Goal: Task Accomplishment & Management: Complete application form

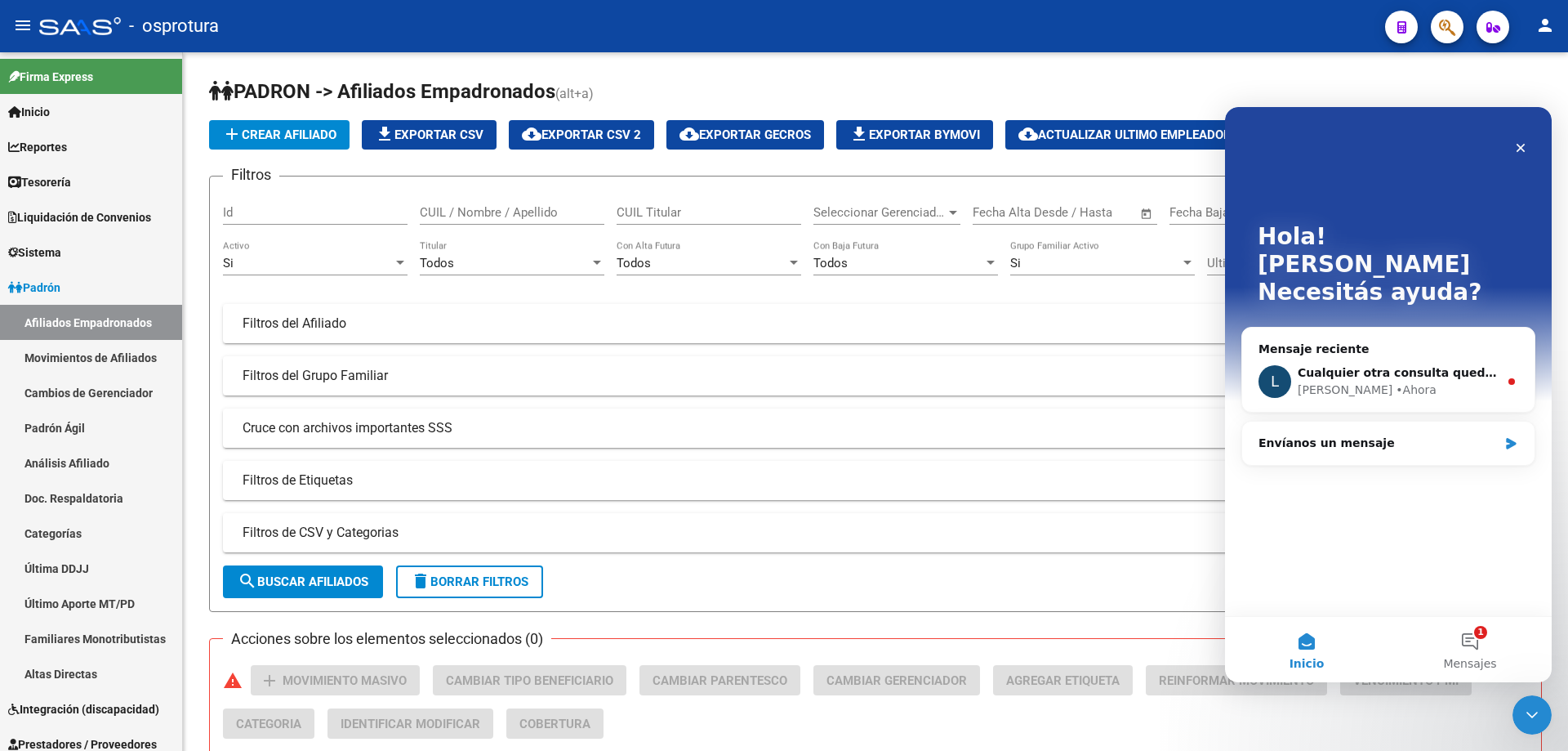
click at [1527, 716] on icon "Cerrar Intercom Messenger" at bounding box center [1532, 715] width 20 height 20
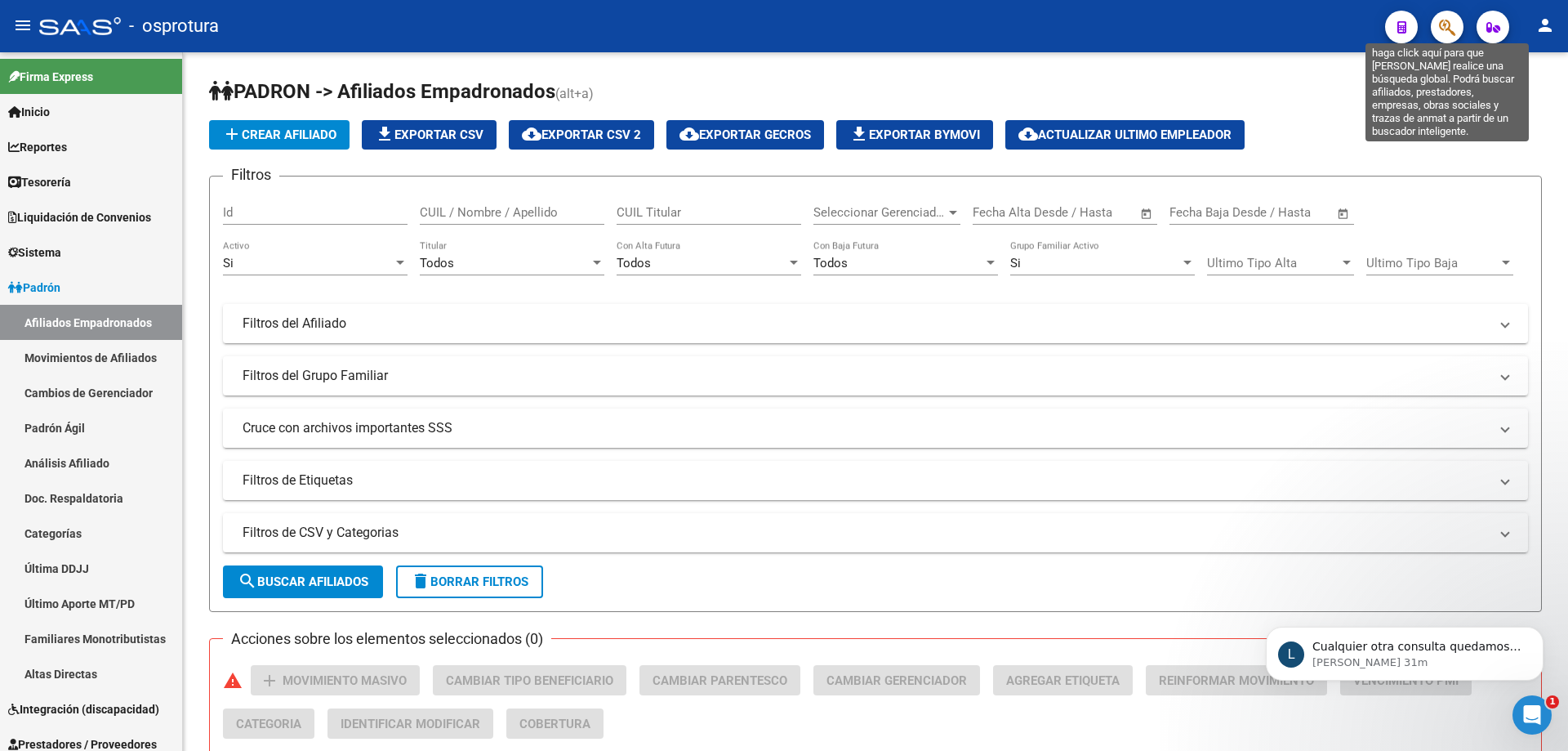
click at [1439, 29] on icon "button" at bounding box center [1447, 28] width 16 height 19
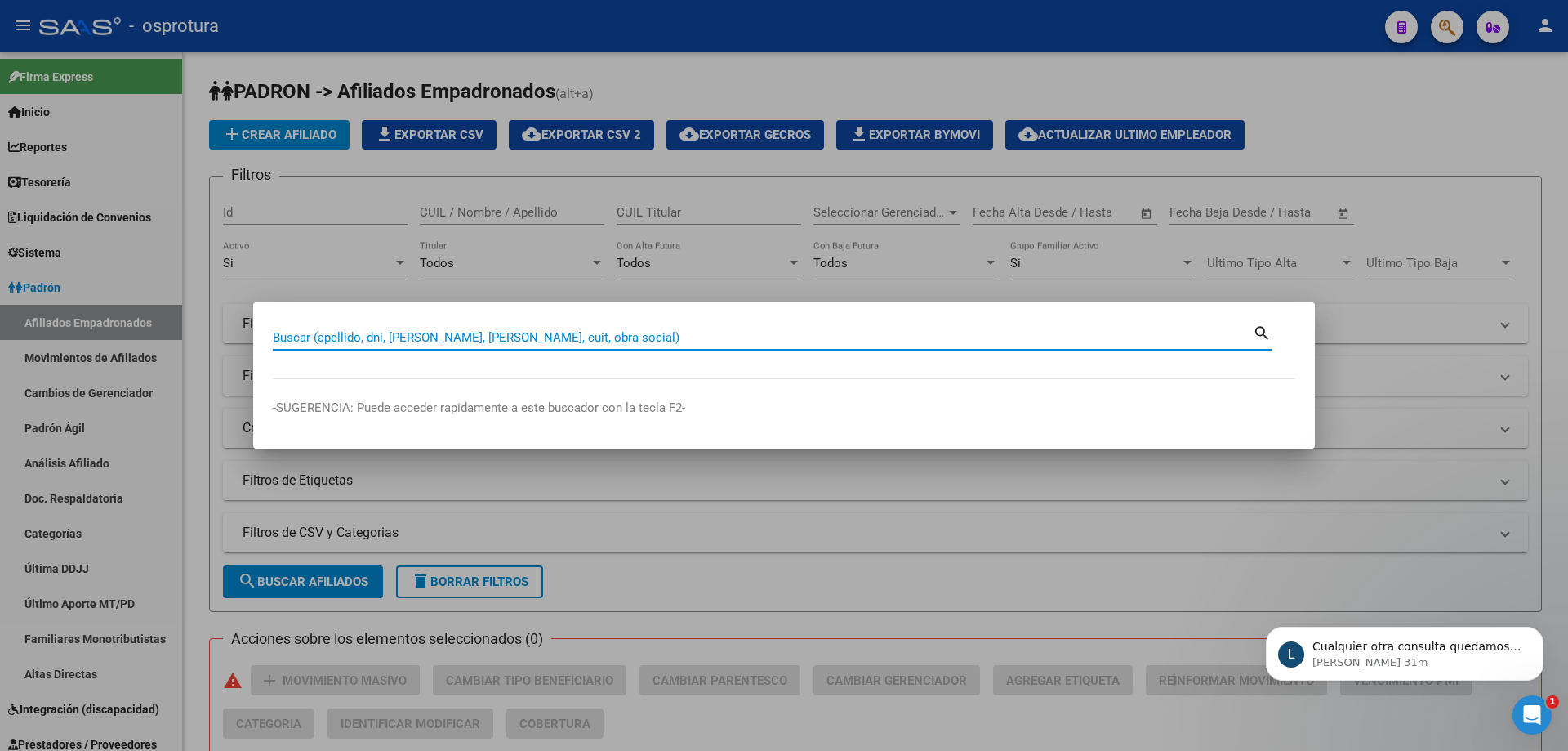
click at [667, 337] on input "Buscar (apellido, dni, [PERSON_NAME], [PERSON_NAME], cuit, obra social)" at bounding box center [763, 337] width 980 height 15
paste input "20-19129702-5"
type input "20191297025"
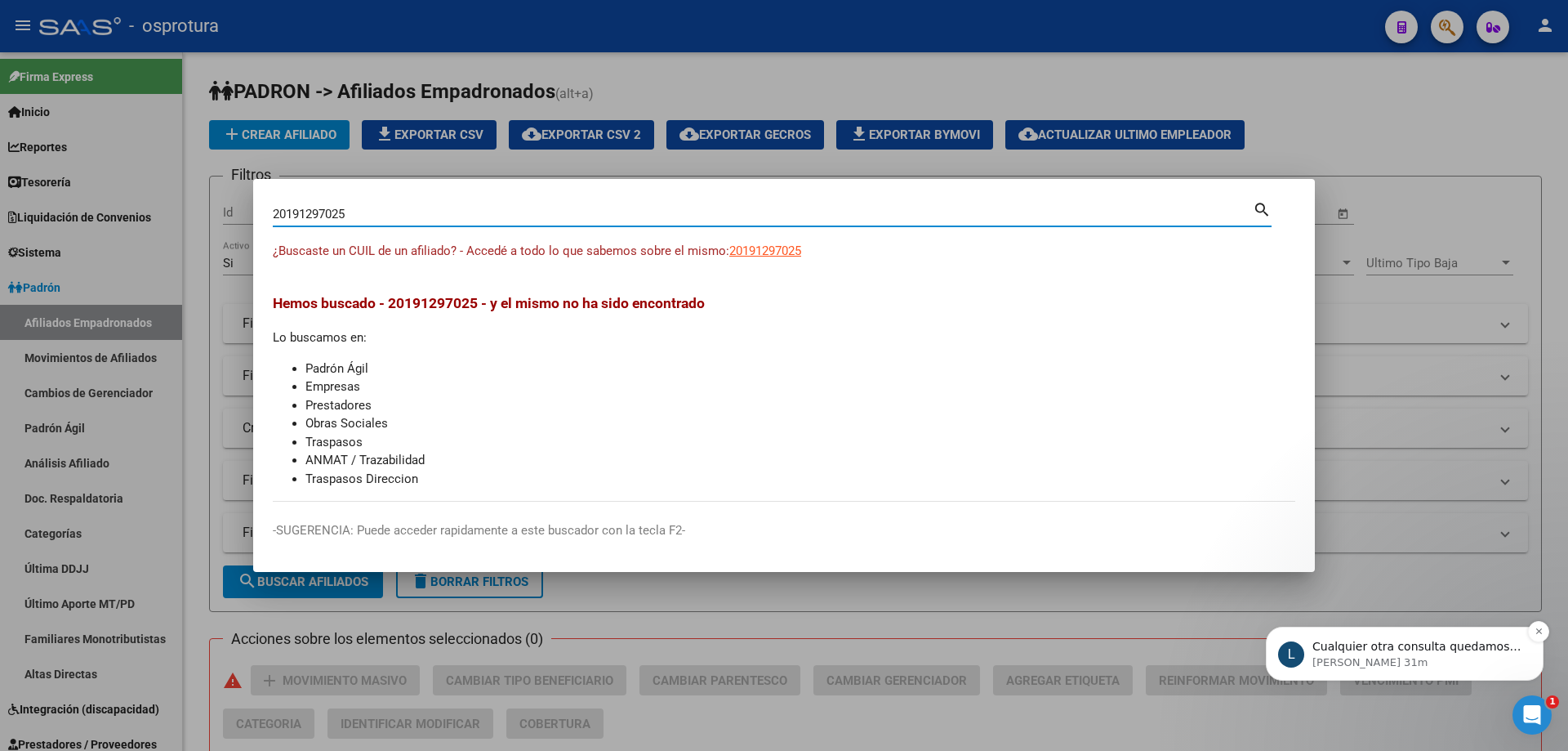
click at [1437, 655] on p "[PERSON_NAME] 31m" at bounding box center [1418, 662] width 211 height 15
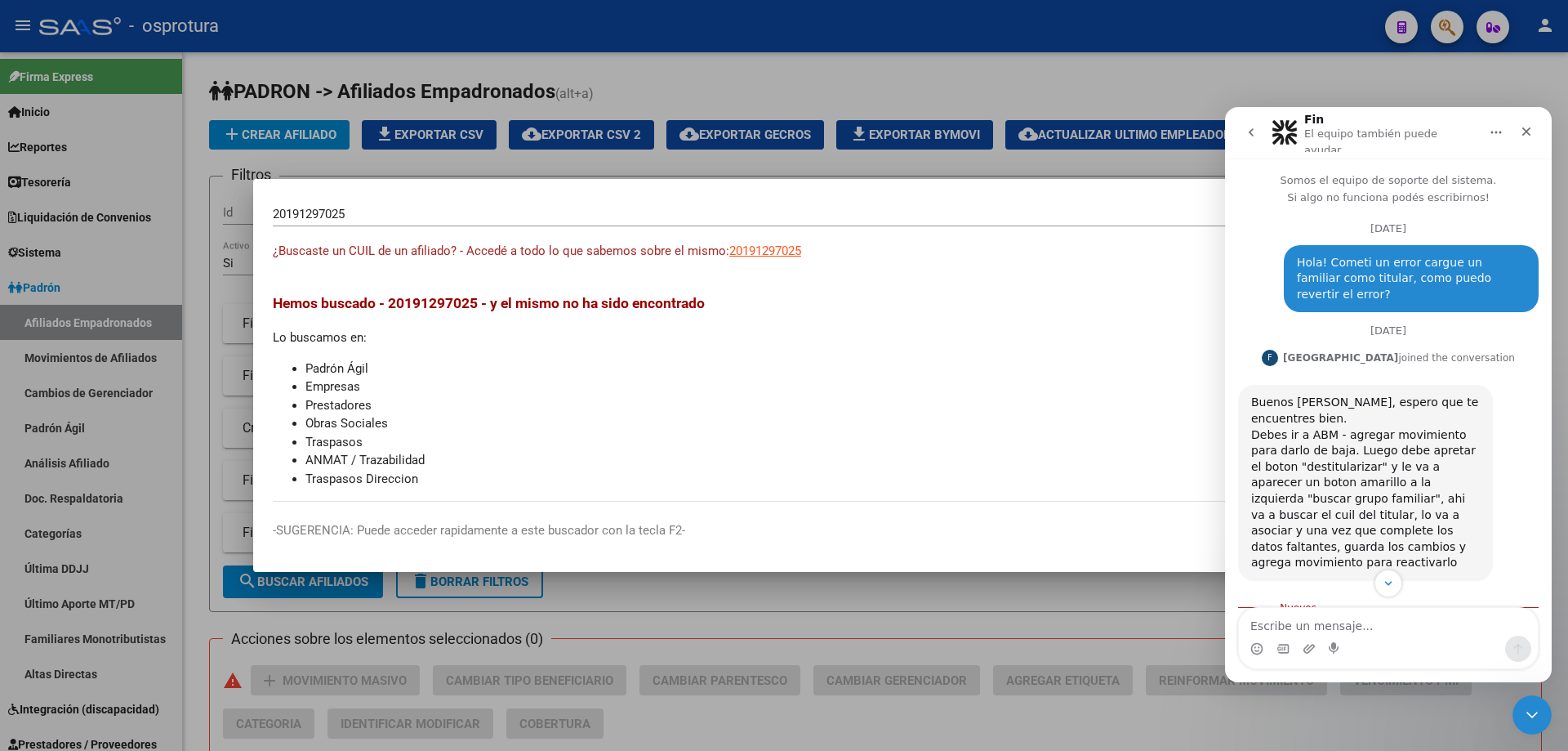
scroll to position [99, 0]
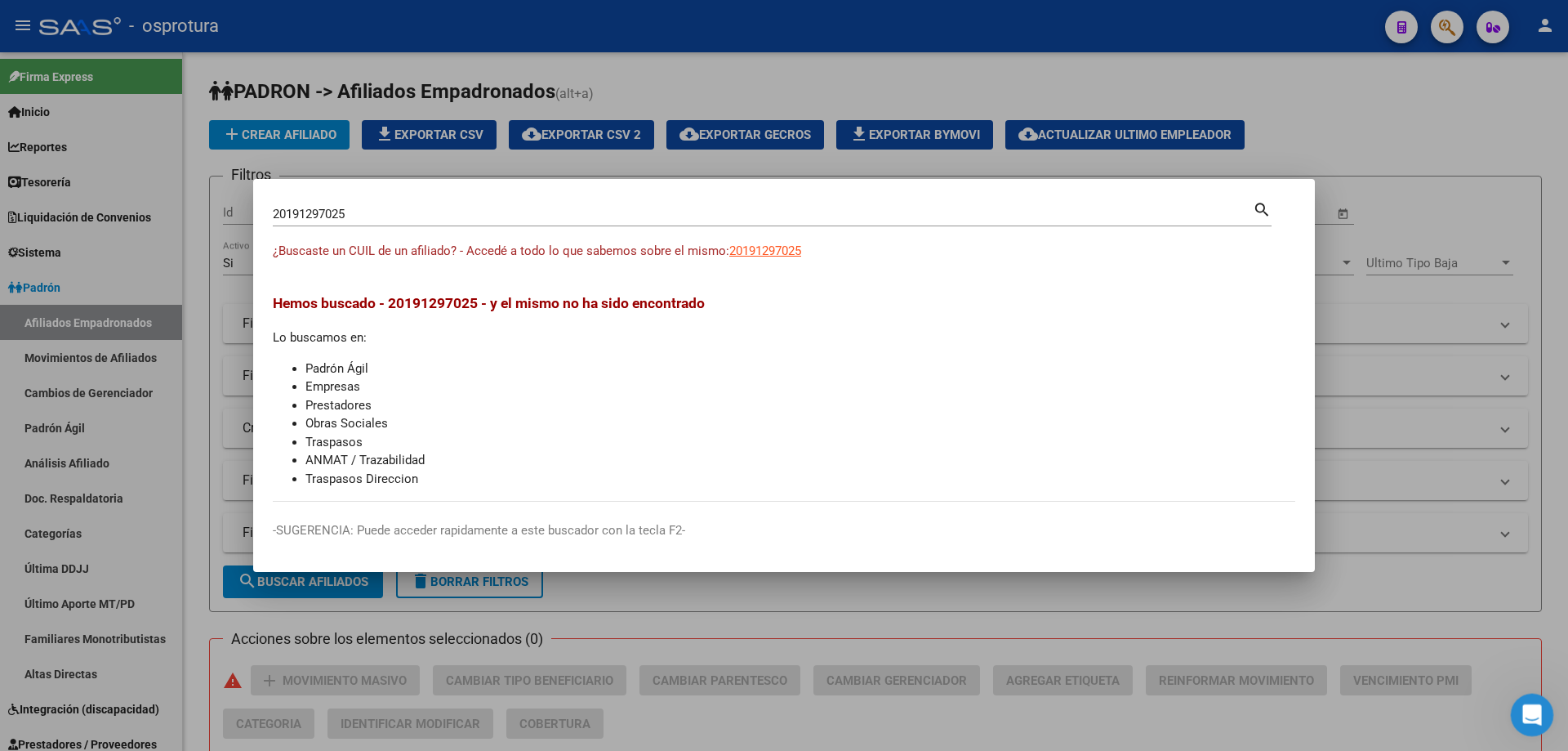
click at [1534, 717] on icon "Abrir Intercom Messenger" at bounding box center [1530, 712] width 27 height 27
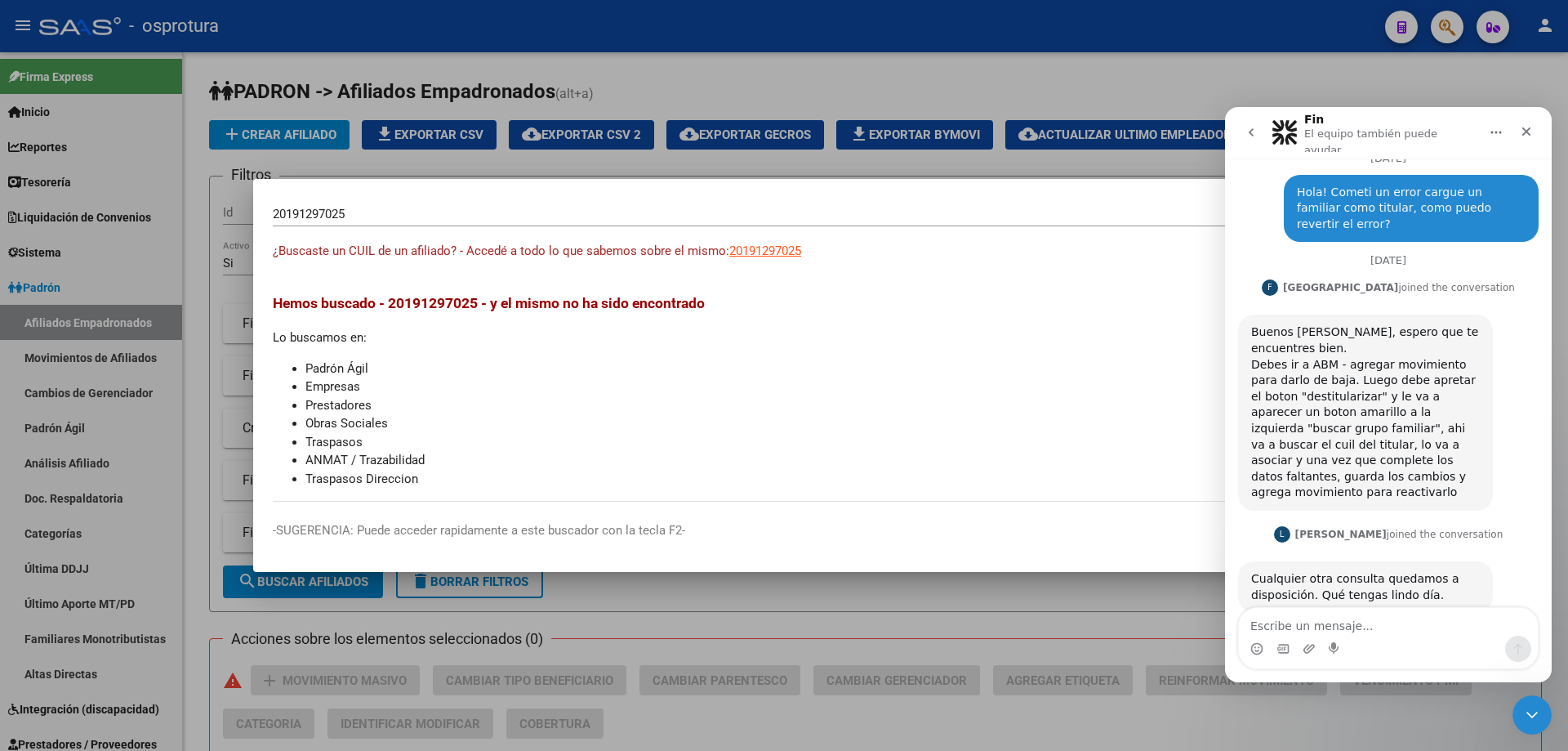
scroll to position [0, 0]
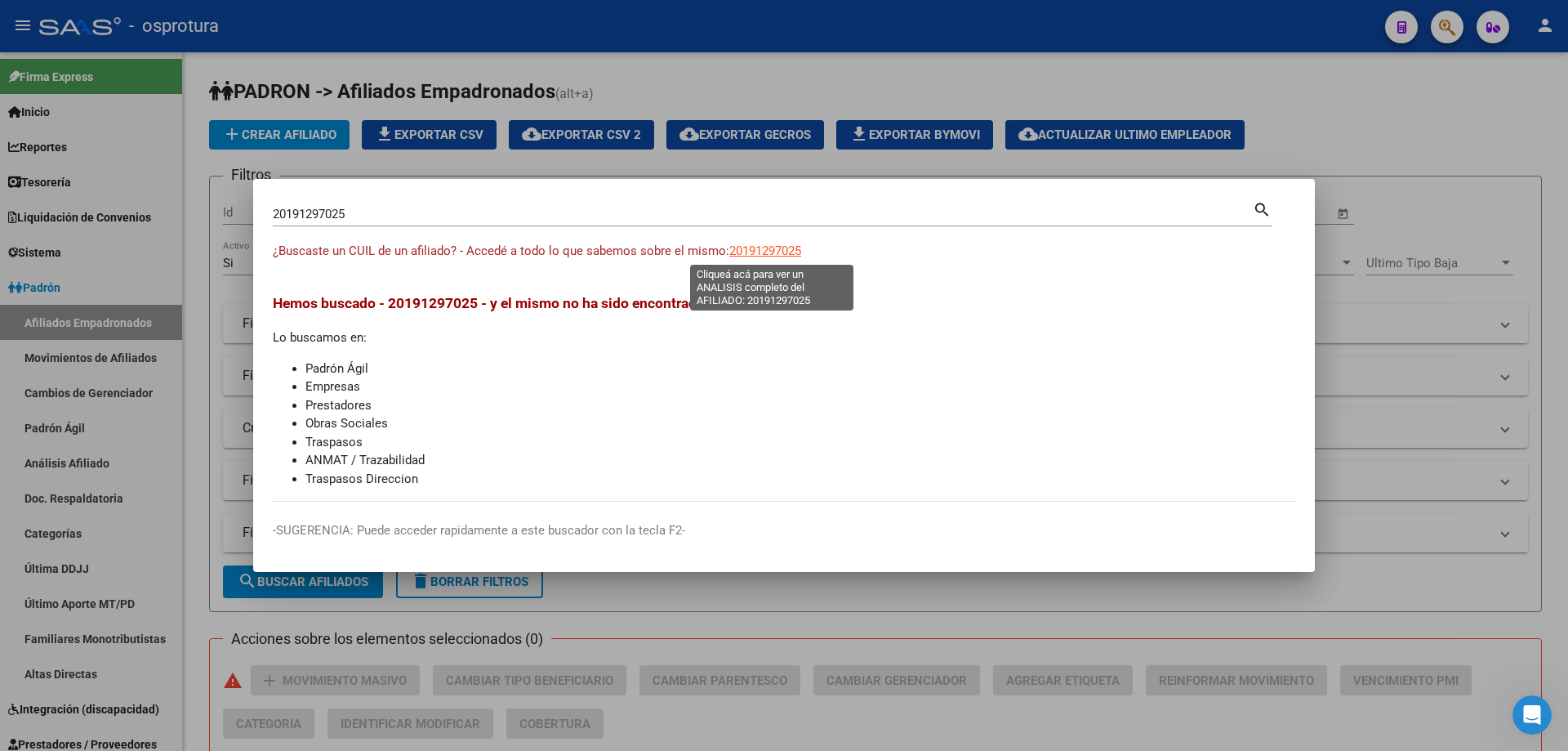
click at [766, 248] on span "20191297025" at bounding box center [765, 251] width 72 height 15
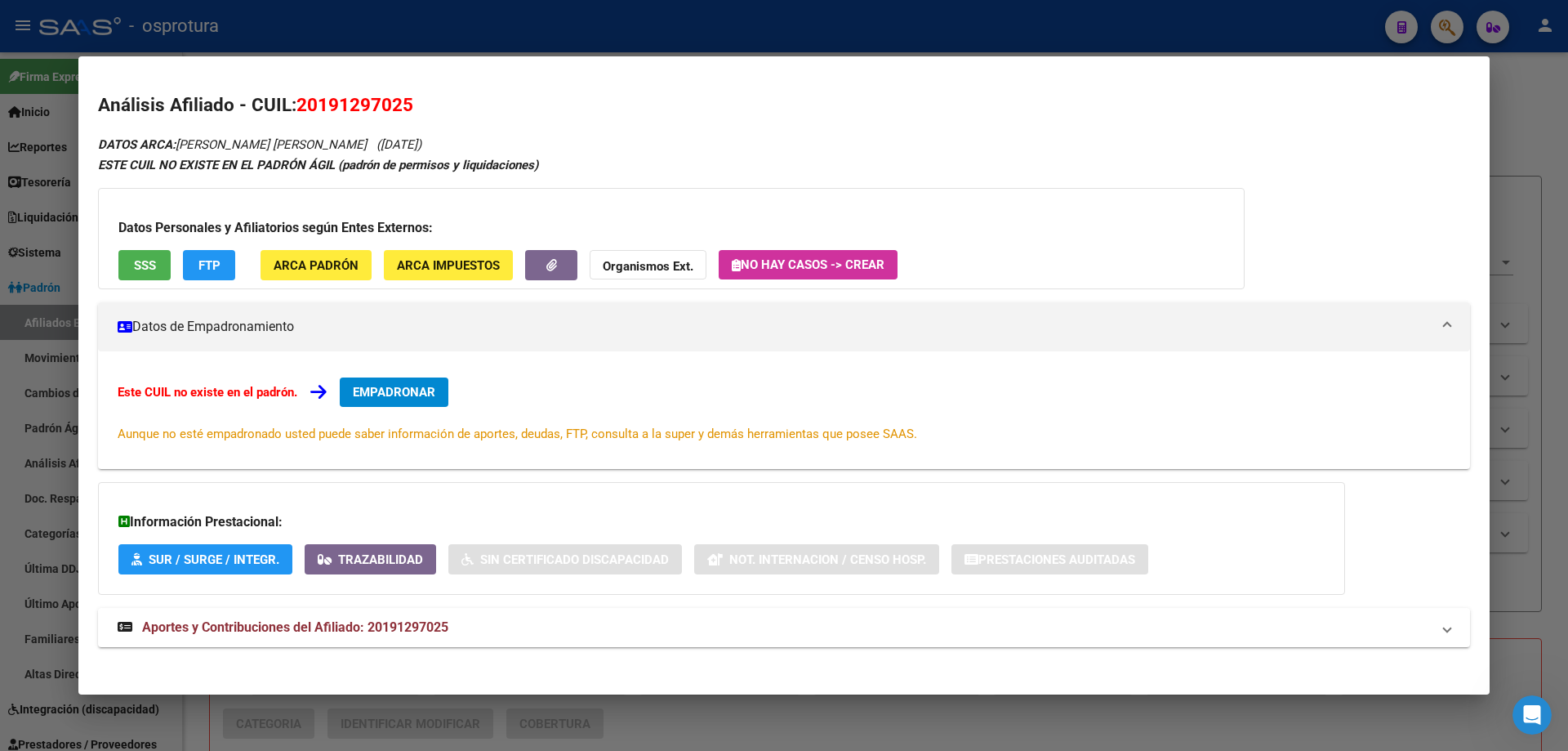
click at [404, 379] on button "EMPADRONAR" at bounding box center [394, 392] width 109 height 29
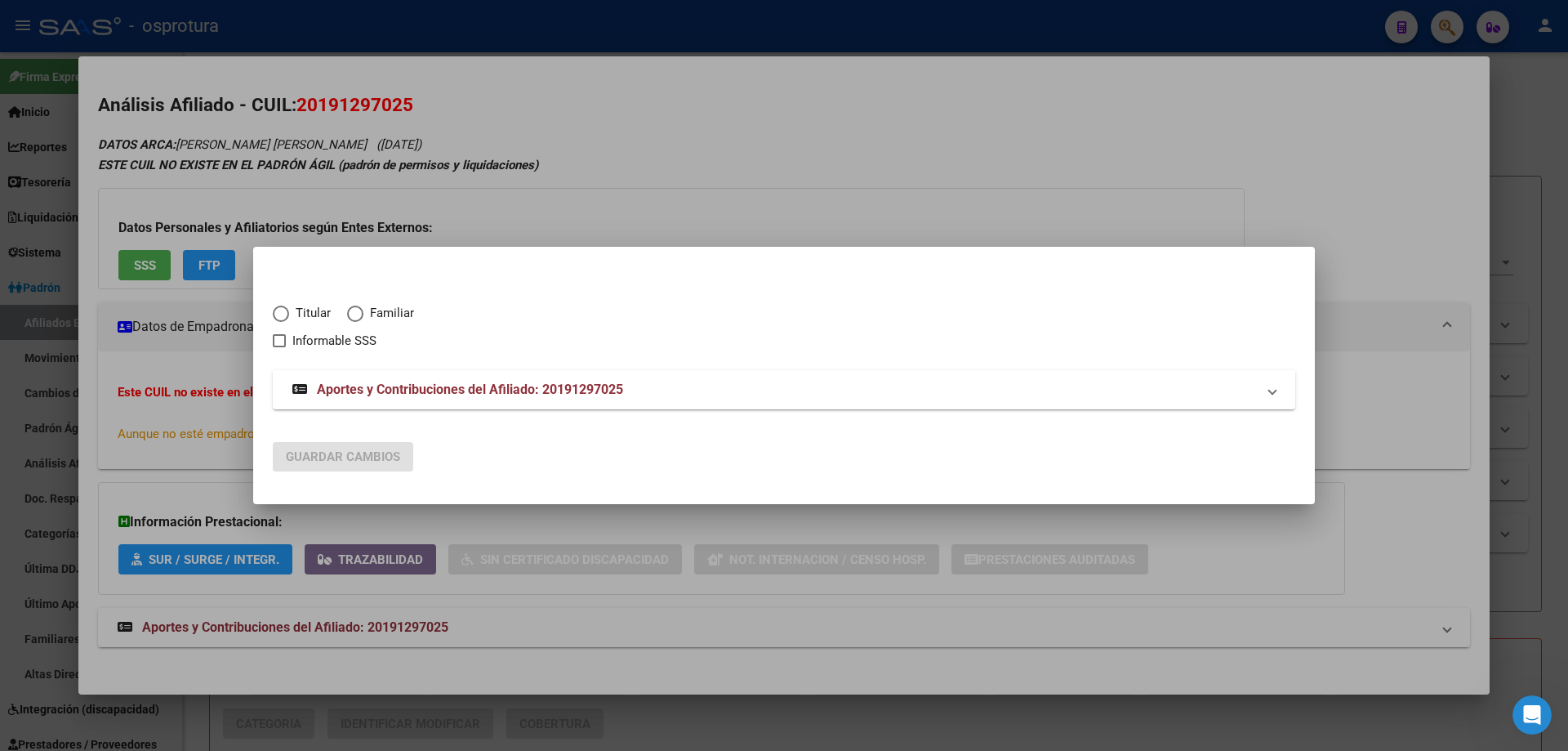
click at [291, 313] on span "Titular" at bounding box center [310, 314] width 41 height 19
click at [289, 313] on input "Titular" at bounding box center [281, 314] width 16 height 16
radio input "true"
checkbox input "true"
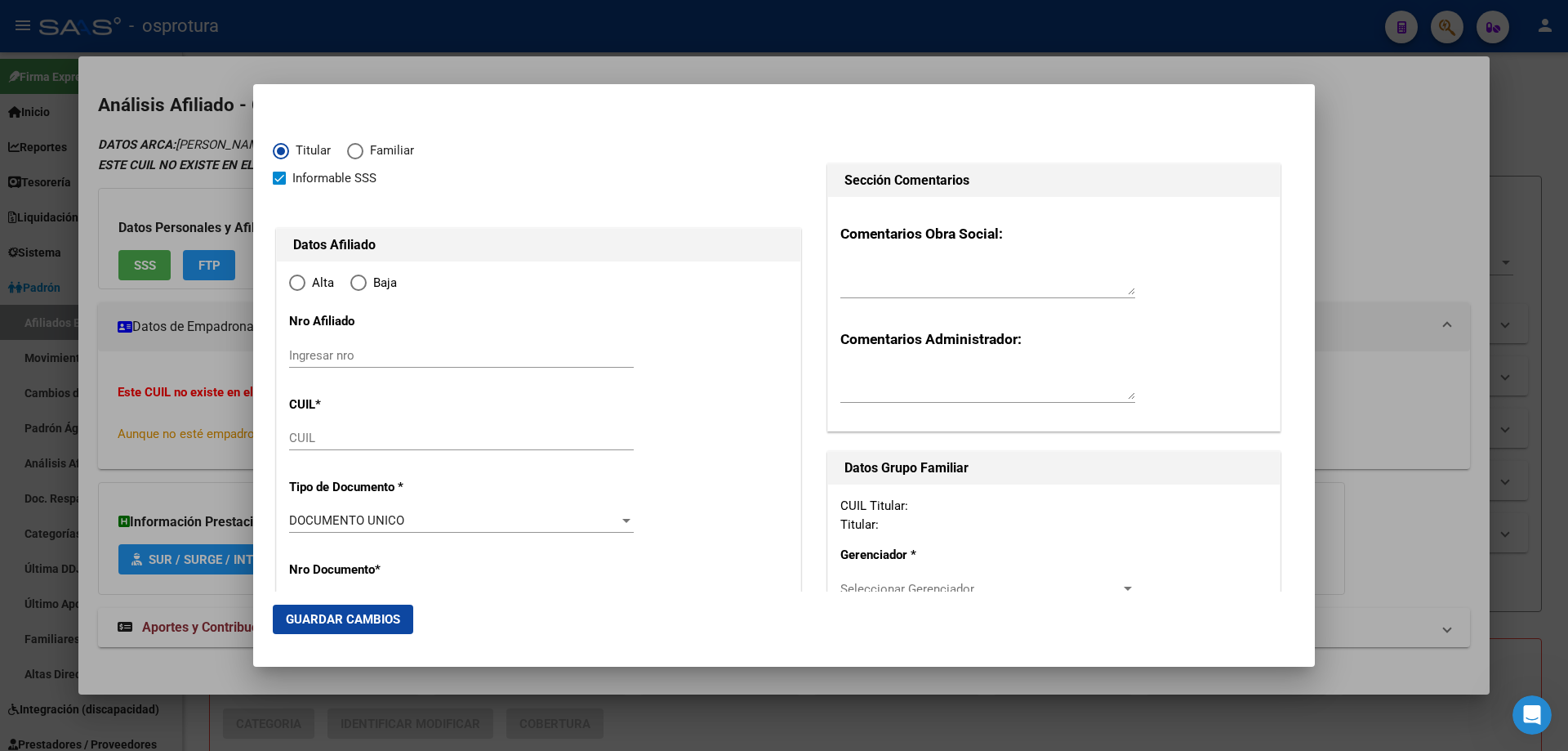
type input "20-19129702-5"
type input "19129702"
type input "[PERSON_NAME]"
type input "[DATE]"
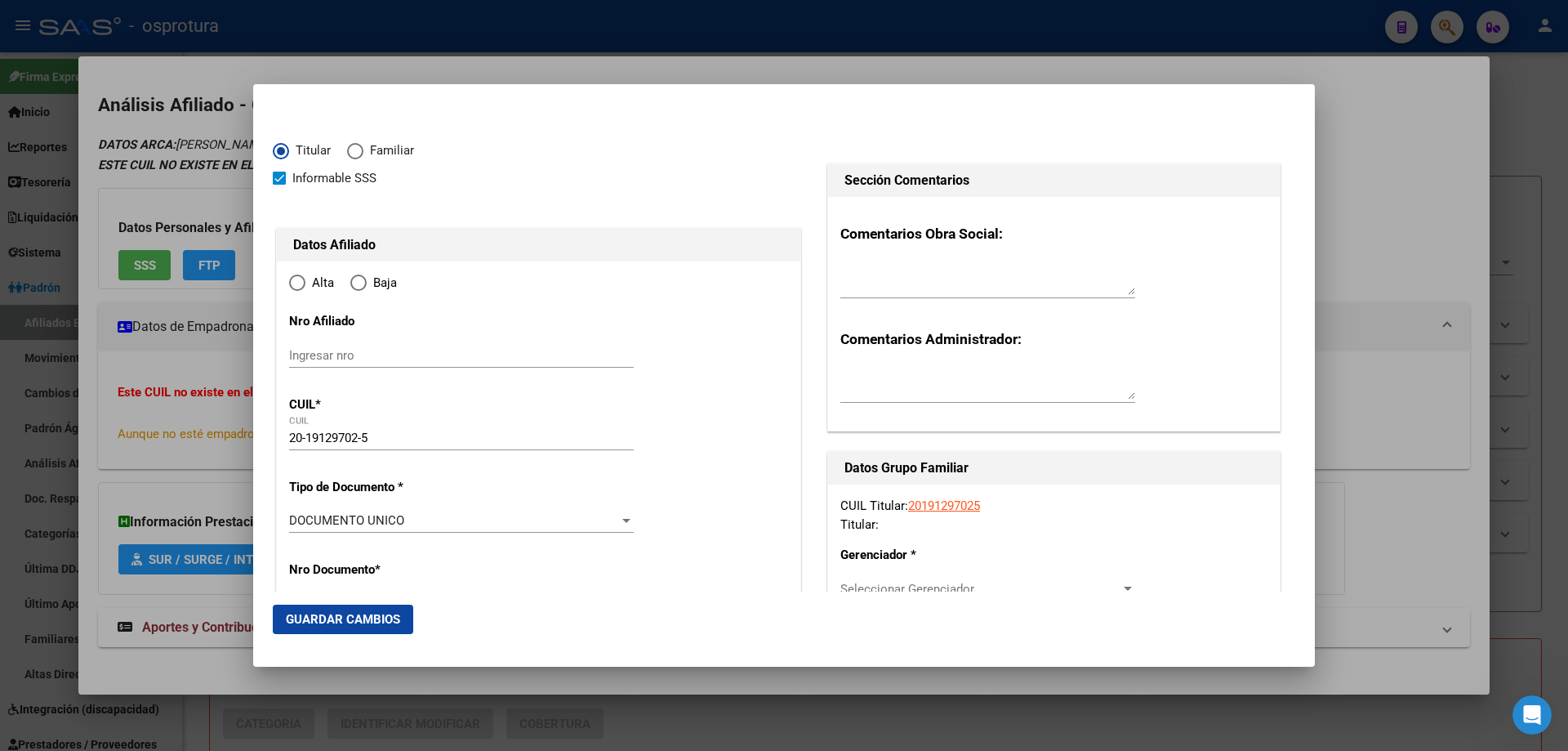
type input "[GEOGRAPHIC_DATA][PERSON_NAME]"
type input "1754"
type input "[PERSON_NAME]"
type input "2385"
type input "[GEOGRAPHIC_DATA][PERSON_NAME]"
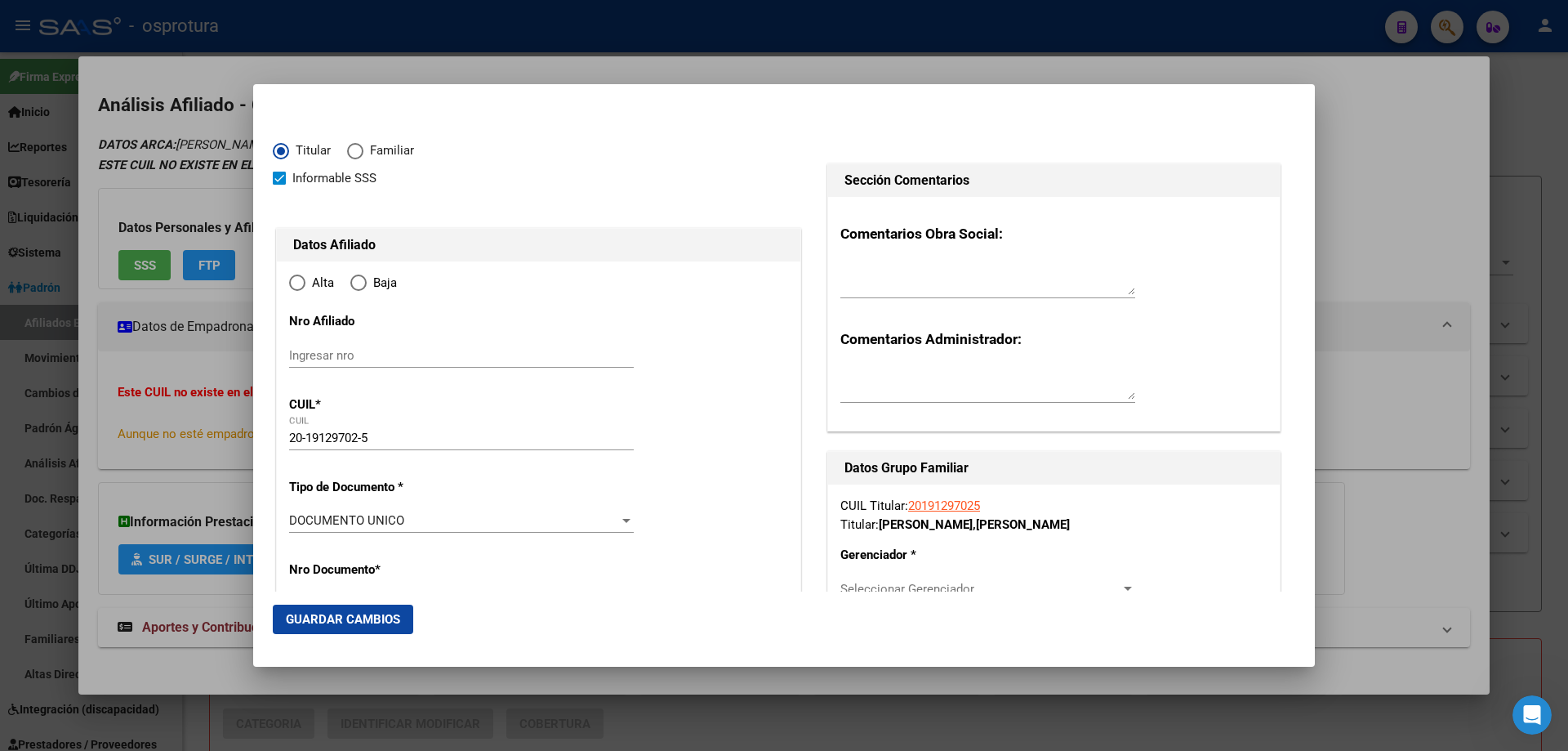
radio input "true"
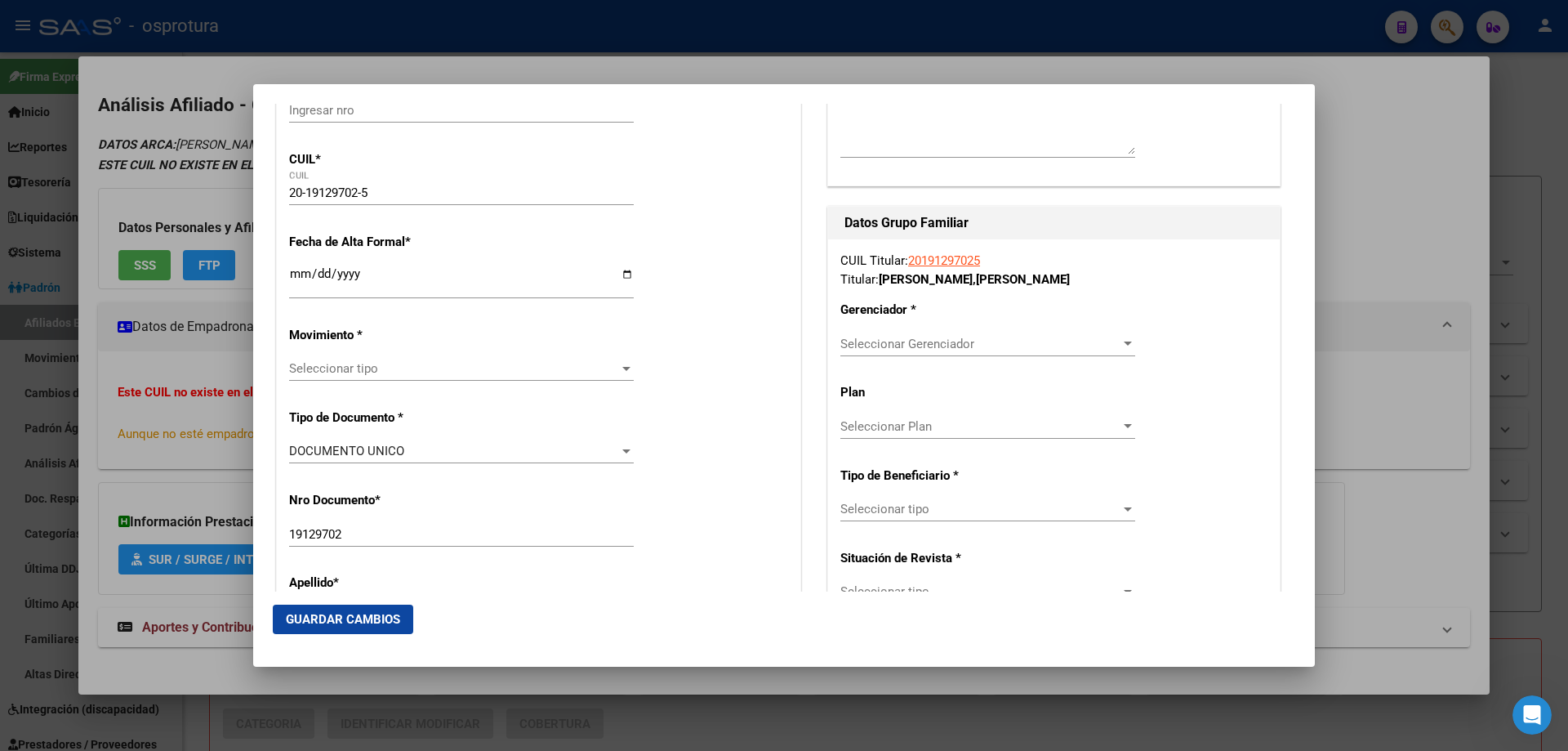
click at [296, 277] on input "Ingresar fecha" at bounding box center [461, 280] width 345 height 26
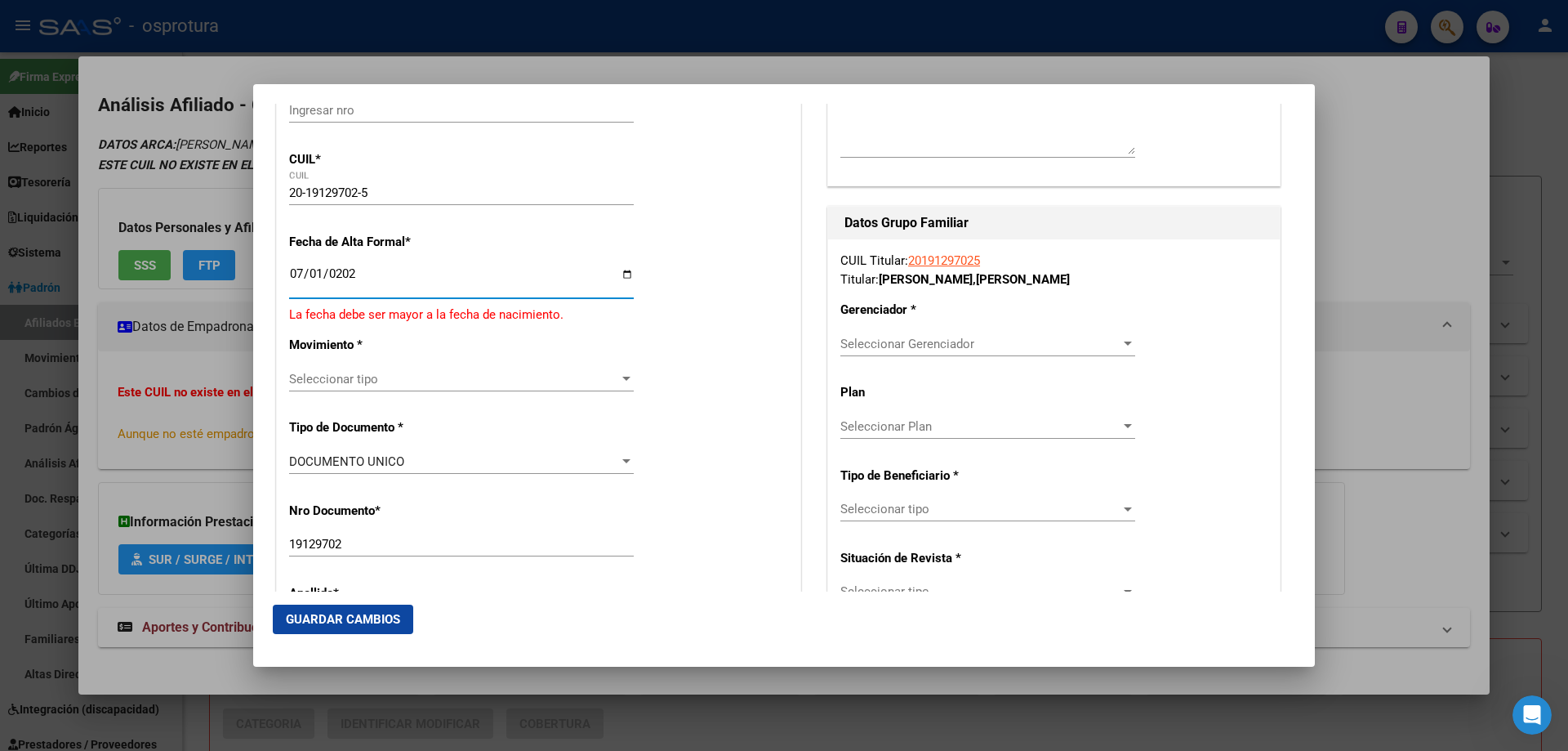
type input "[DATE]"
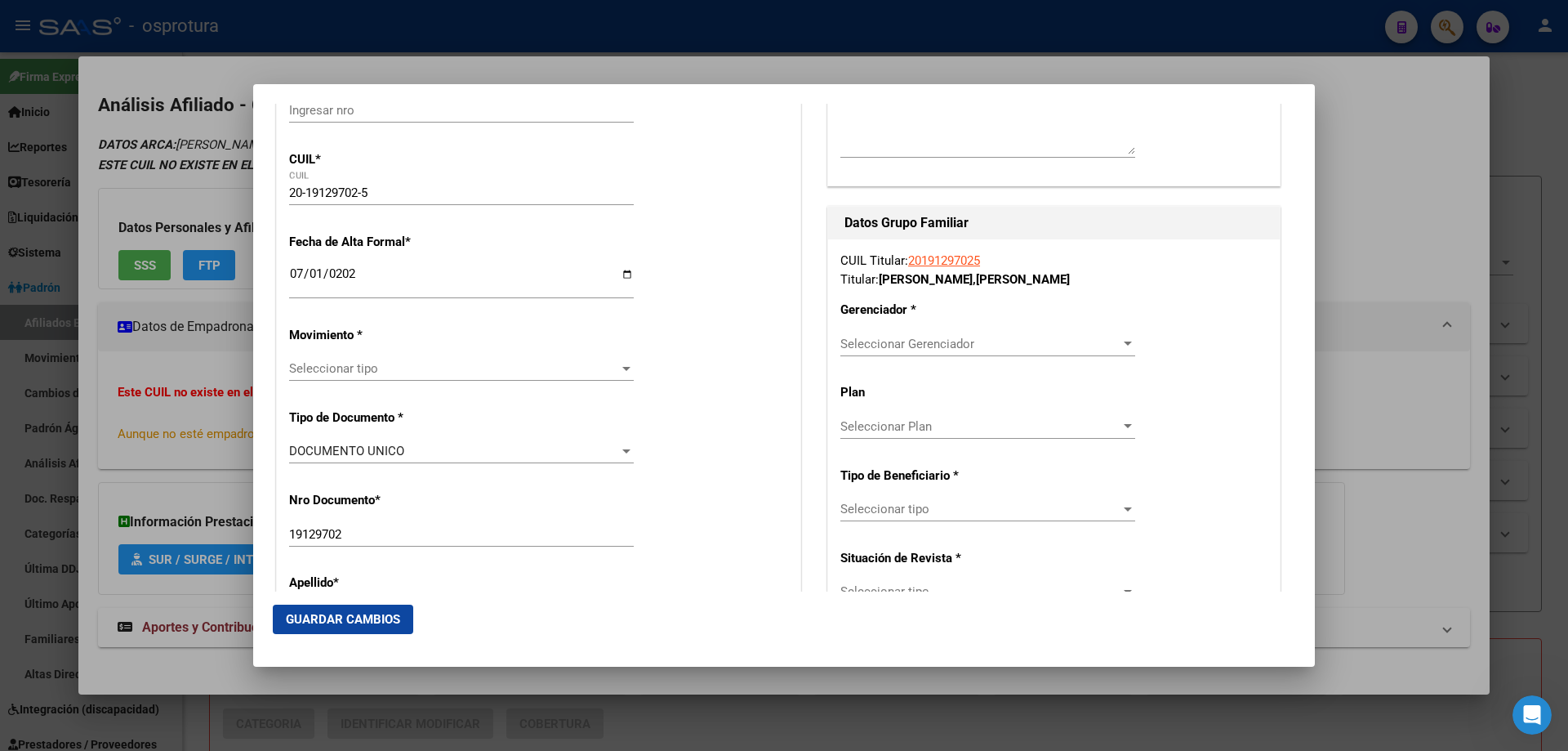
click at [371, 377] on div "Seleccionar tipo Seleccionar tipo" at bounding box center [461, 368] width 345 height 24
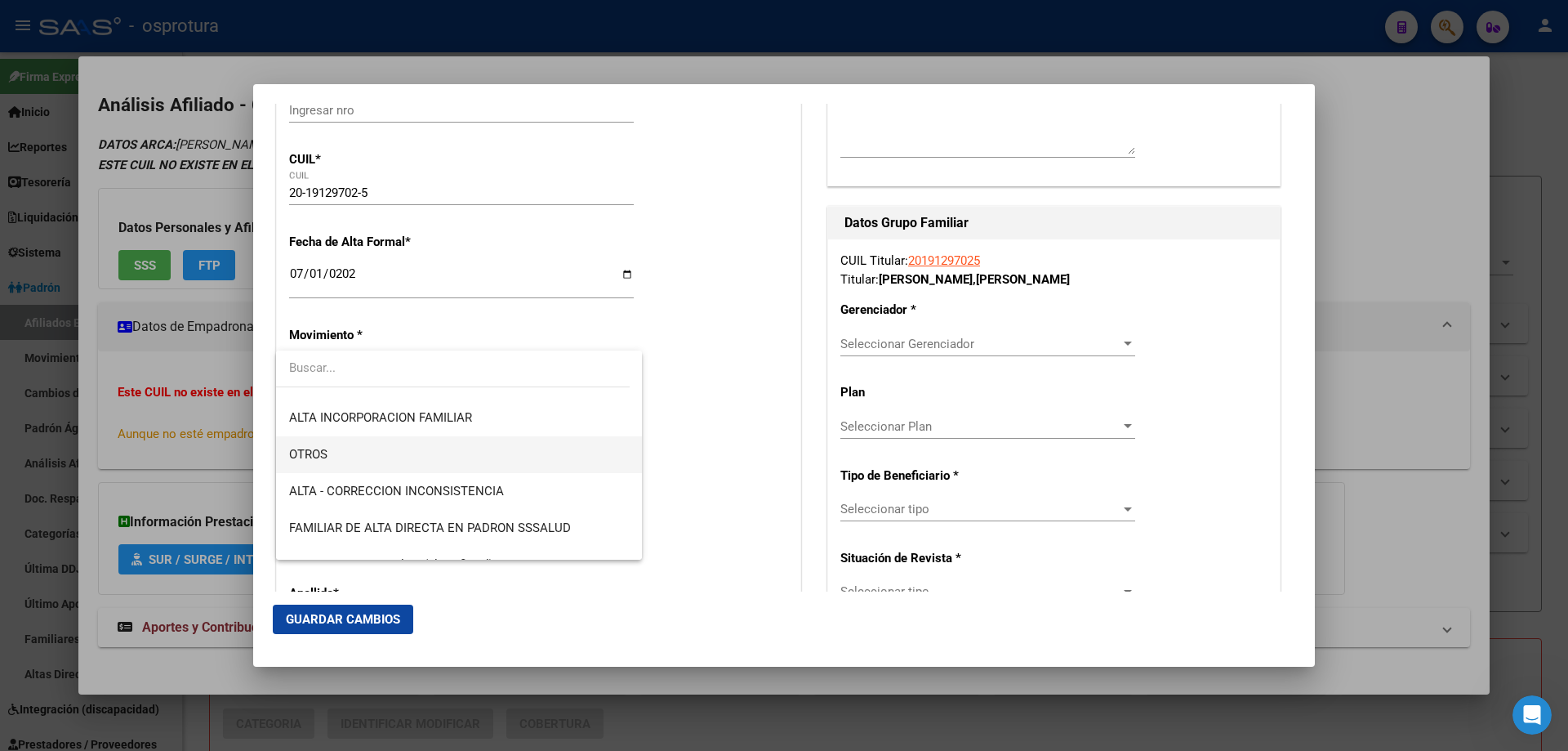
scroll to position [327, 0]
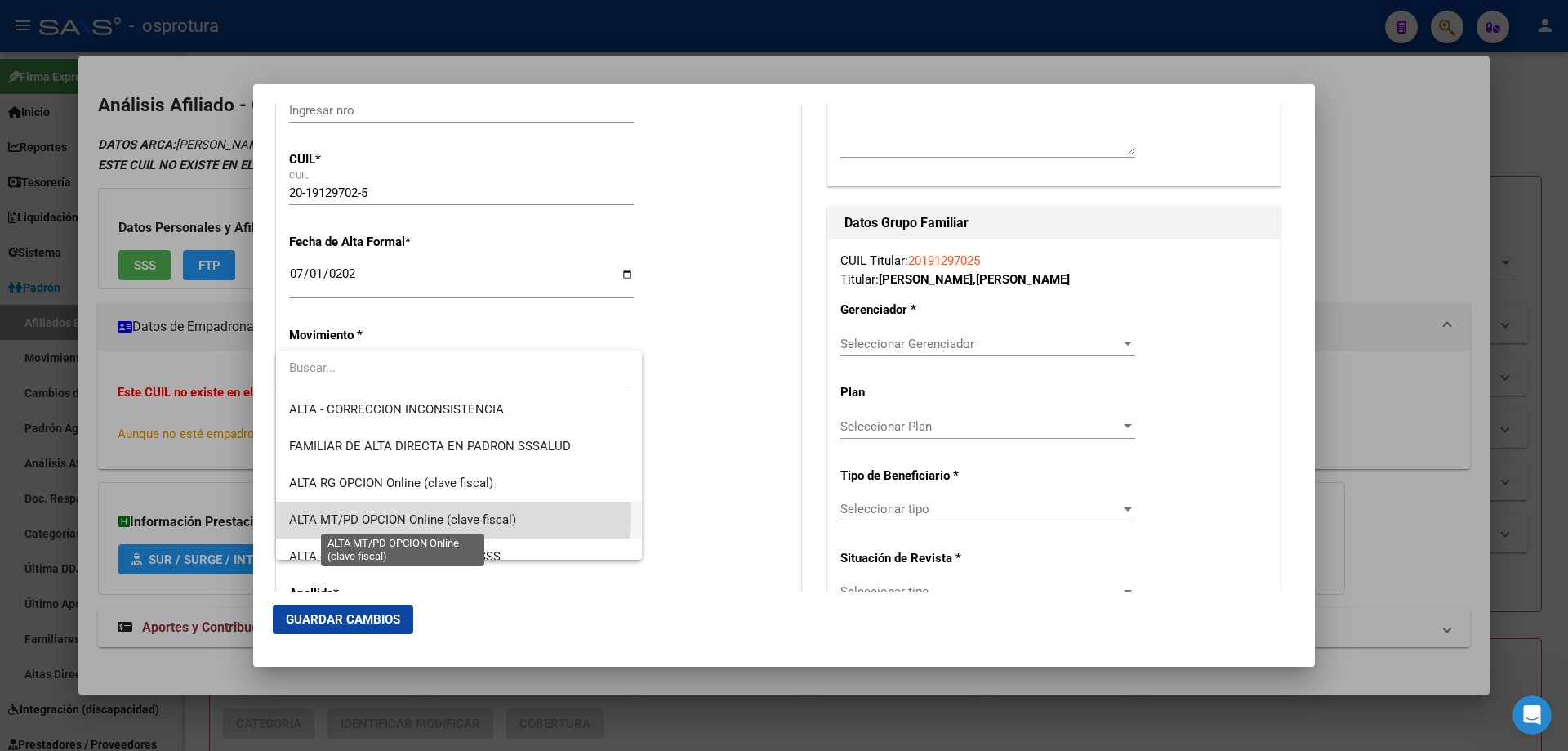
click at [429, 515] on span "ALTA MT/PD OPCION Online (clave fiscal)" at bounding box center [403, 519] width 227 height 15
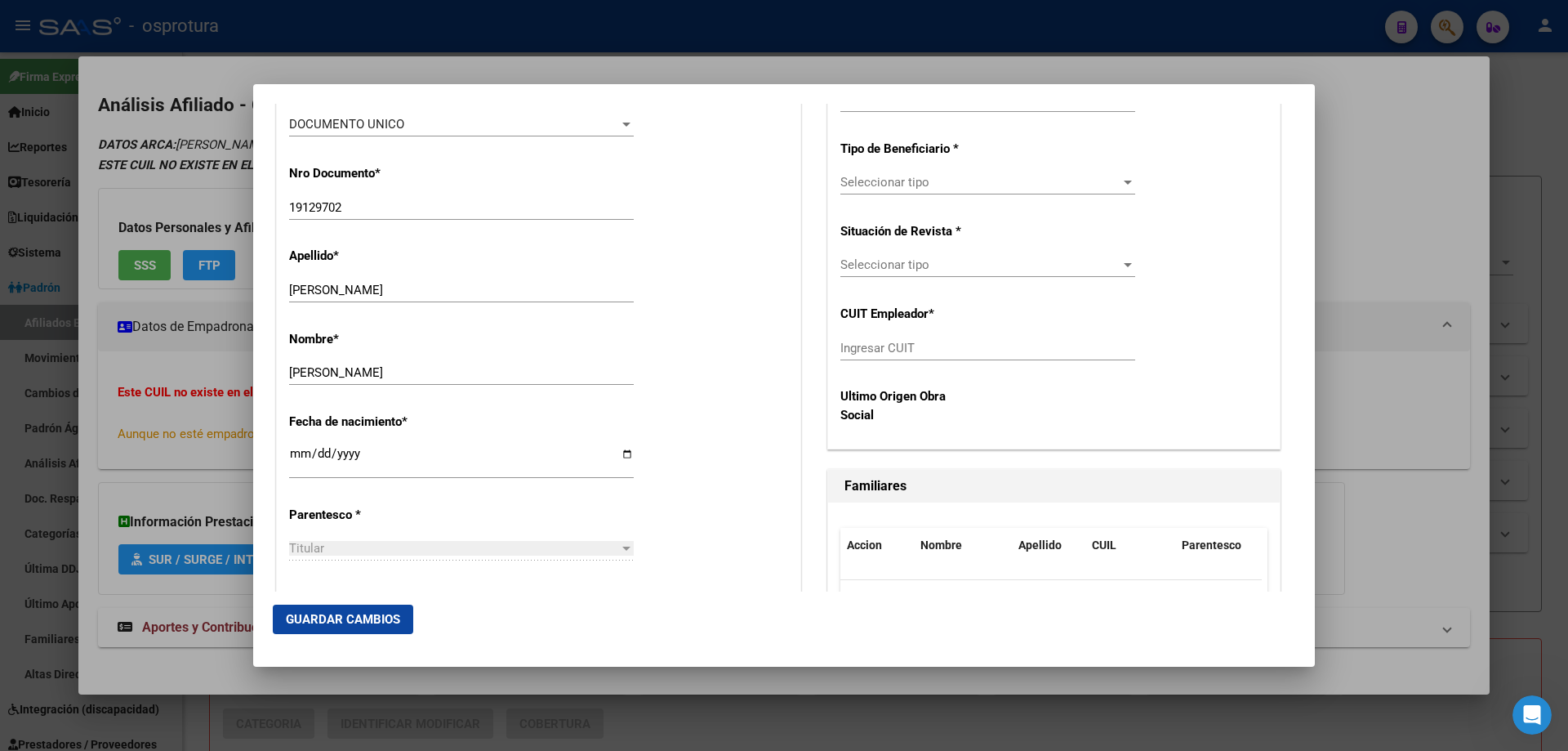
scroll to position [735, 0]
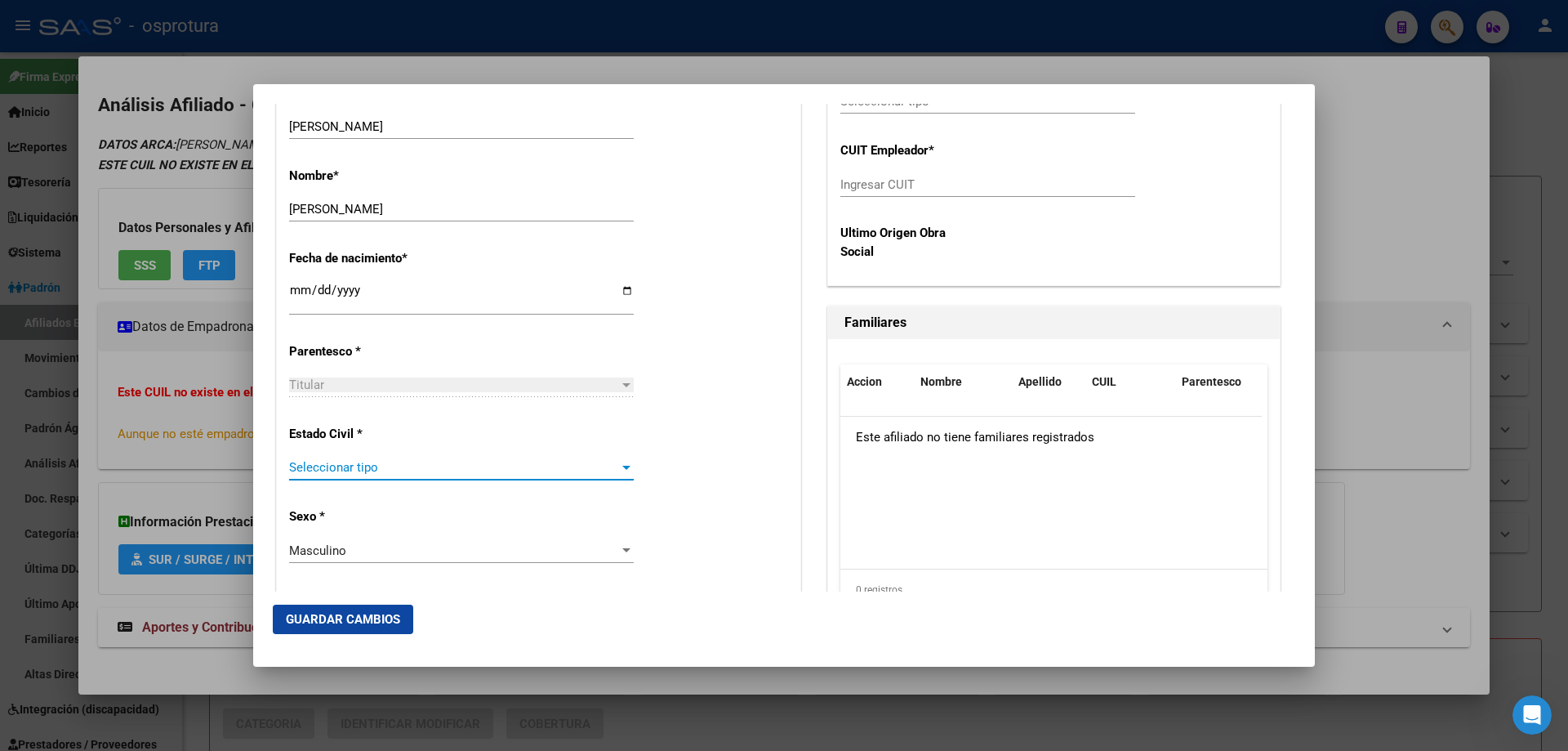
click at [413, 472] on span "Seleccionar tipo" at bounding box center [454, 467] width 330 height 15
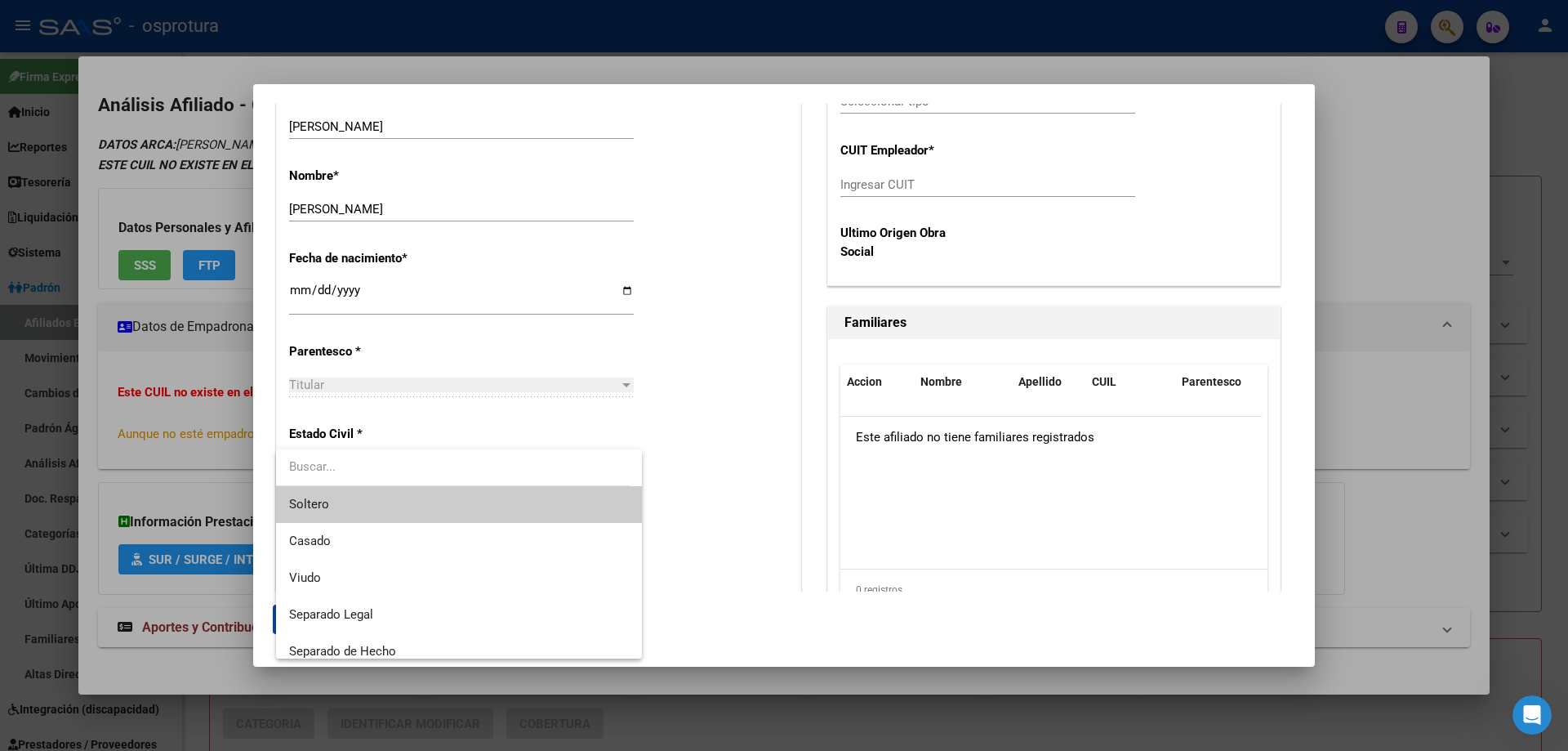
click at [404, 512] on span "Soltero" at bounding box center [459, 504] width 340 height 37
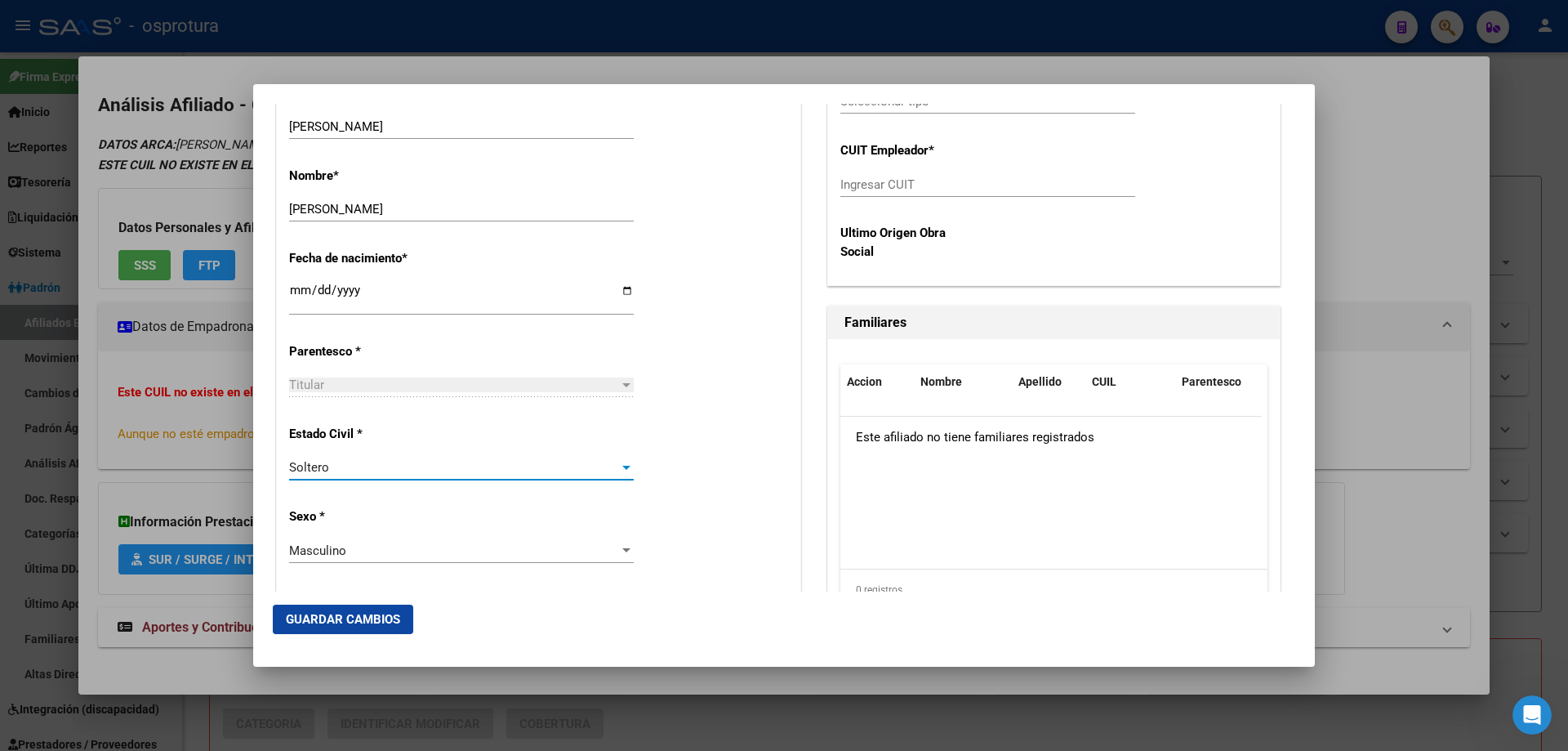
scroll to position [409, 0]
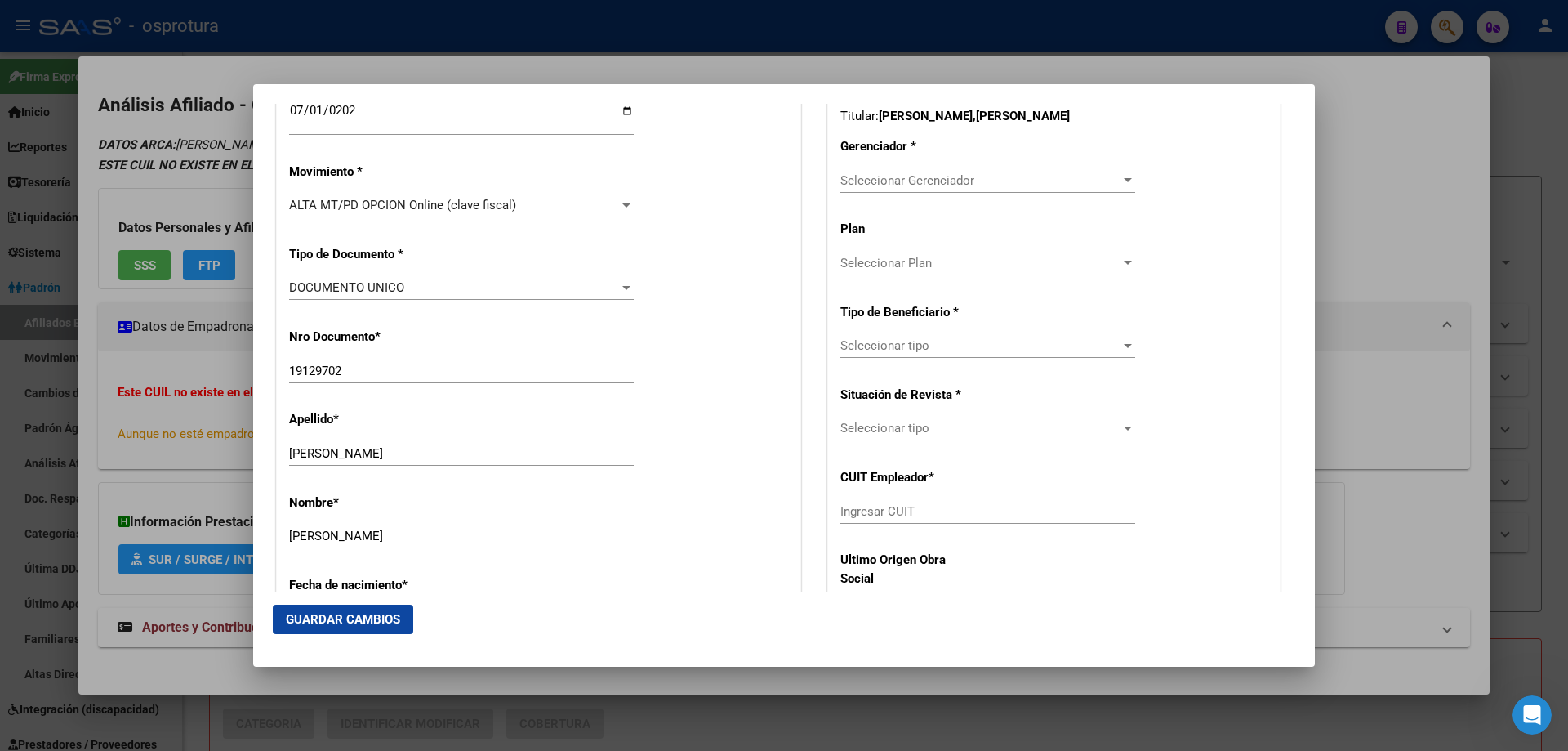
click at [913, 194] on div "Seleccionar Gerenciador Seleccionar Gerenciador" at bounding box center [987, 188] width 295 height 40
click at [897, 183] on span "Seleccionar Gerenciador" at bounding box center [981, 180] width 280 height 15
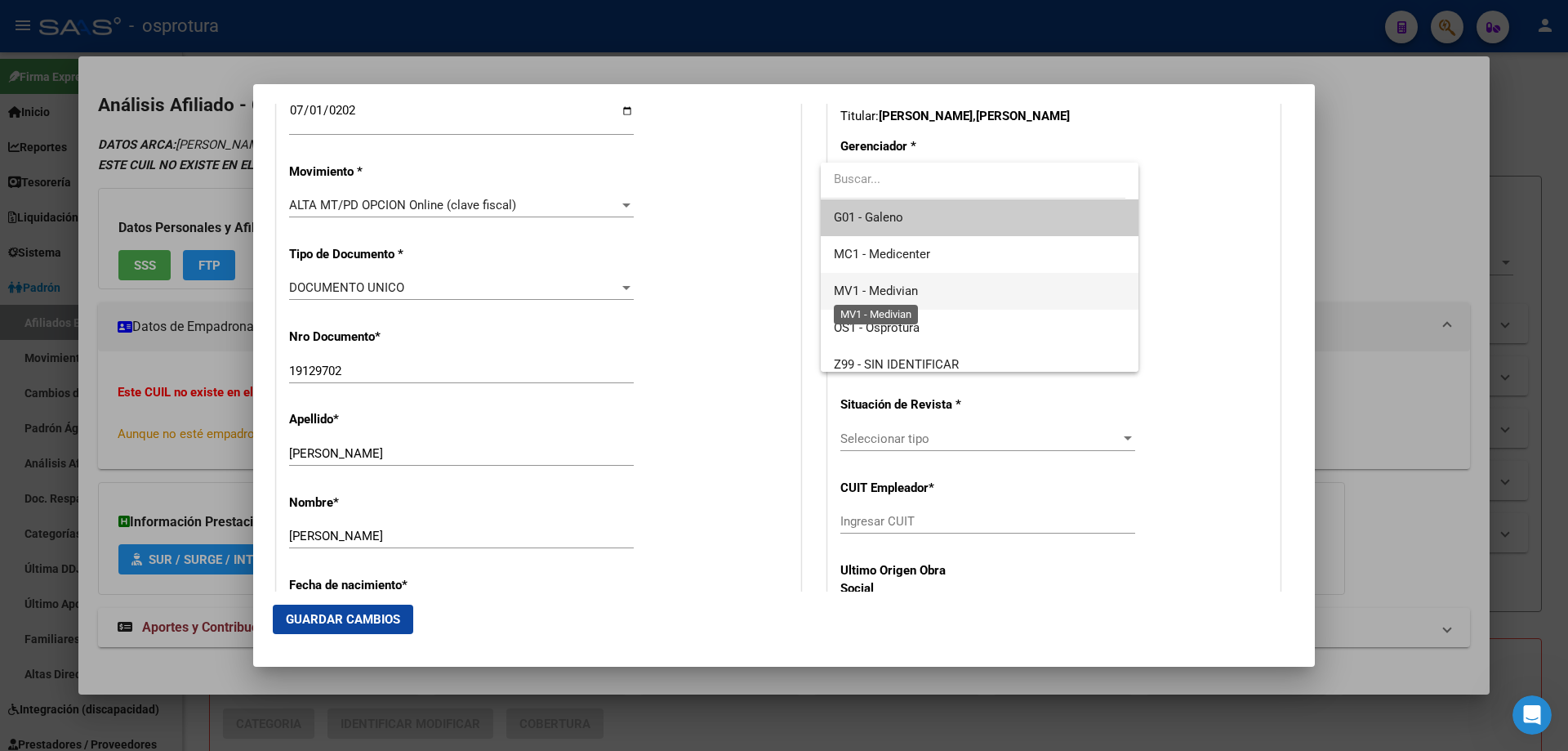
click at [900, 296] on span "MV1 - Medivian" at bounding box center [875, 290] width 84 height 15
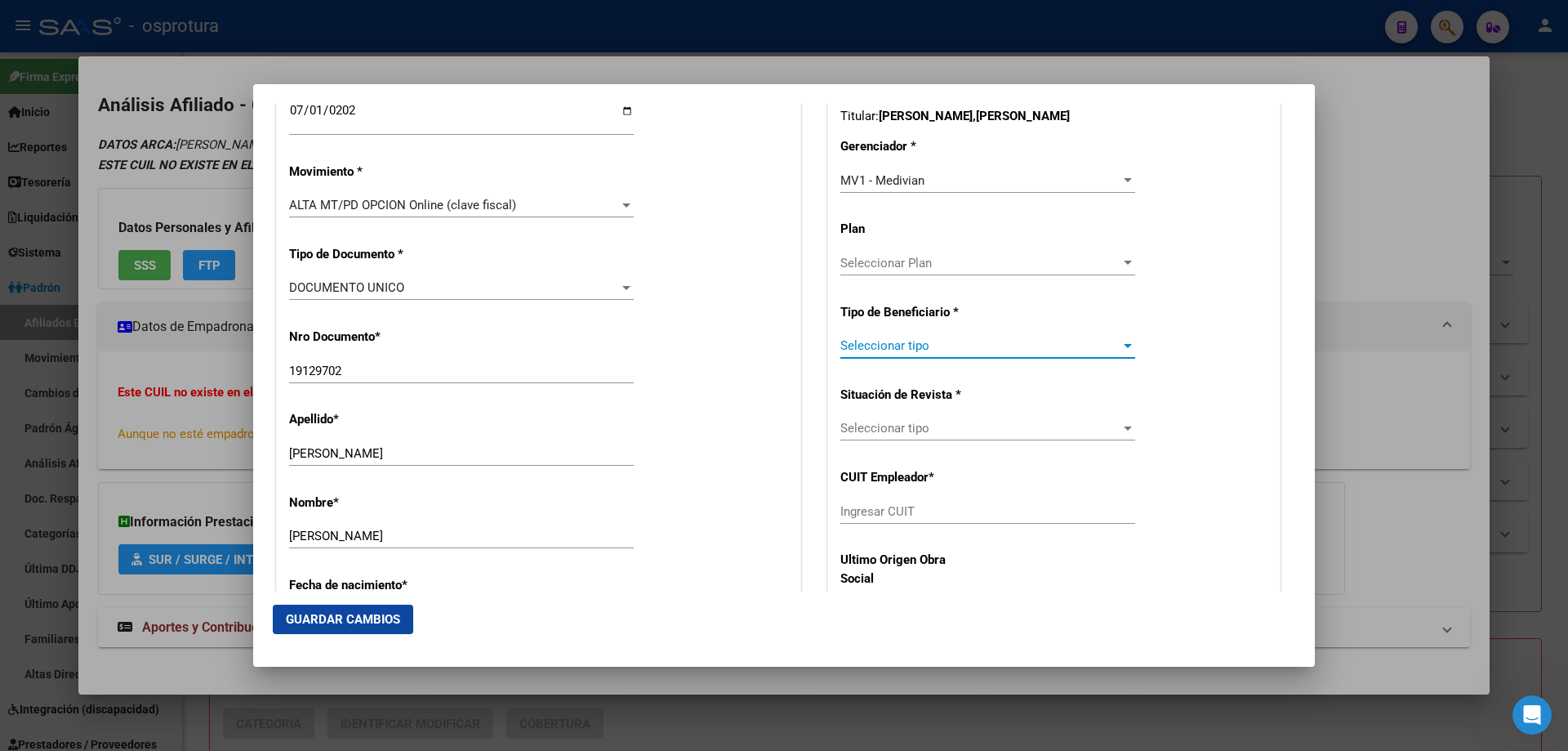
click at [901, 346] on span "Seleccionar tipo" at bounding box center [981, 345] width 280 height 15
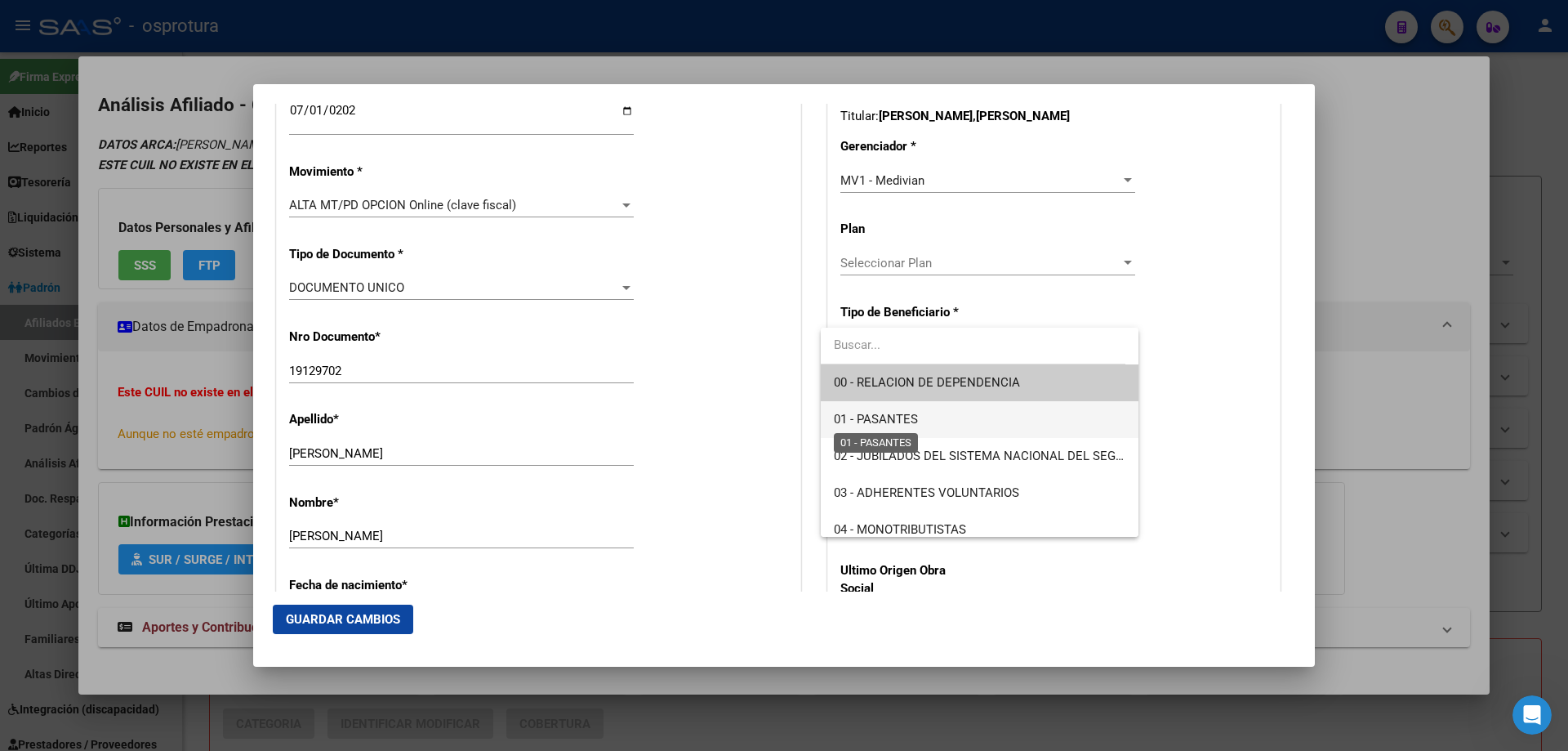
scroll to position [163, 0]
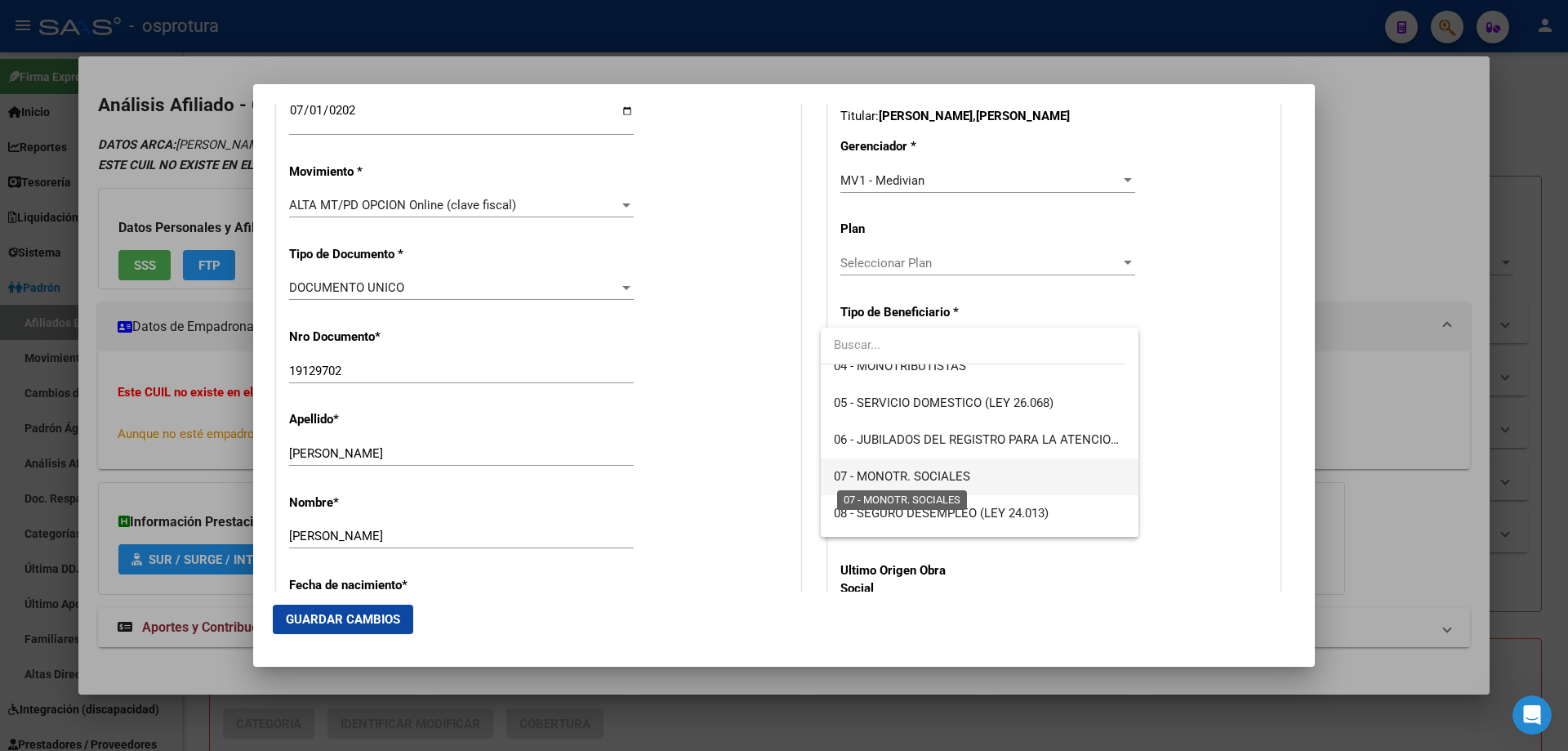
click at [907, 471] on span "07 - MONOTR. SOCIALES" at bounding box center [902, 476] width 136 height 15
type input "20-19129702-5"
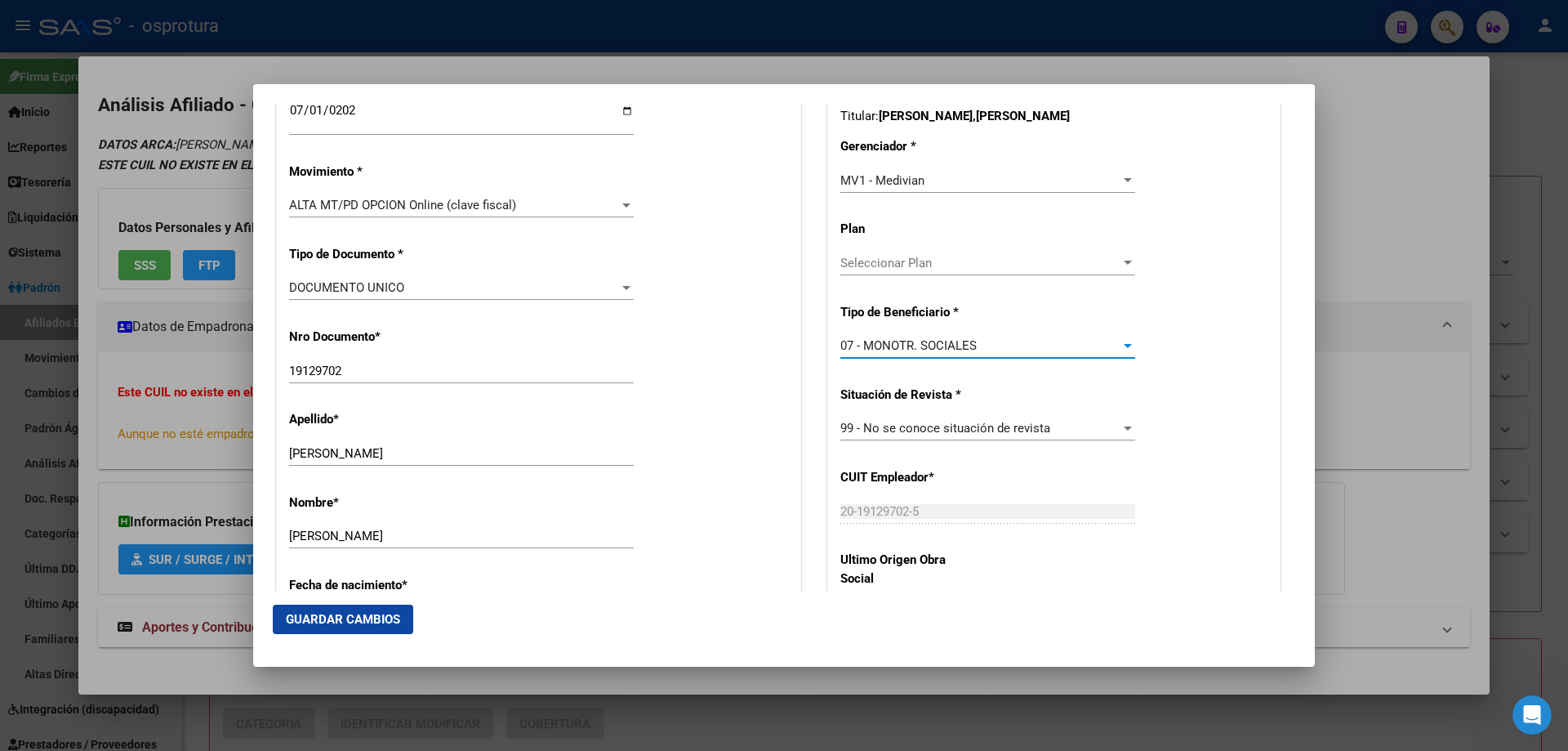
click at [308, 622] on span "Guardar Cambios" at bounding box center [343, 619] width 114 height 15
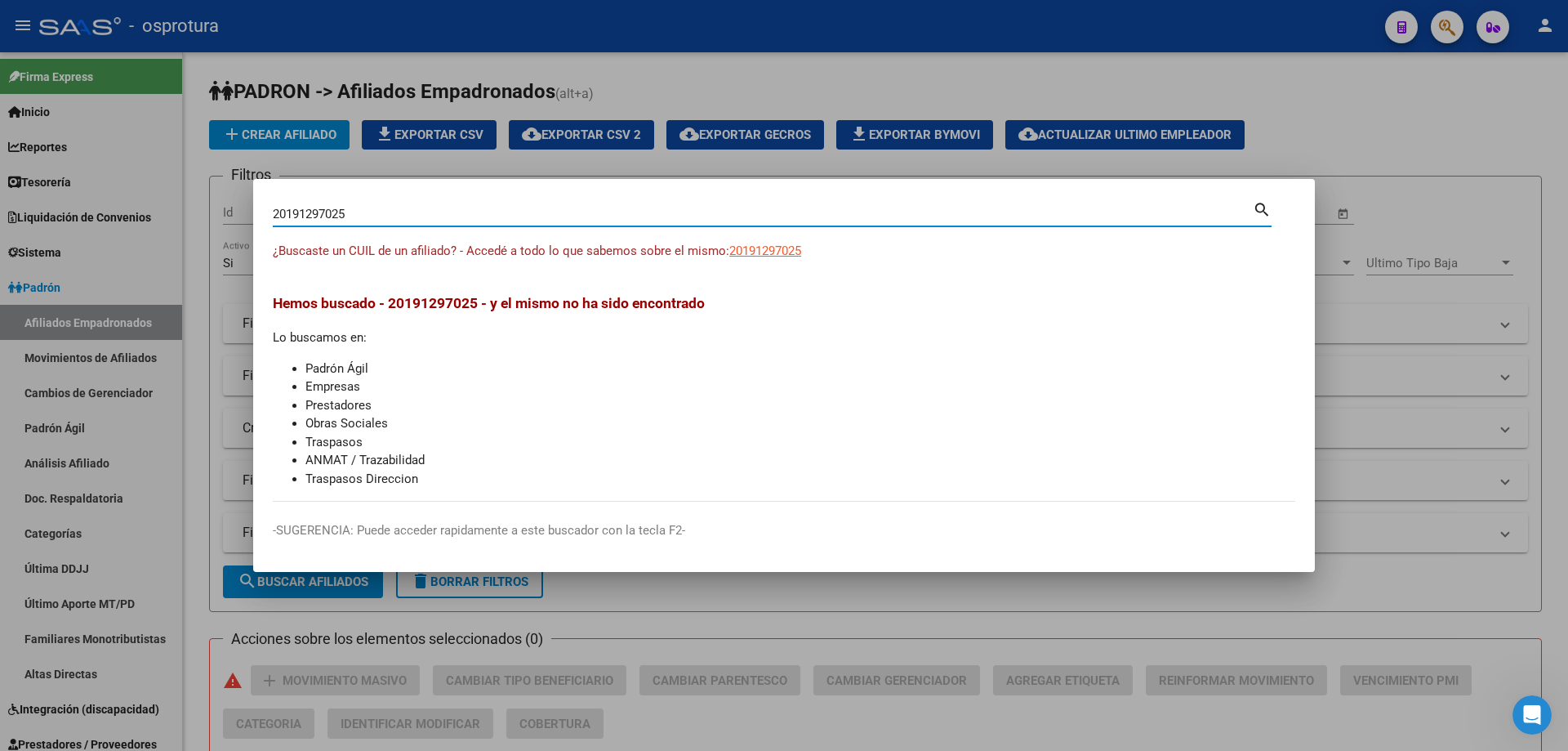
click at [733, 210] on input "20191297025" at bounding box center [763, 213] width 980 height 15
paste input "-22635412-4"
type input "20226354124"
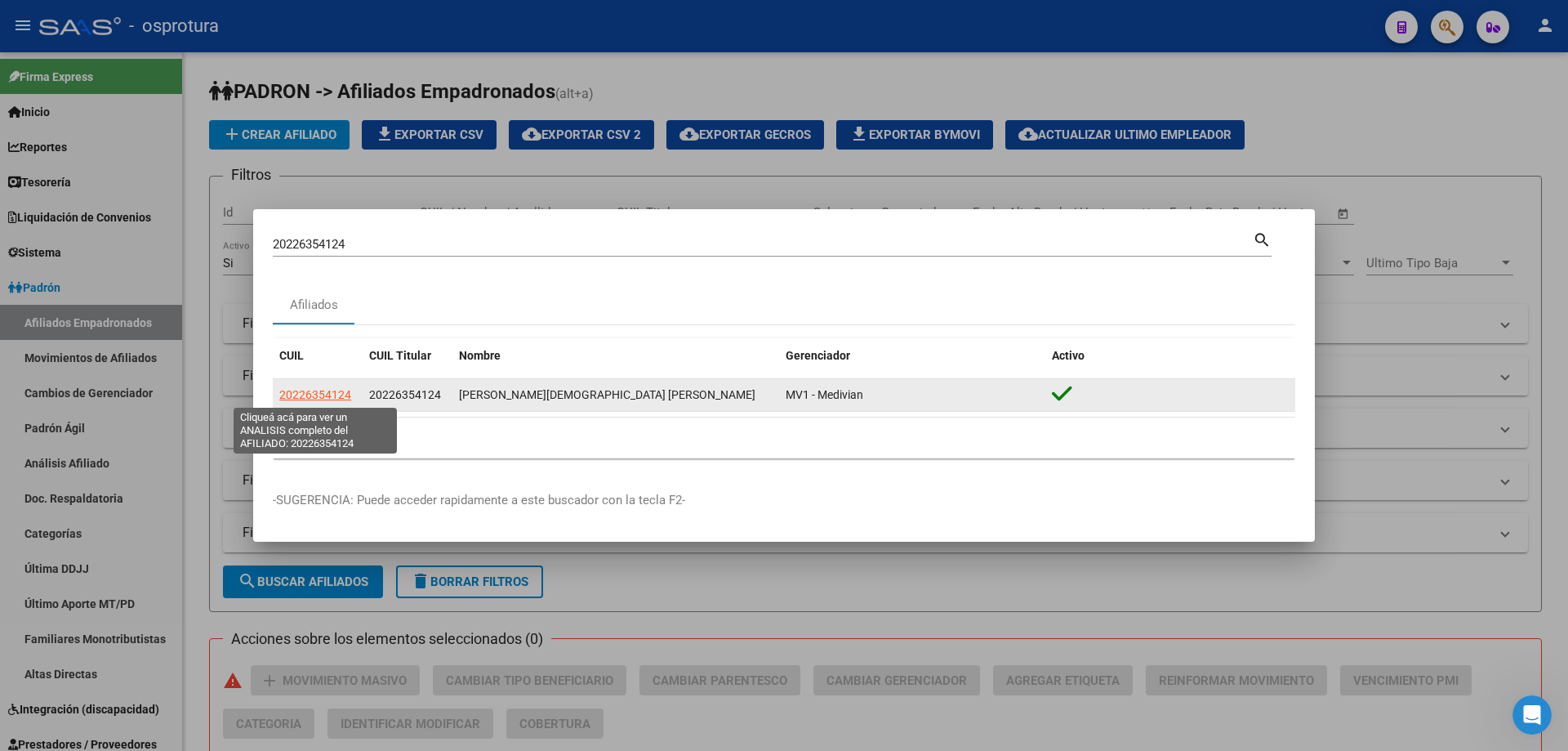
click at [288, 398] on span "20226354124" at bounding box center [314, 394] width 72 height 13
type textarea "20226354124"
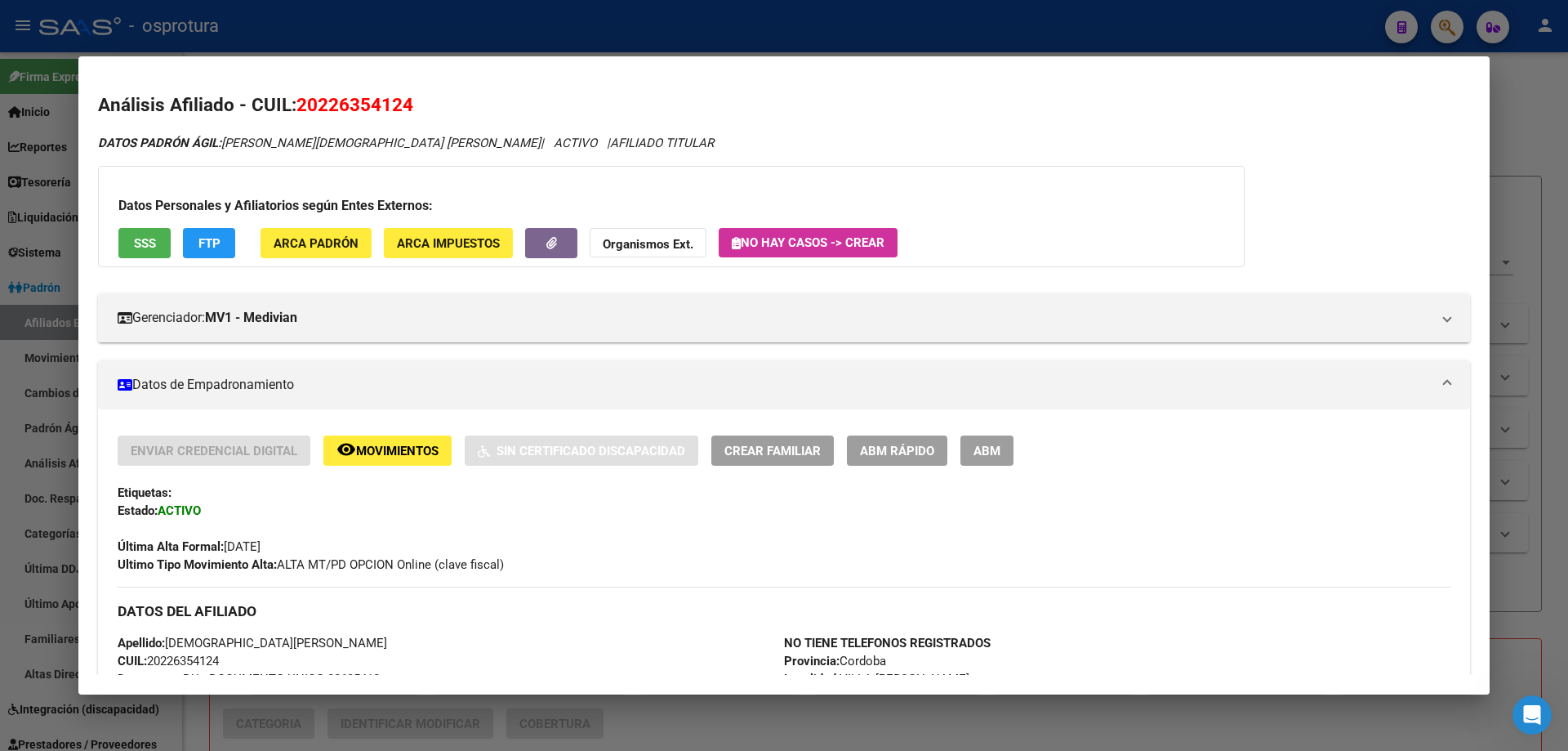
click at [777, 454] on span "Crear Familiar" at bounding box center [773, 450] width 97 height 15
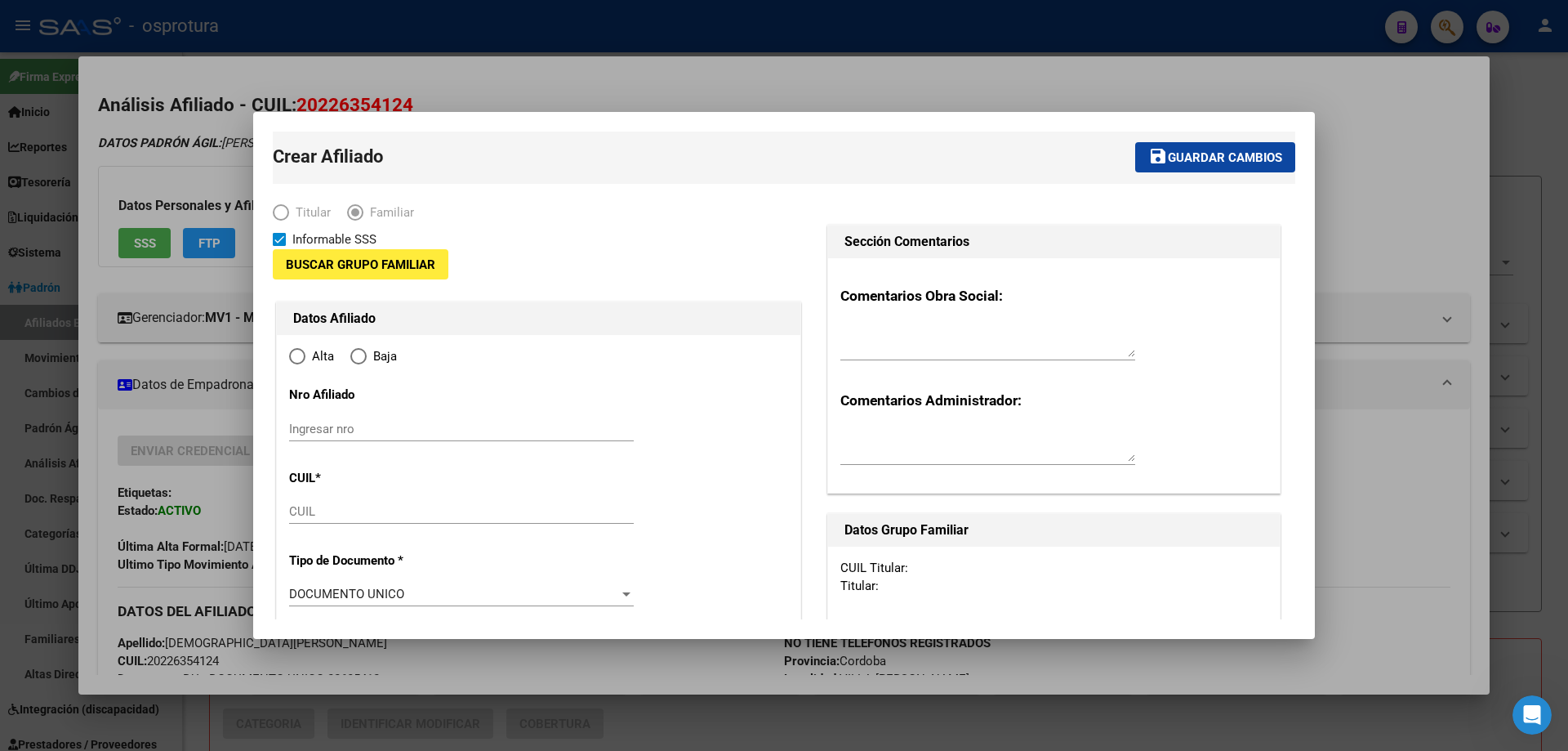
type input "20-22635412-4"
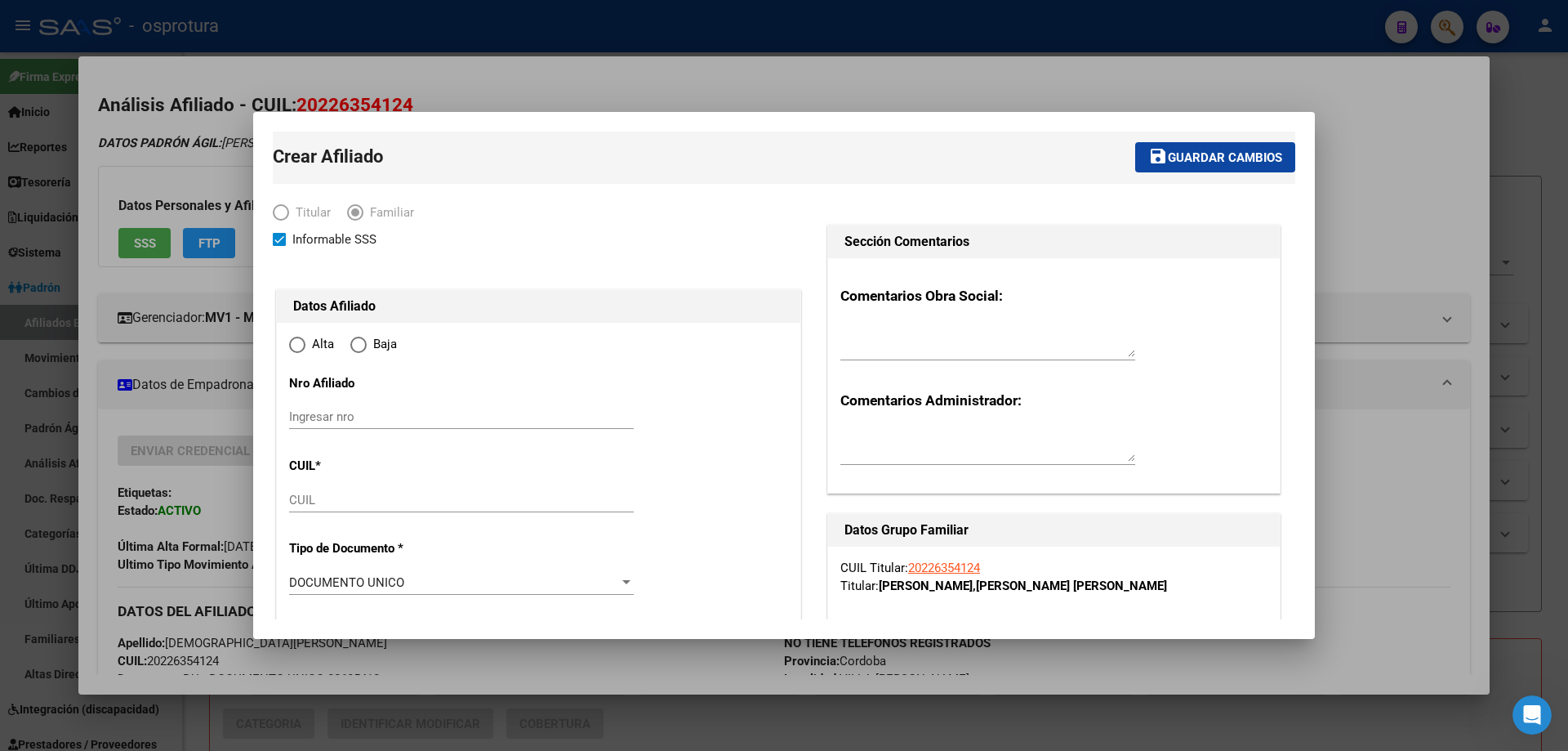
type input "VILLA [PERSON_NAME]"
type input "5105"
type input "CAVILDO"
type input "355"
radio input "true"
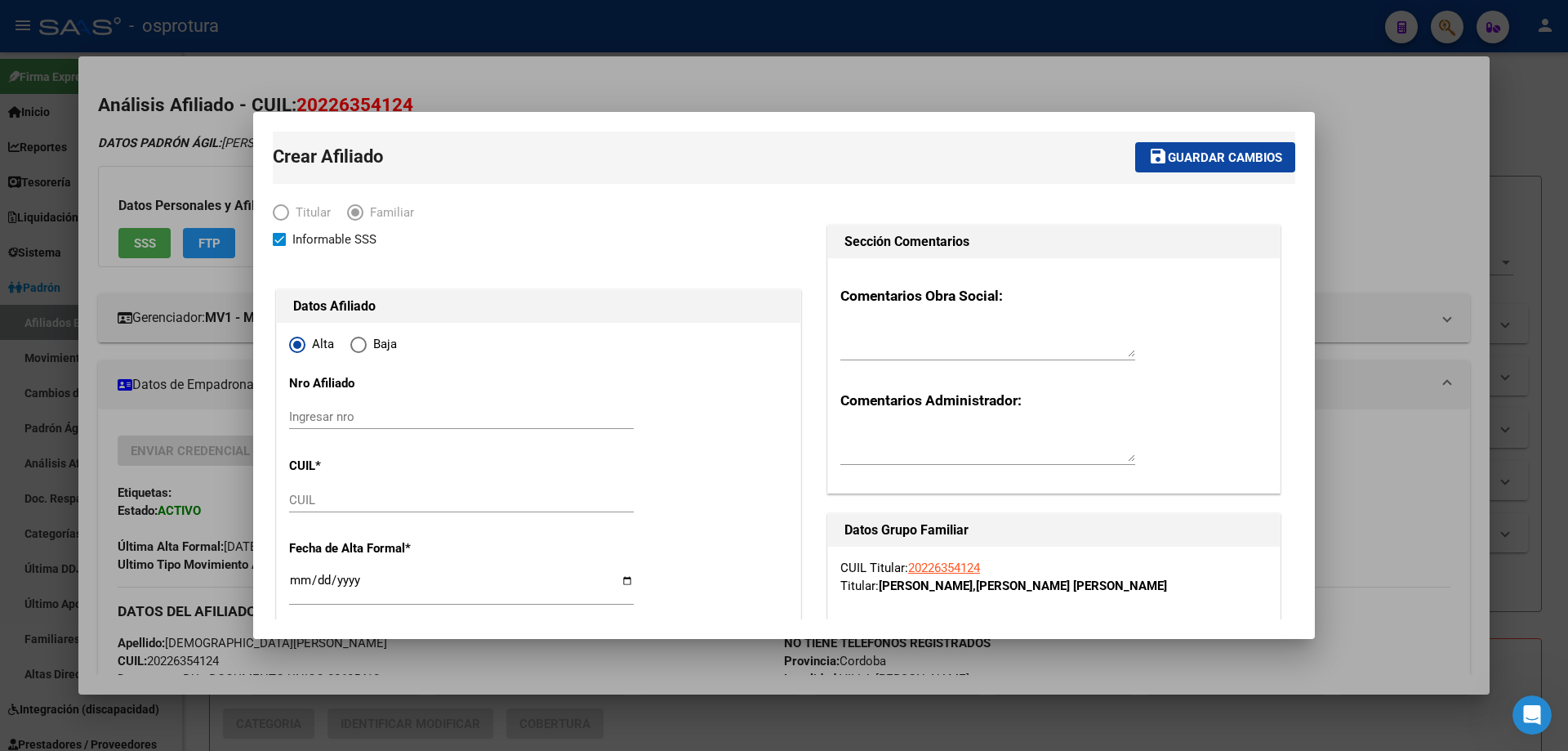
type input "20-22635412-4"
paste input "23-48324626-9"
type input "23-48324626-9"
type input "48324626"
type input "[PERSON_NAME]"
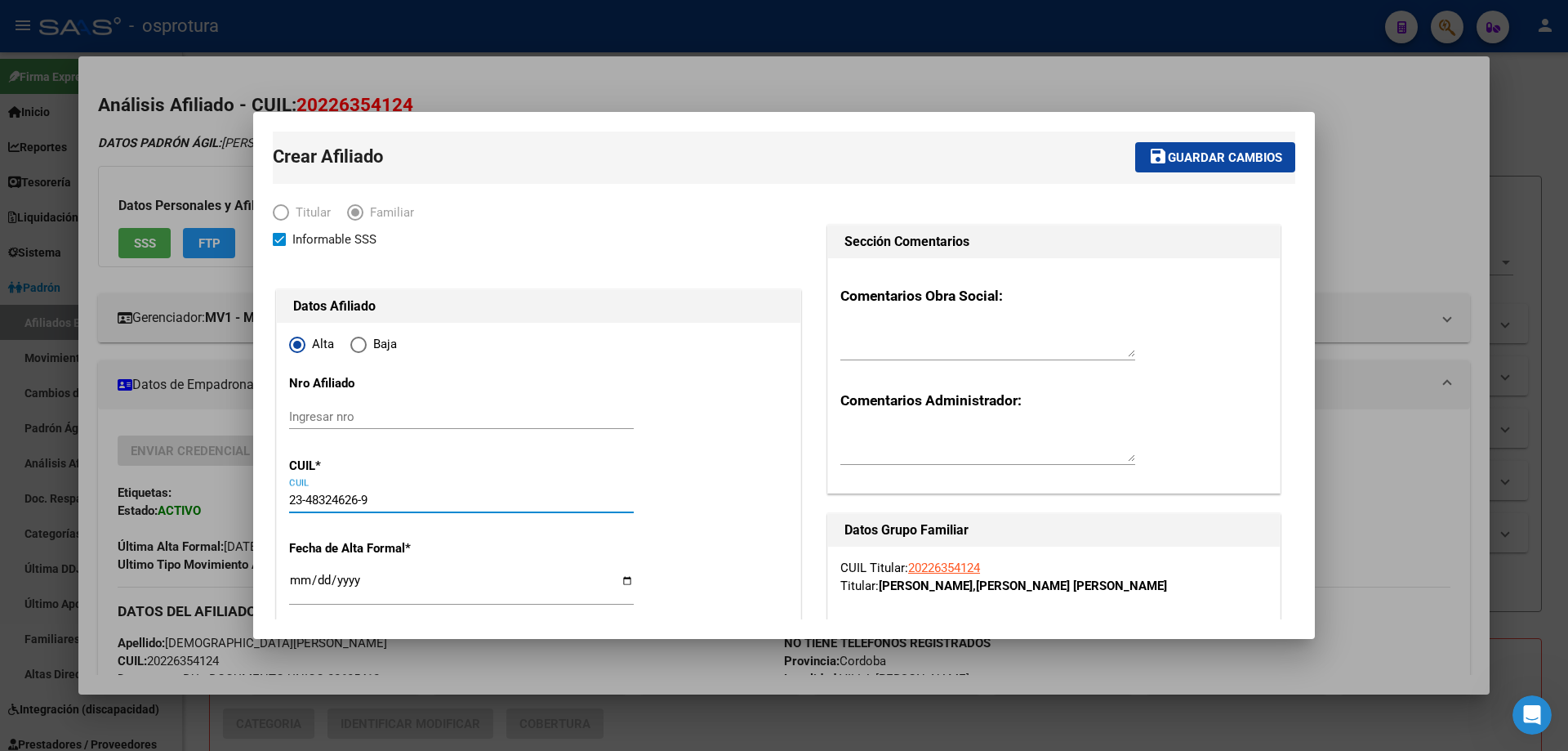
type input "[DATE]"
type input "VILLA [PERSON_NAME]"
type input "CABILDO"
type input "0"
type input "23-48324626-9"
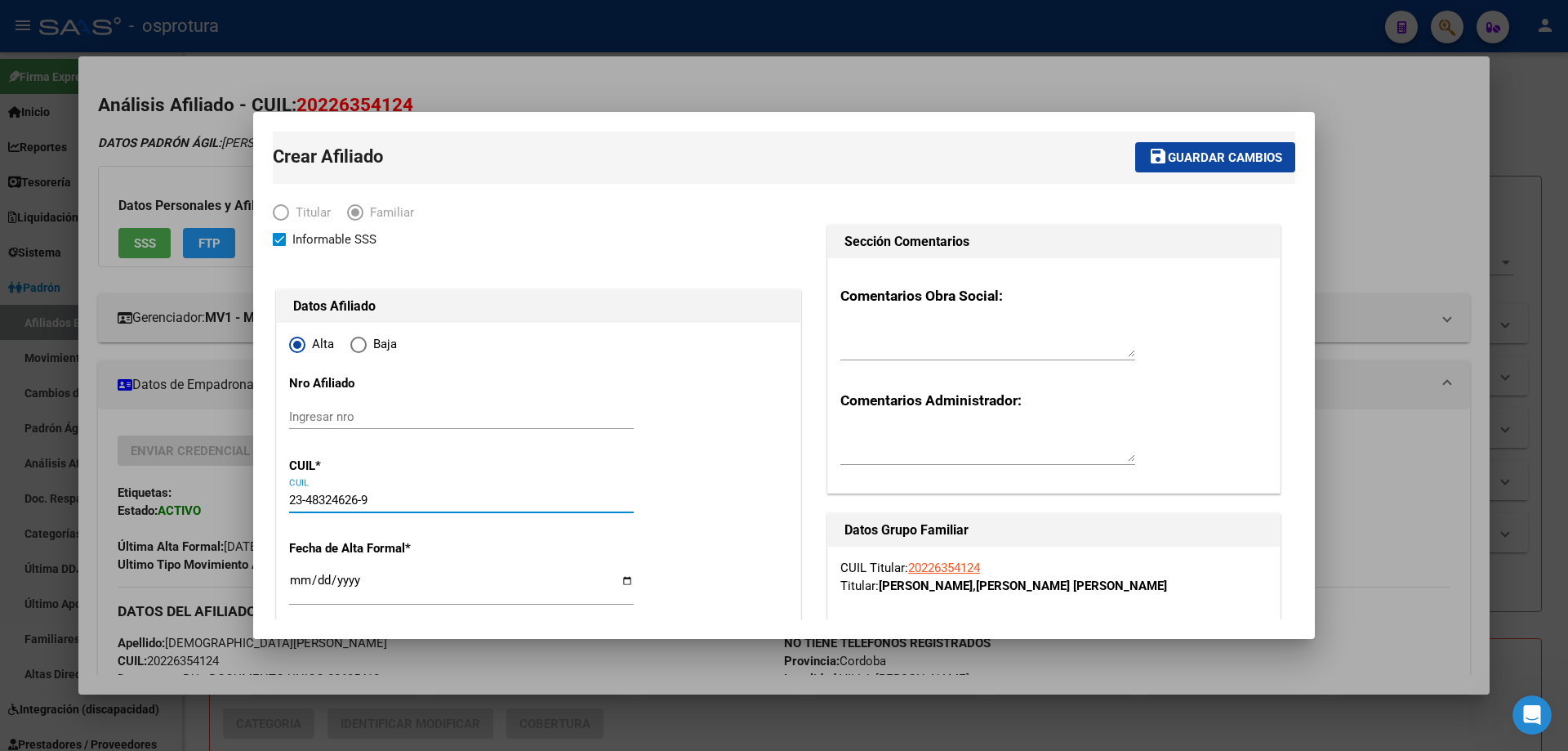
click at [292, 585] on input "Ingresar fecha" at bounding box center [461, 587] width 345 height 26
type input "[DATE]"
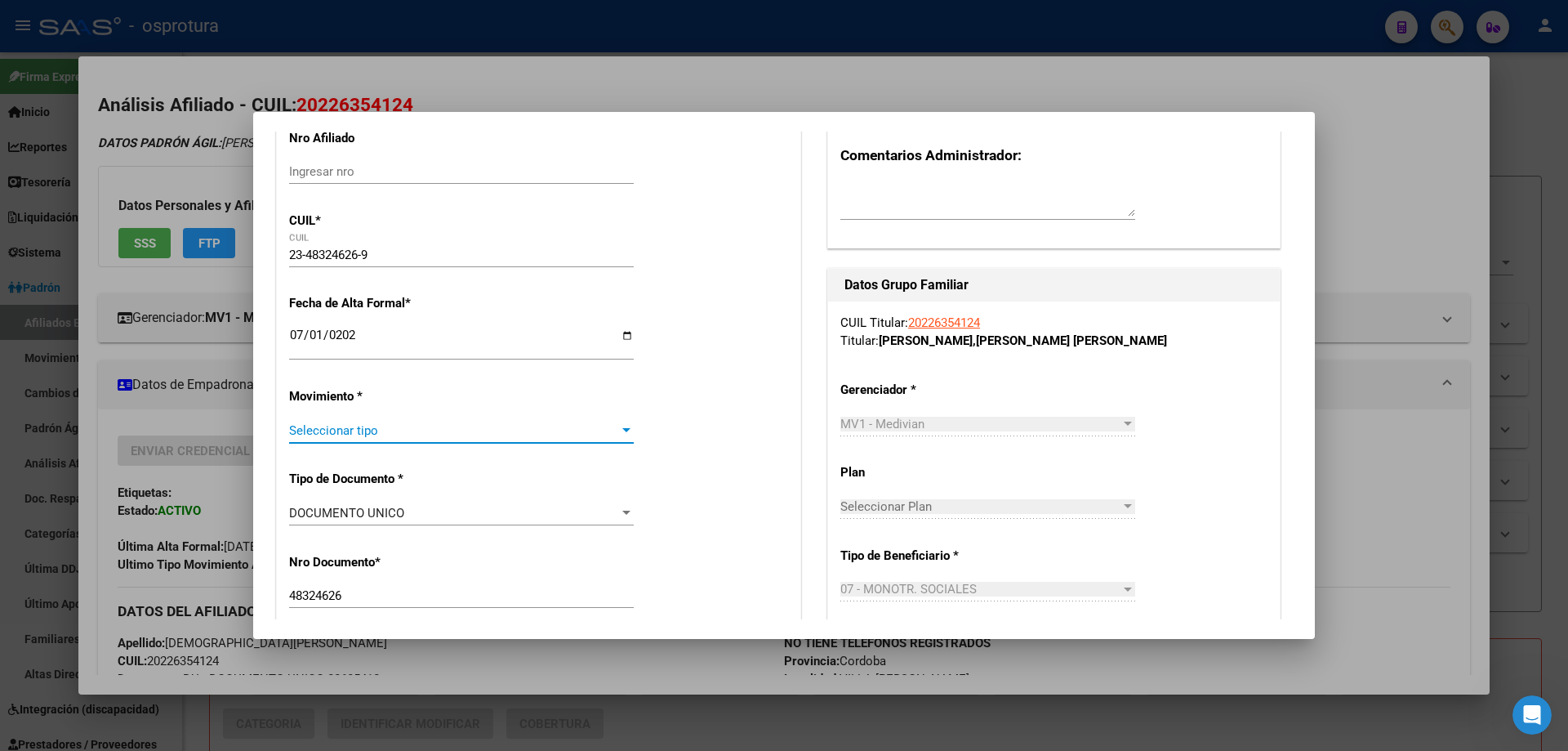
click at [350, 423] on span "Seleccionar tipo" at bounding box center [454, 430] width 330 height 15
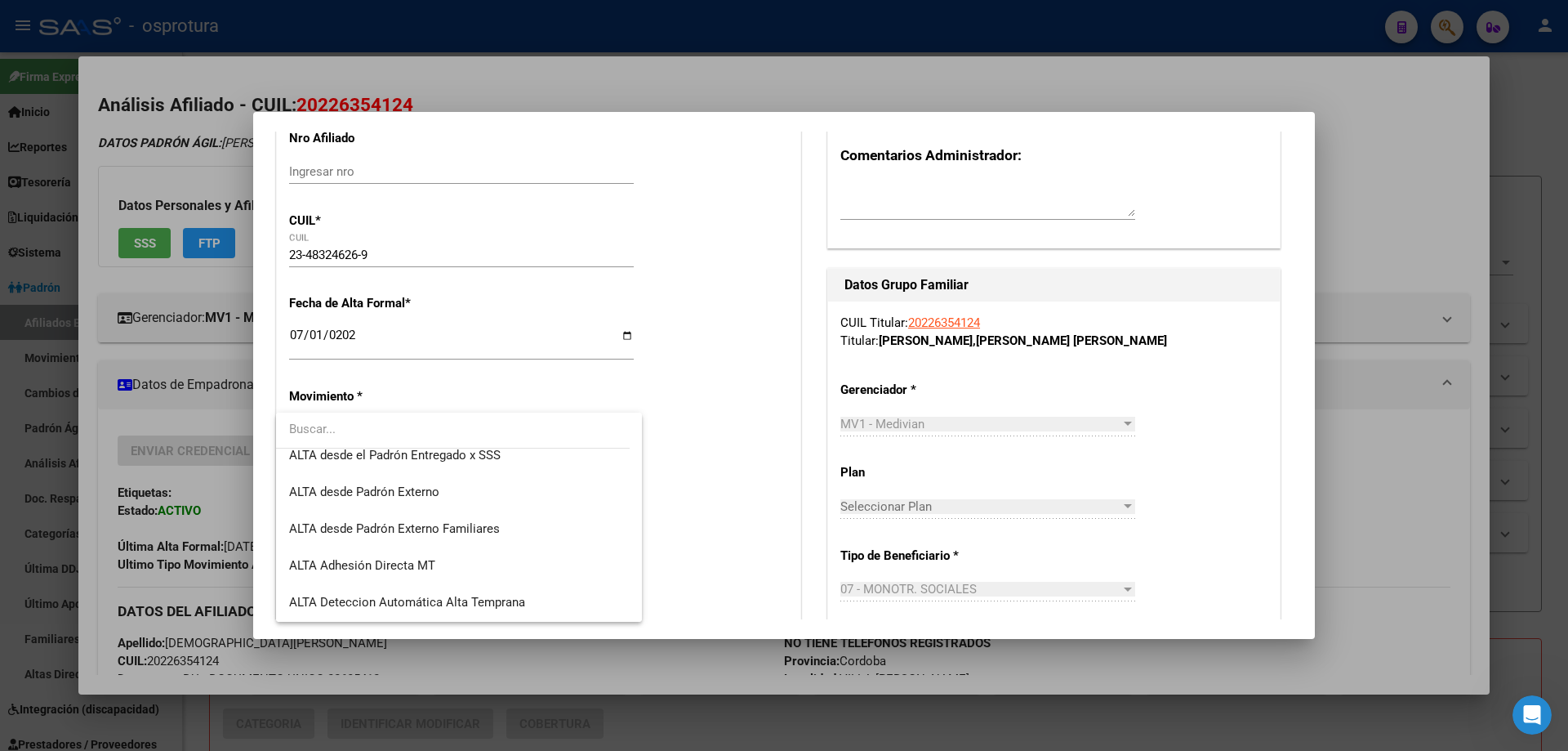
scroll to position [327, 0]
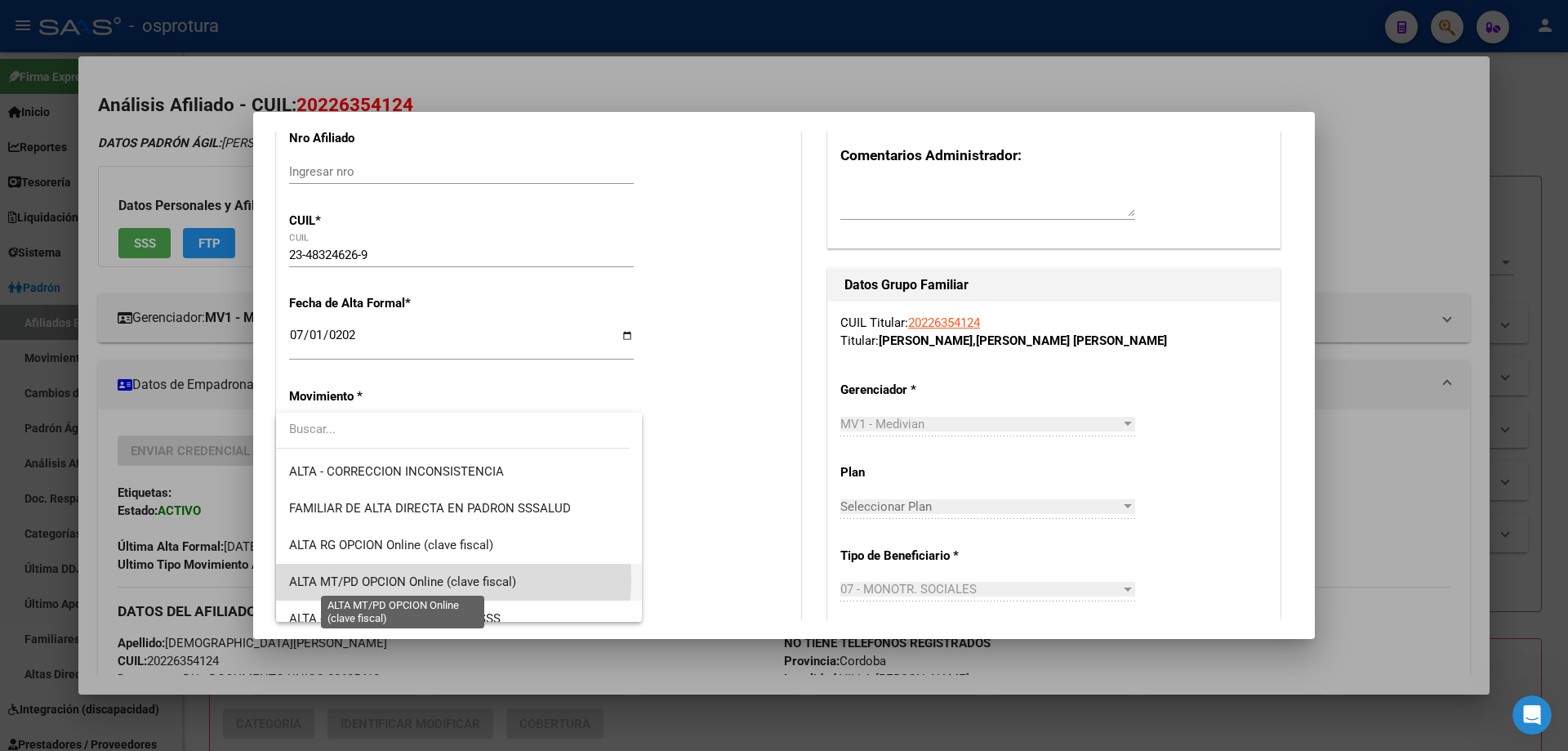
click at [426, 578] on span "ALTA MT/PD OPCION Online (clave fiscal)" at bounding box center [403, 582] width 227 height 15
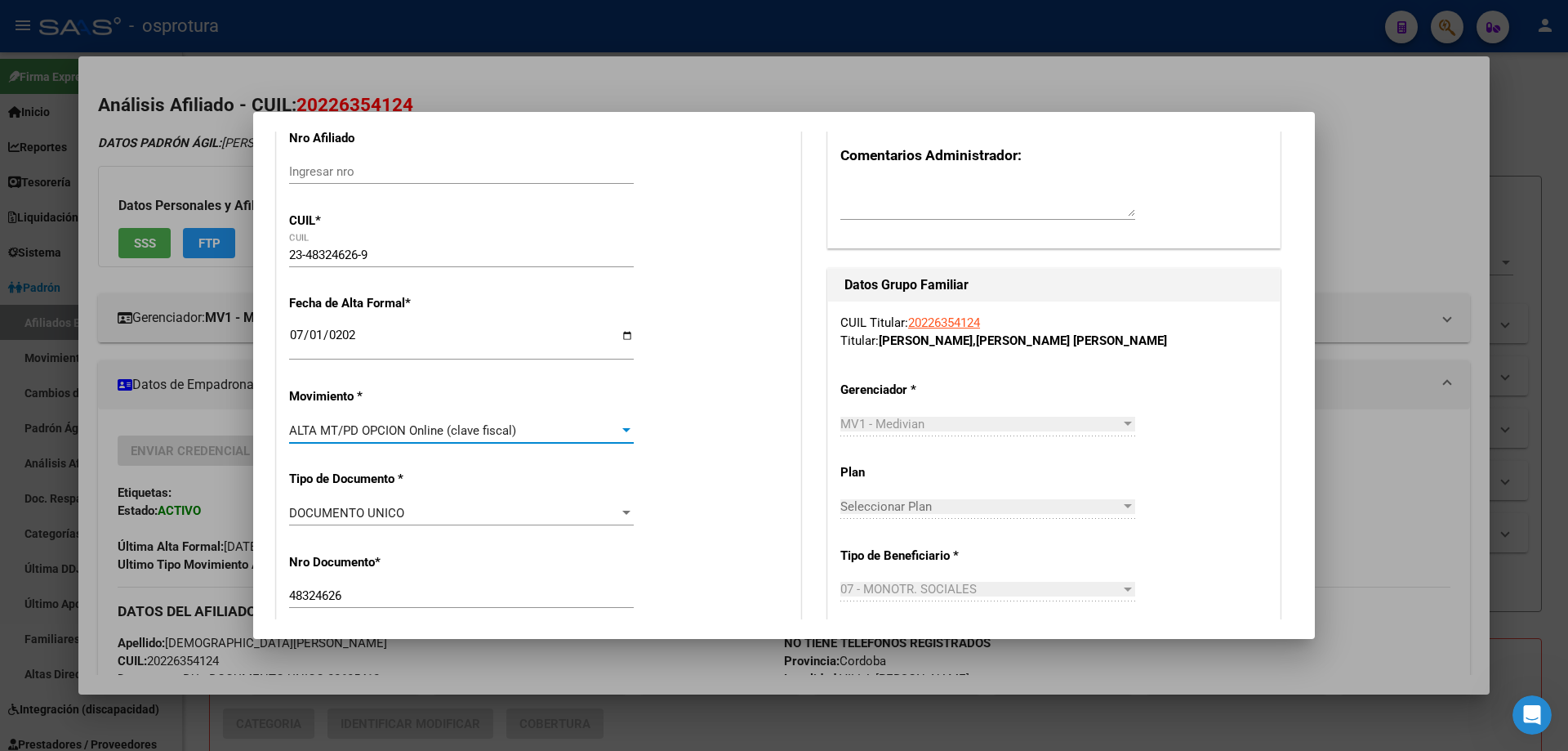
click at [426, 430] on span "ALTA MT/PD OPCION Online (clave fiscal)" at bounding box center [403, 430] width 227 height 15
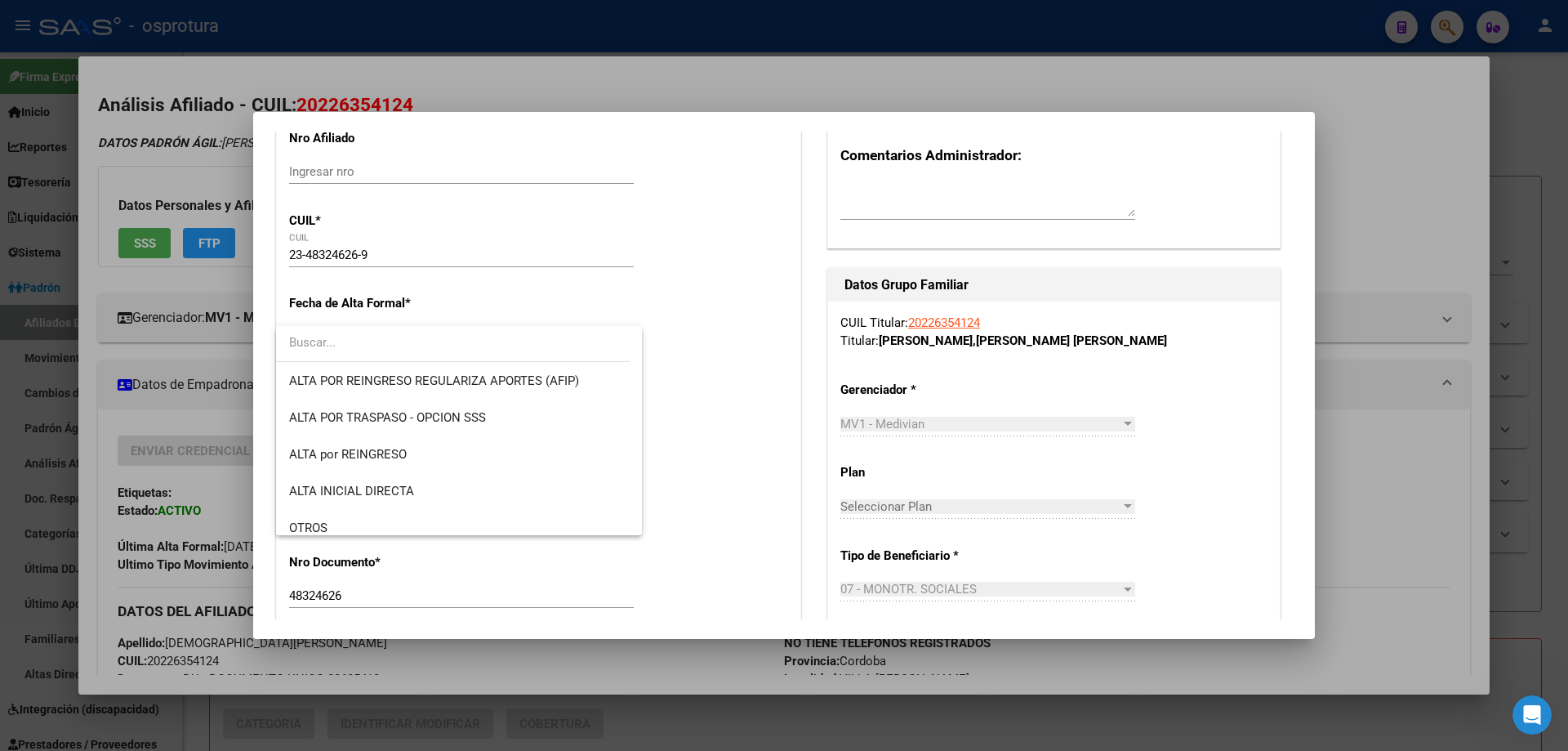
scroll to position [163, 0]
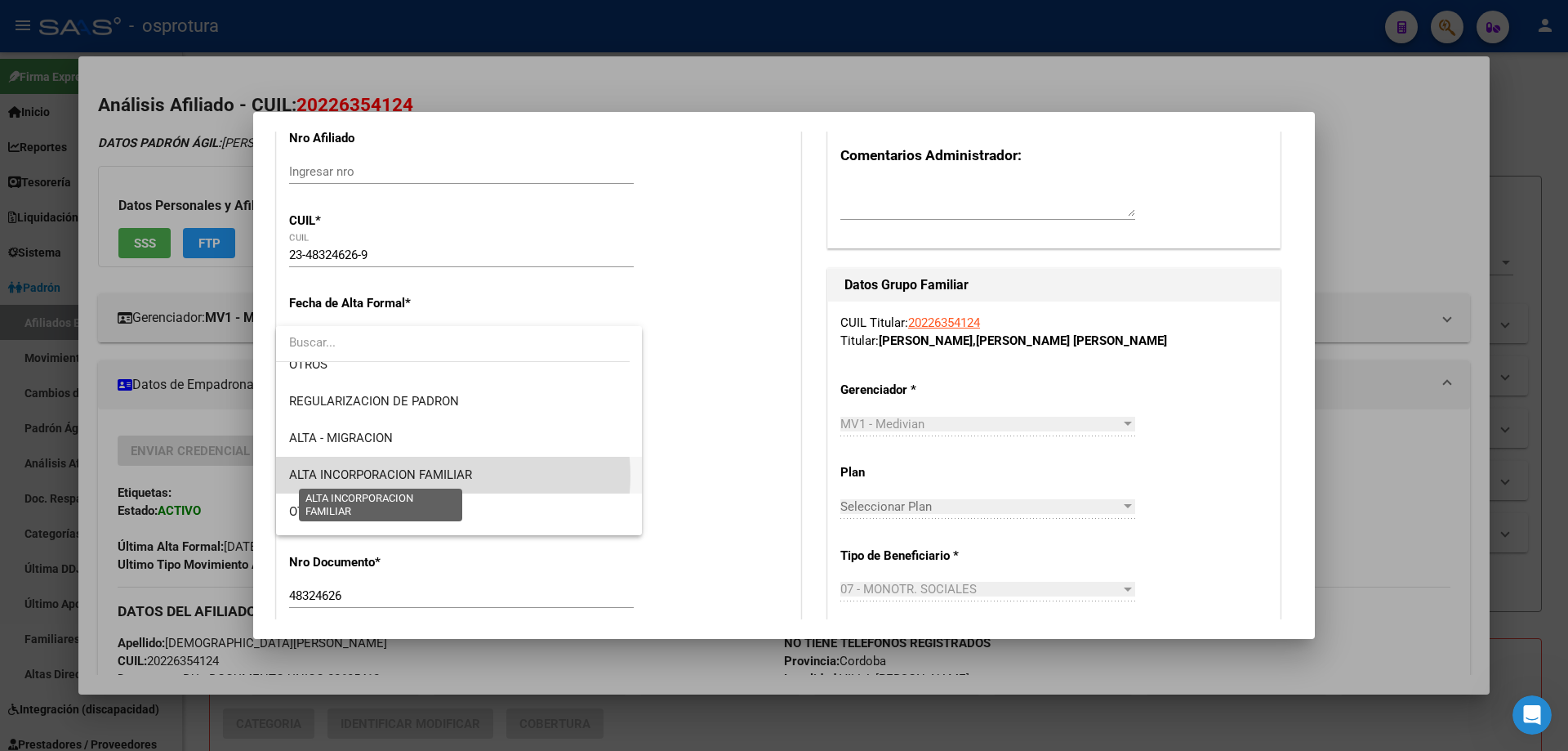
click at [449, 475] on span "ALTA INCORPORACION FAMILIAR" at bounding box center [381, 474] width 183 height 15
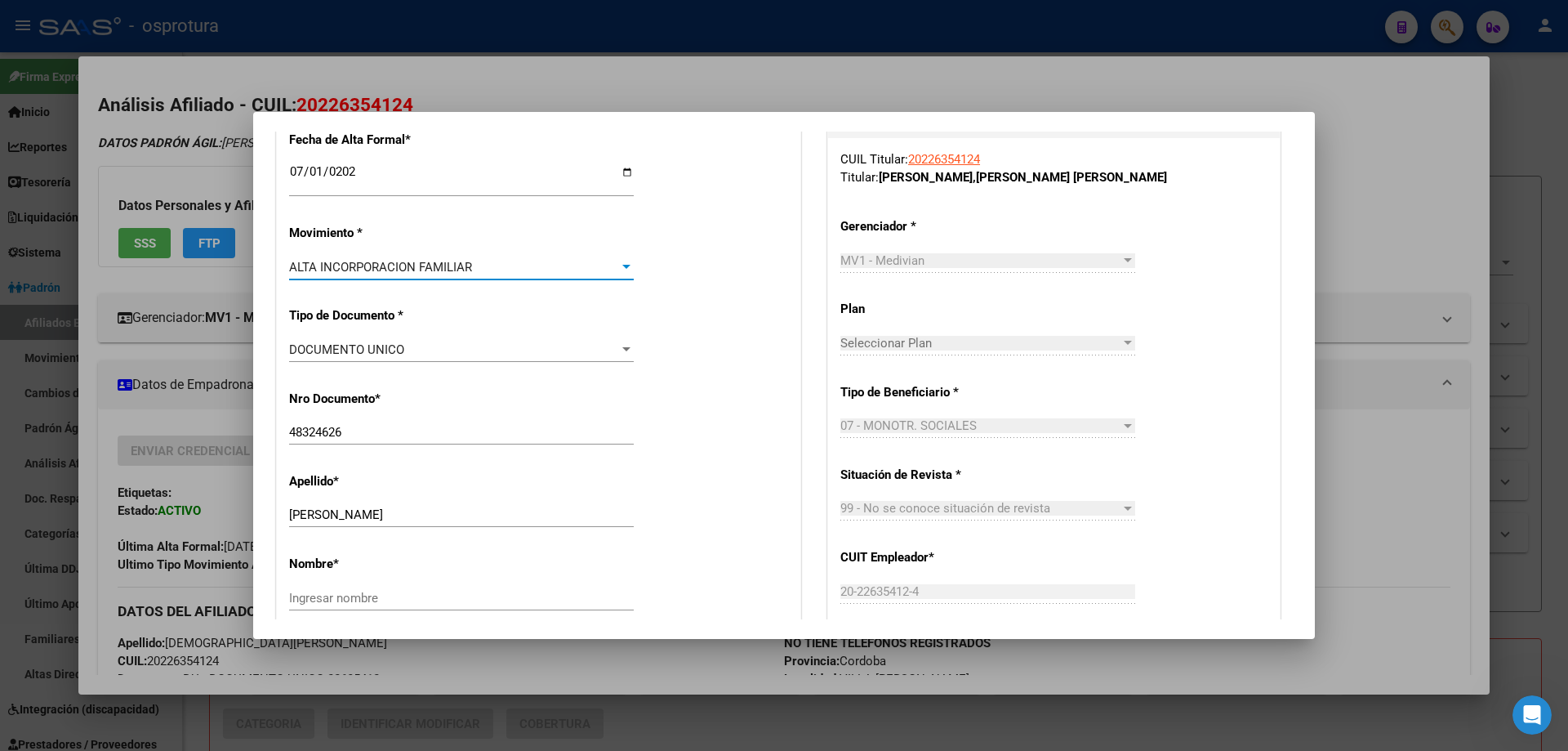
scroll to position [572, 0]
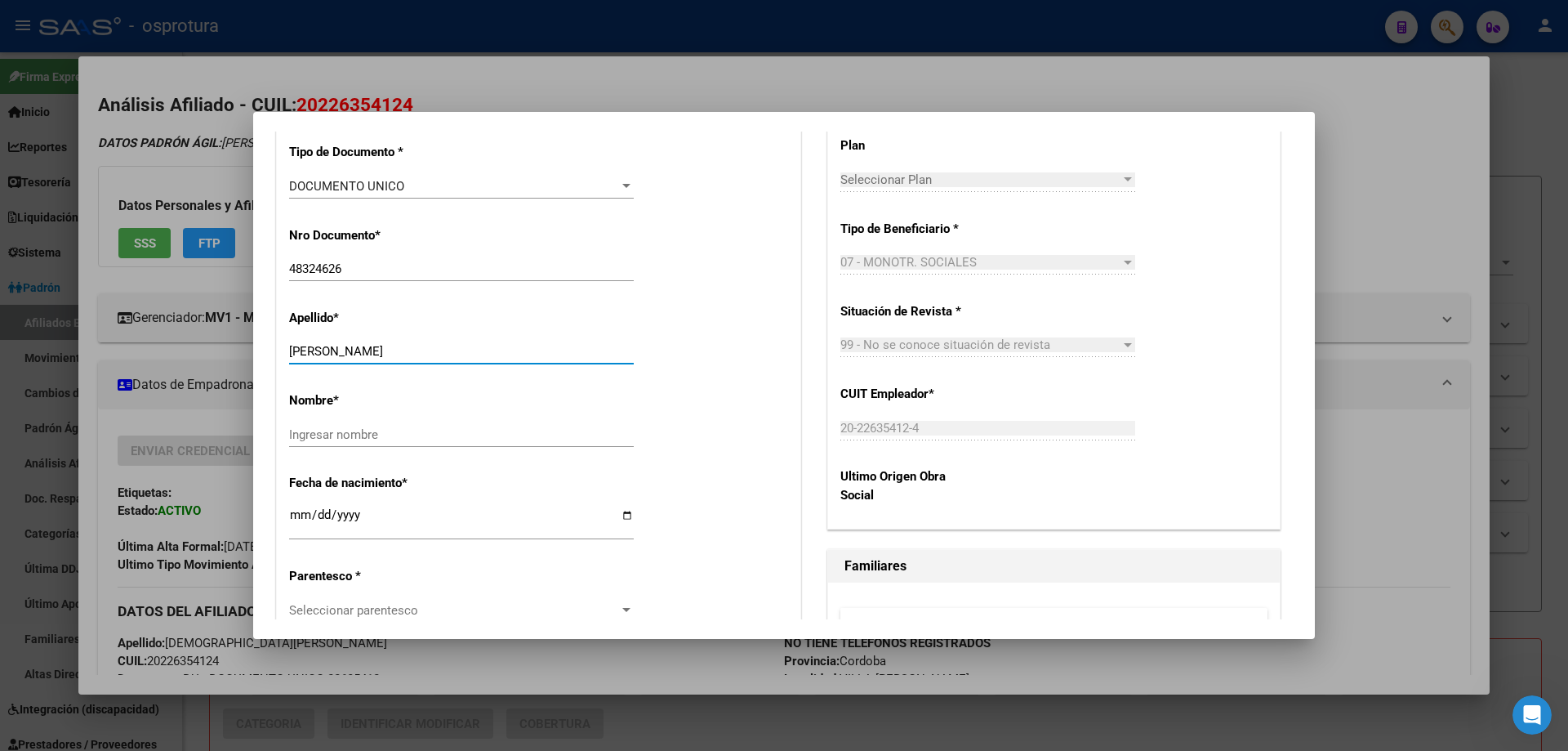
click at [339, 352] on input "[PERSON_NAME]" at bounding box center [461, 351] width 345 height 15
drag, startPoint x: 342, startPoint y: 348, endPoint x: 615, endPoint y: 348, distance: 273.0
click at [615, 348] on input "[PERSON_NAME]" at bounding box center [461, 351] width 345 height 15
type input "[PERSON_NAME]"
click at [488, 429] on input "Ingresar nombre" at bounding box center [461, 434] width 345 height 15
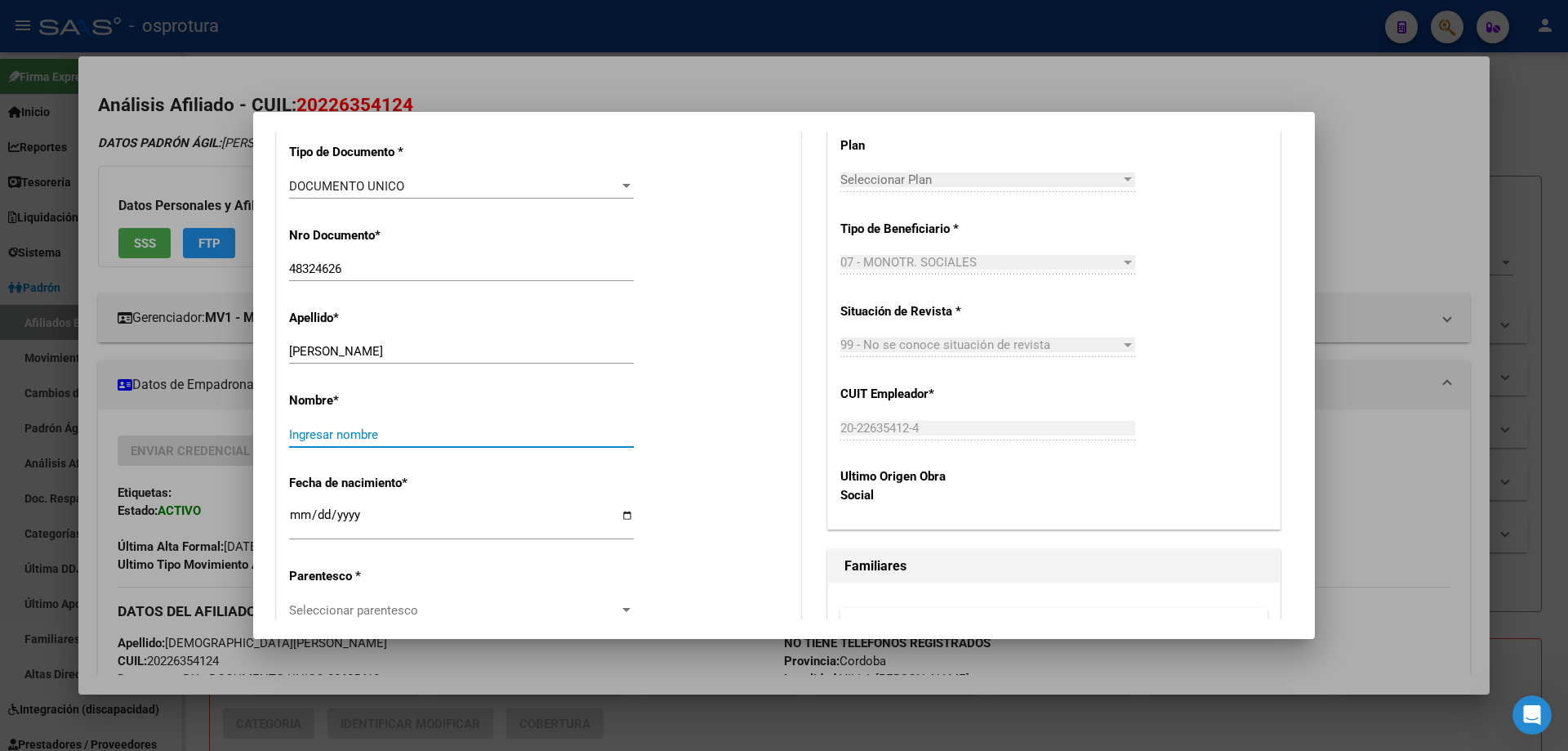
paste input "[PERSON_NAME]"
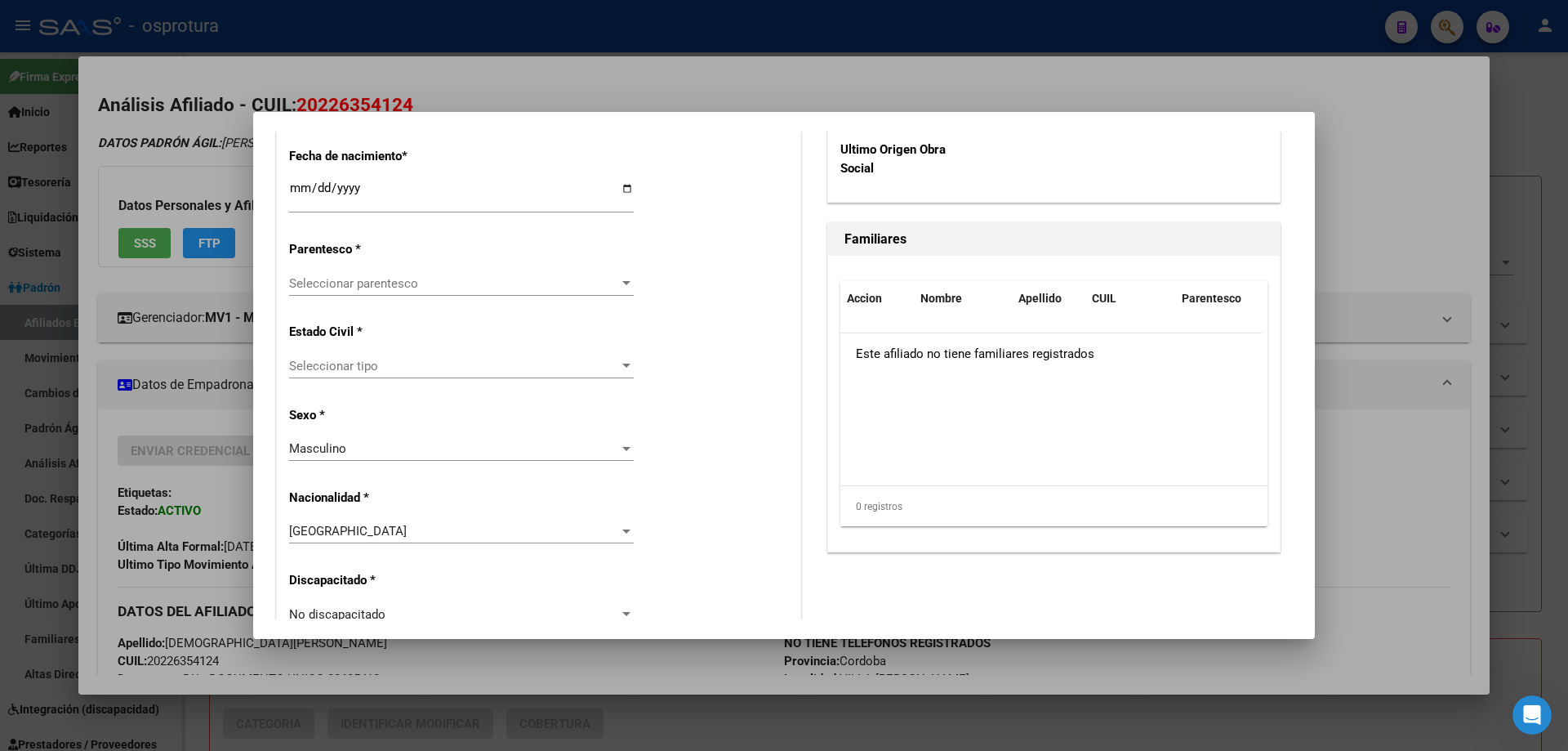
type input "[PERSON_NAME]"
click at [357, 369] on span "Seleccionar tipo" at bounding box center [454, 366] width 330 height 15
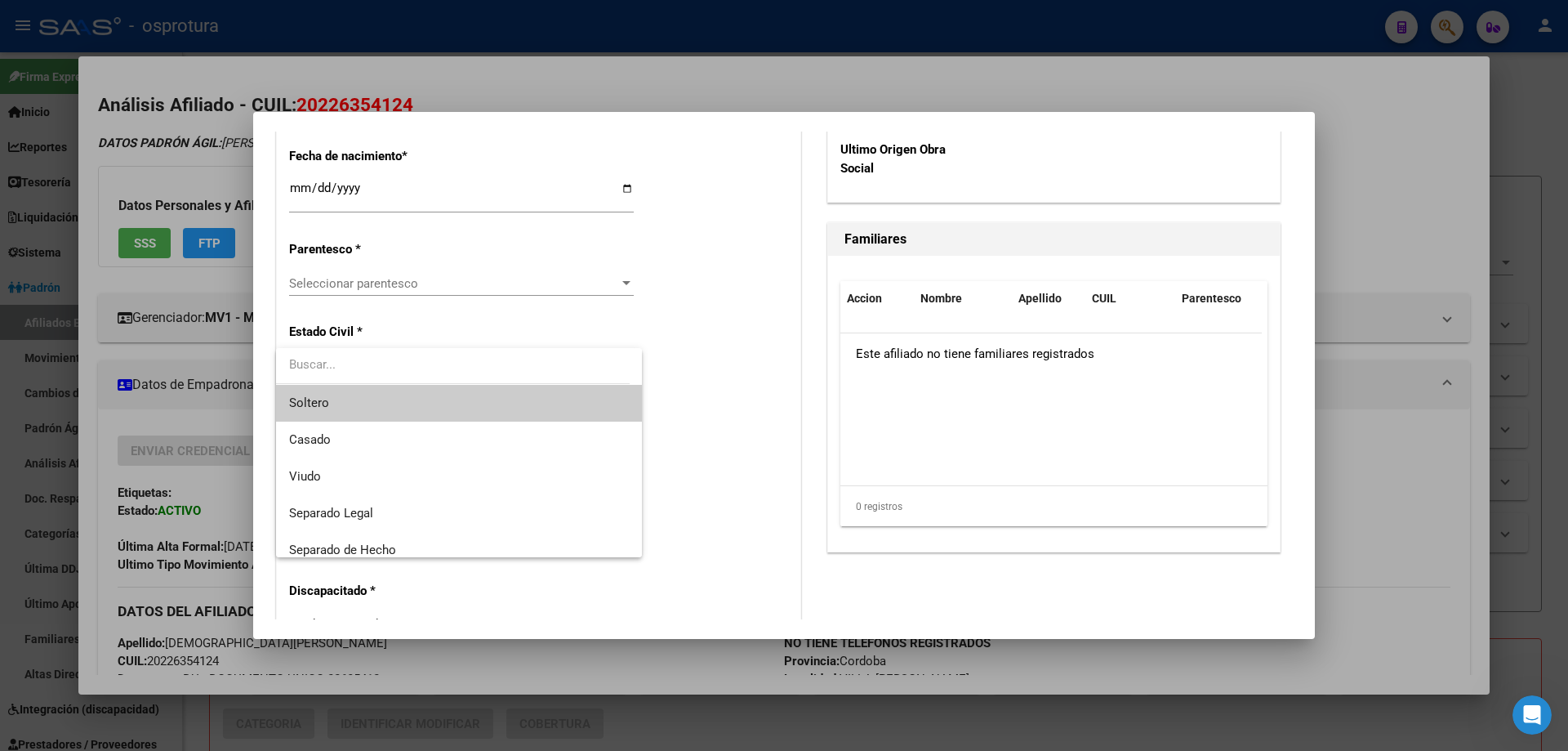
click at [346, 281] on div at bounding box center [784, 375] width 1568 height 751
click at [346, 281] on span "Seleccionar parentesco" at bounding box center [454, 283] width 330 height 15
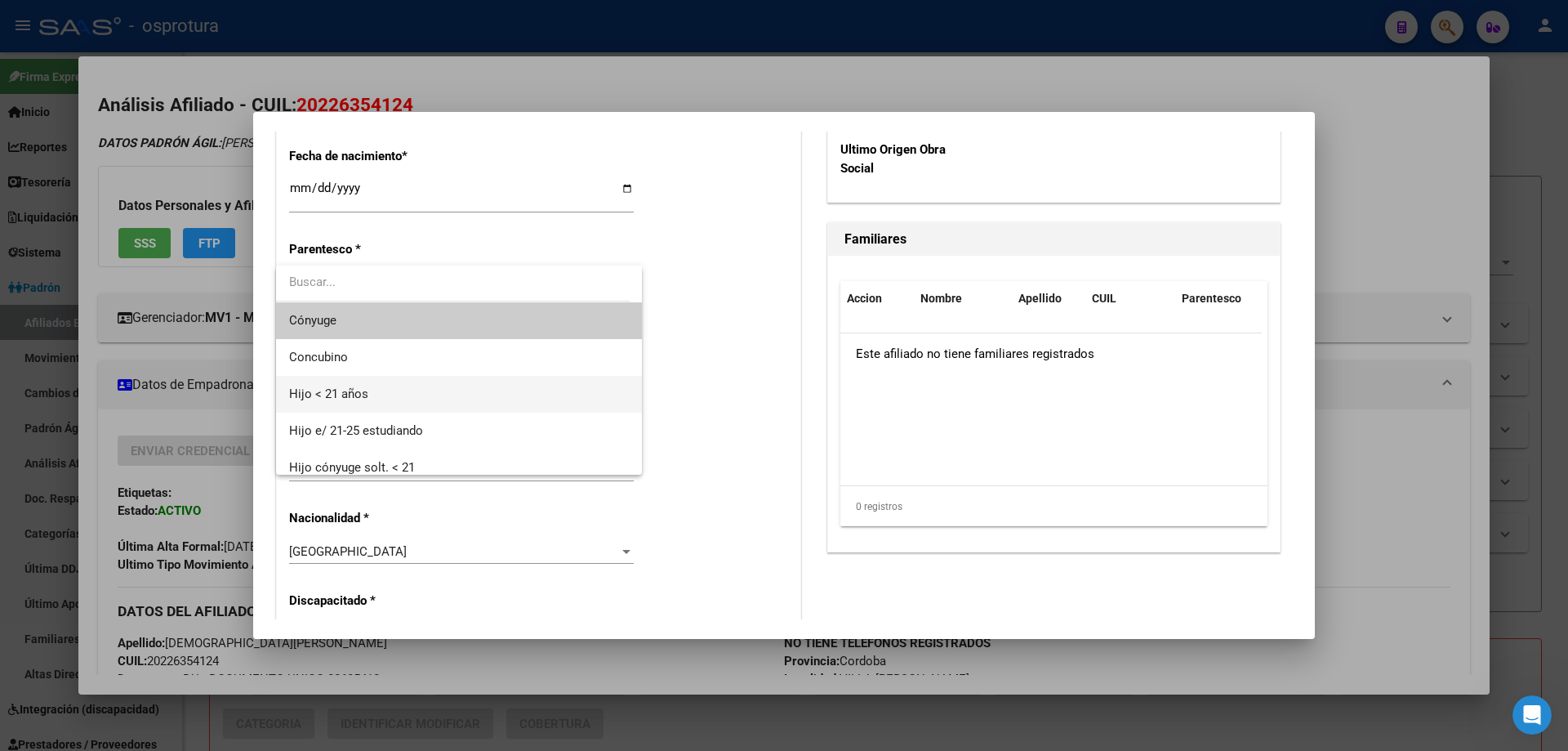
click at [378, 397] on span "Hijo < 21 años" at bounding box center [459, 394] width 340 height 37
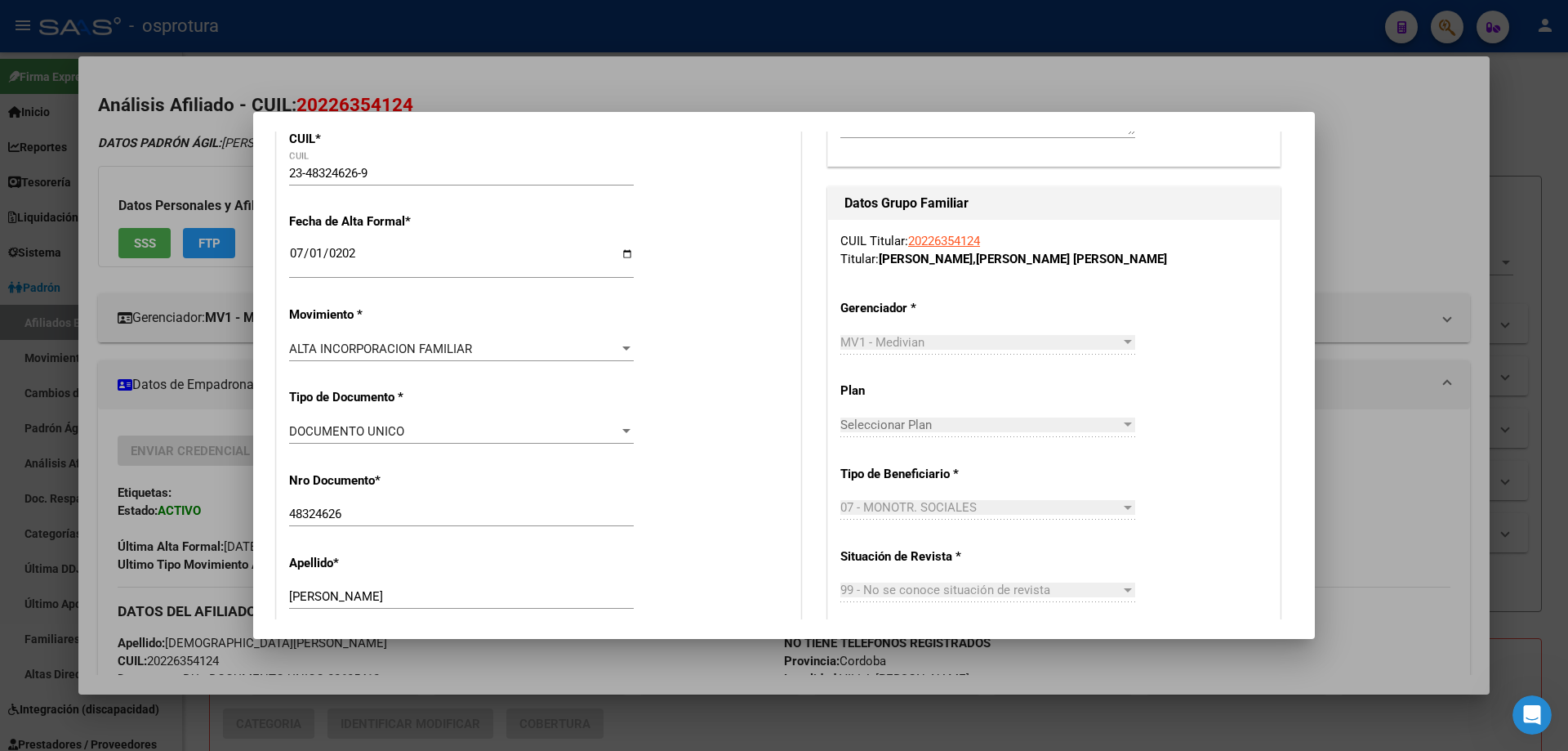
scroll to position [0, 0]
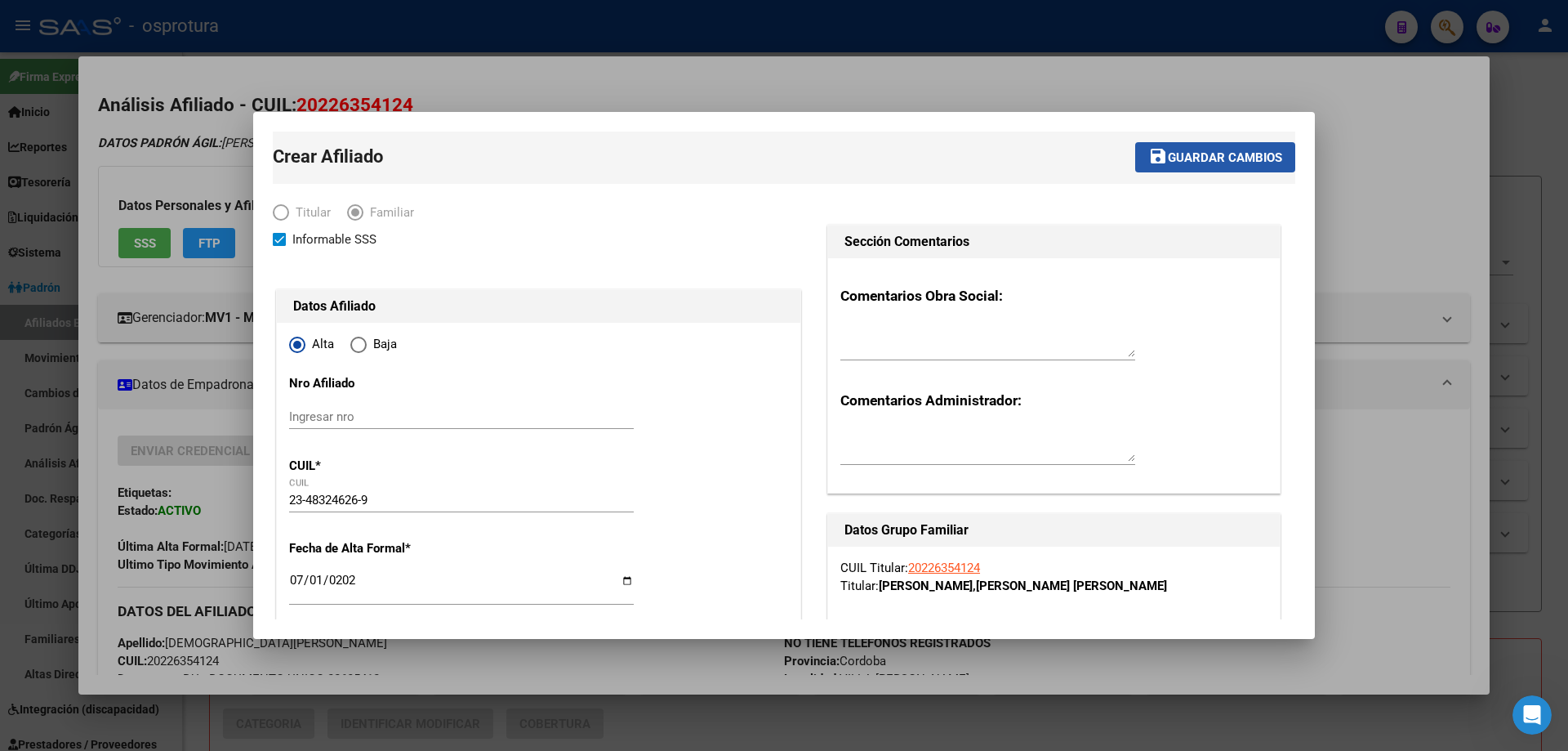
click at [1199, 156] on span "Guardar cambios" at bounding box center [1225, 157] width 114 height 15
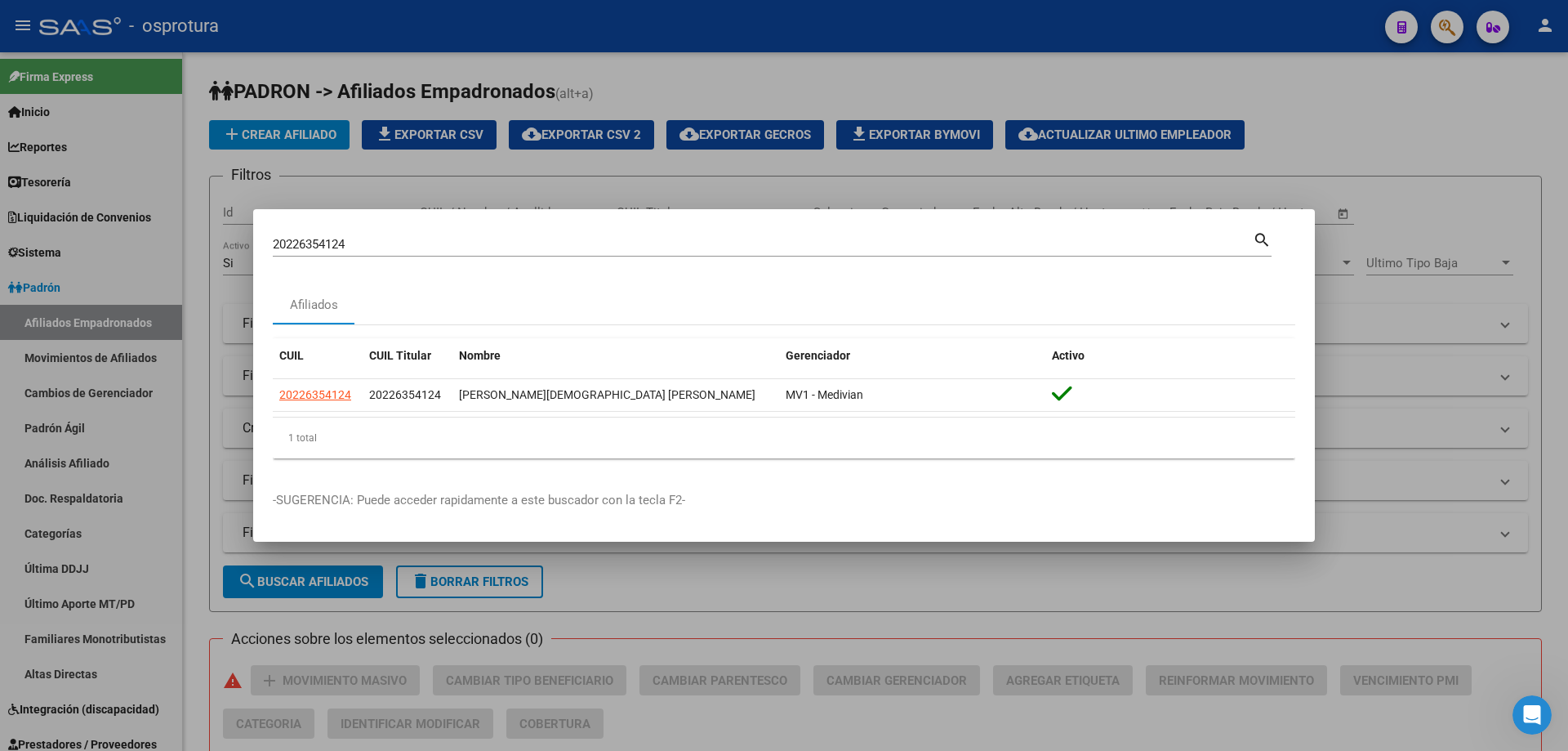
click at [842, 498] on p "-SUGERENCIA: Puede acceder rapidamente a este buscador con la tecla F2-" at bounding box center [784, 500] width 1023 height 19
click at [337, 236] on div "20226354124 Buscar (apellido, dni, cuil, [PERSON_NAME], cuit, obra social)" at bounding box center [763, 244] width 980 height 24
click at [360, 247] on input "20226354124" at bounding box center [763, 244] width 980 height 15
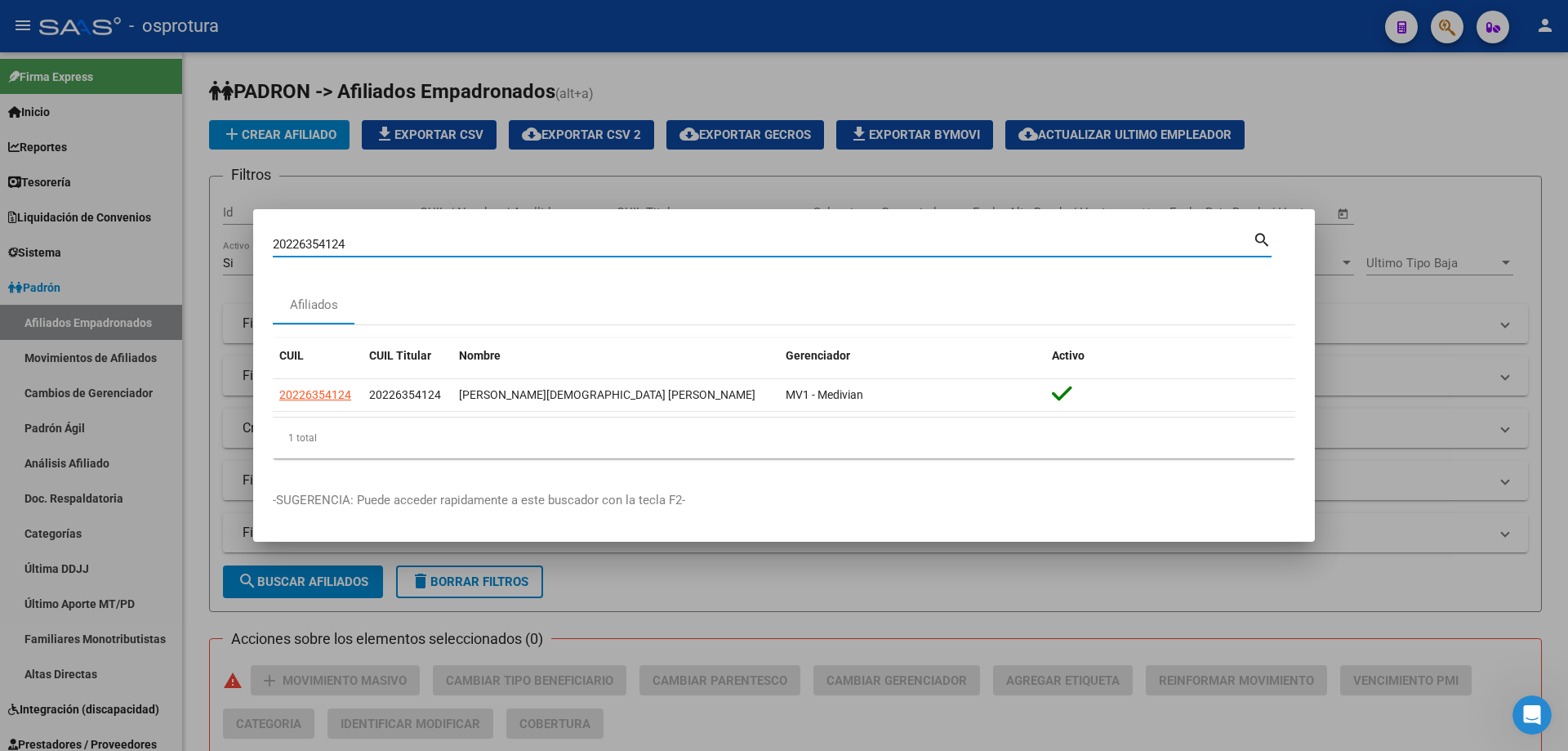
paste input "-23335672-8"
type input "20233356728"
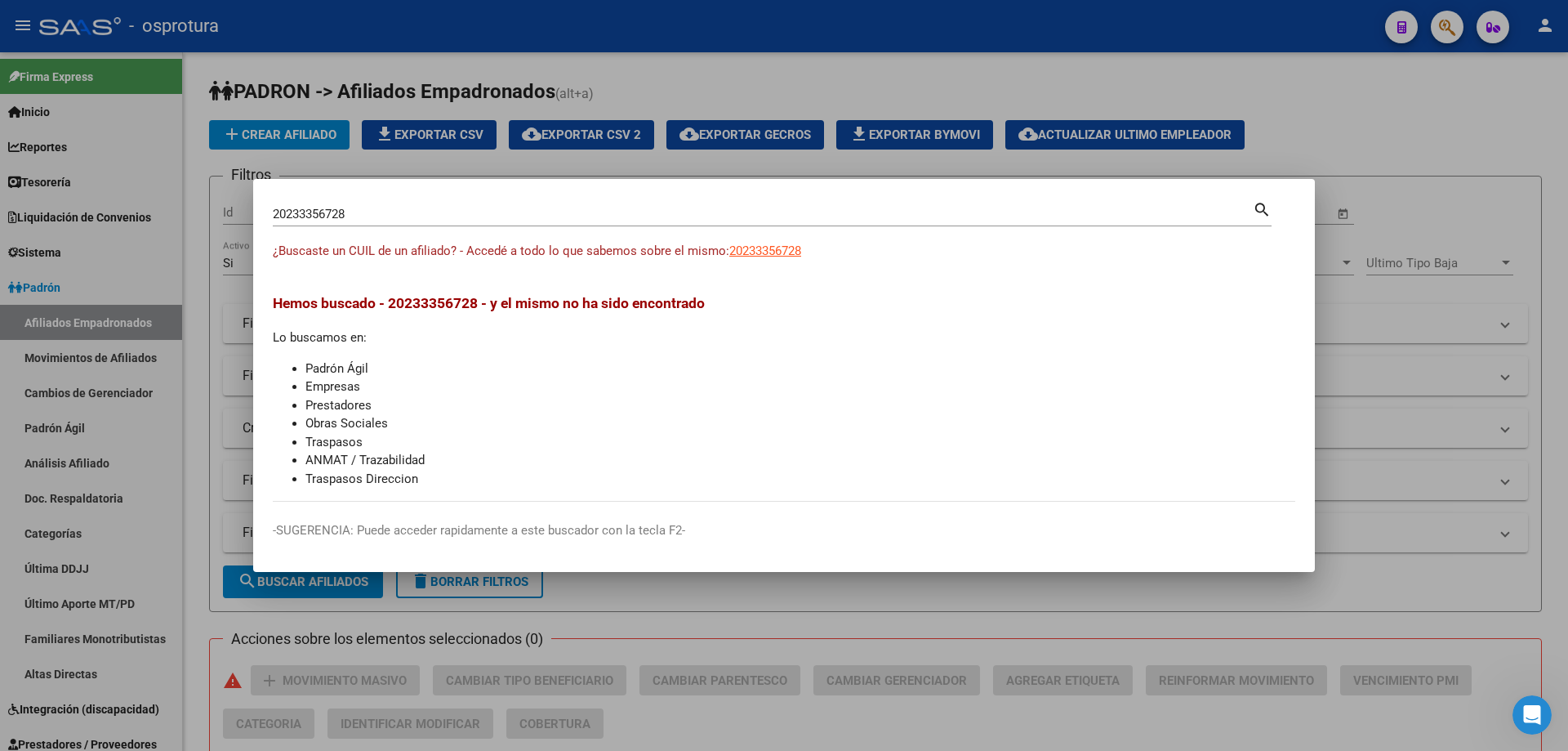
click at [777, 258] on app-link-go-to "20233356728" at bounding box center [765, 251] width 72 height 19
click at [768, 252] on span "20233356728" at bounding box center [765, 251] width 72 height 15
type textarea "20233356728"
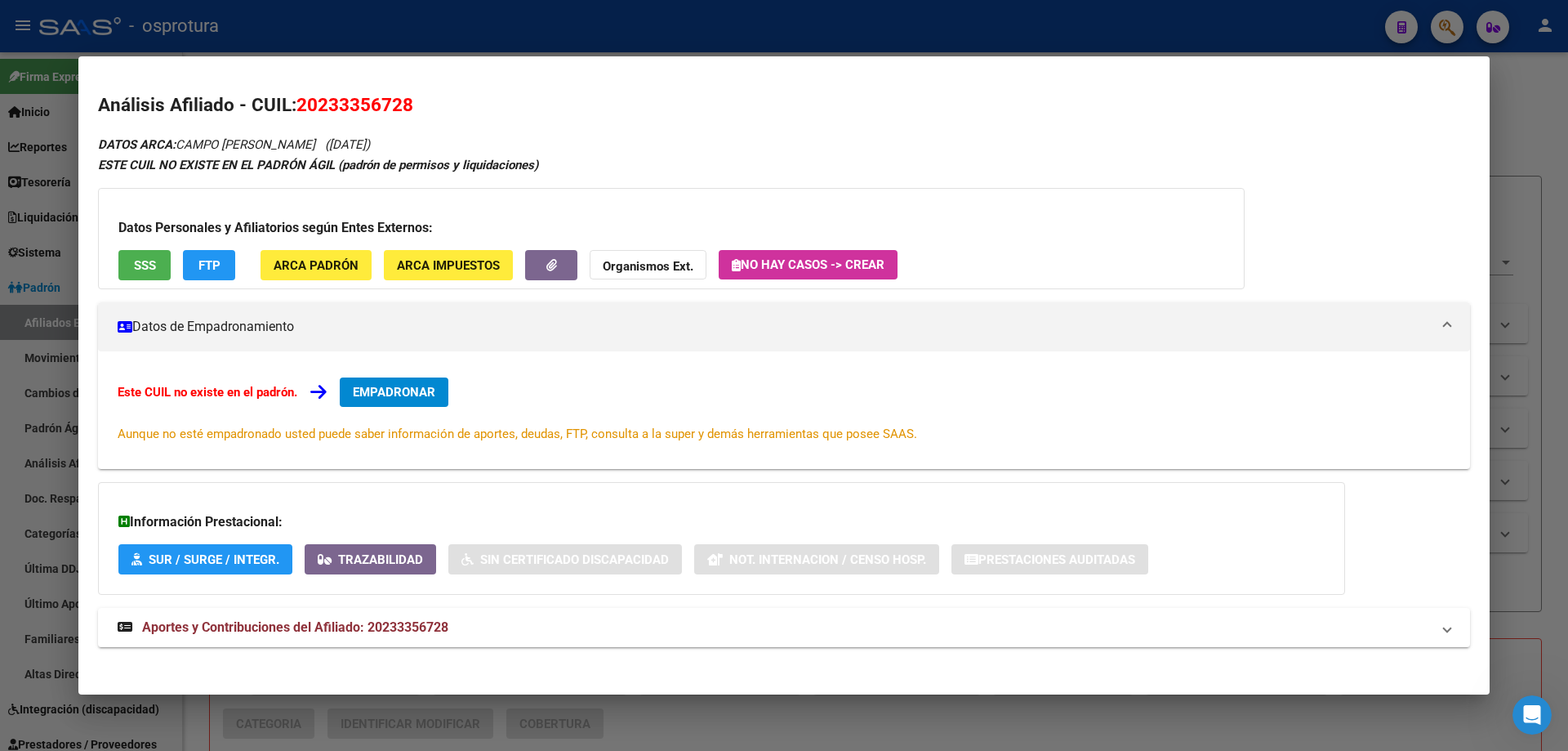
click at [391, 394] on span "EMPADRONAR" at bounding box center [393, 391] width 82 height 15
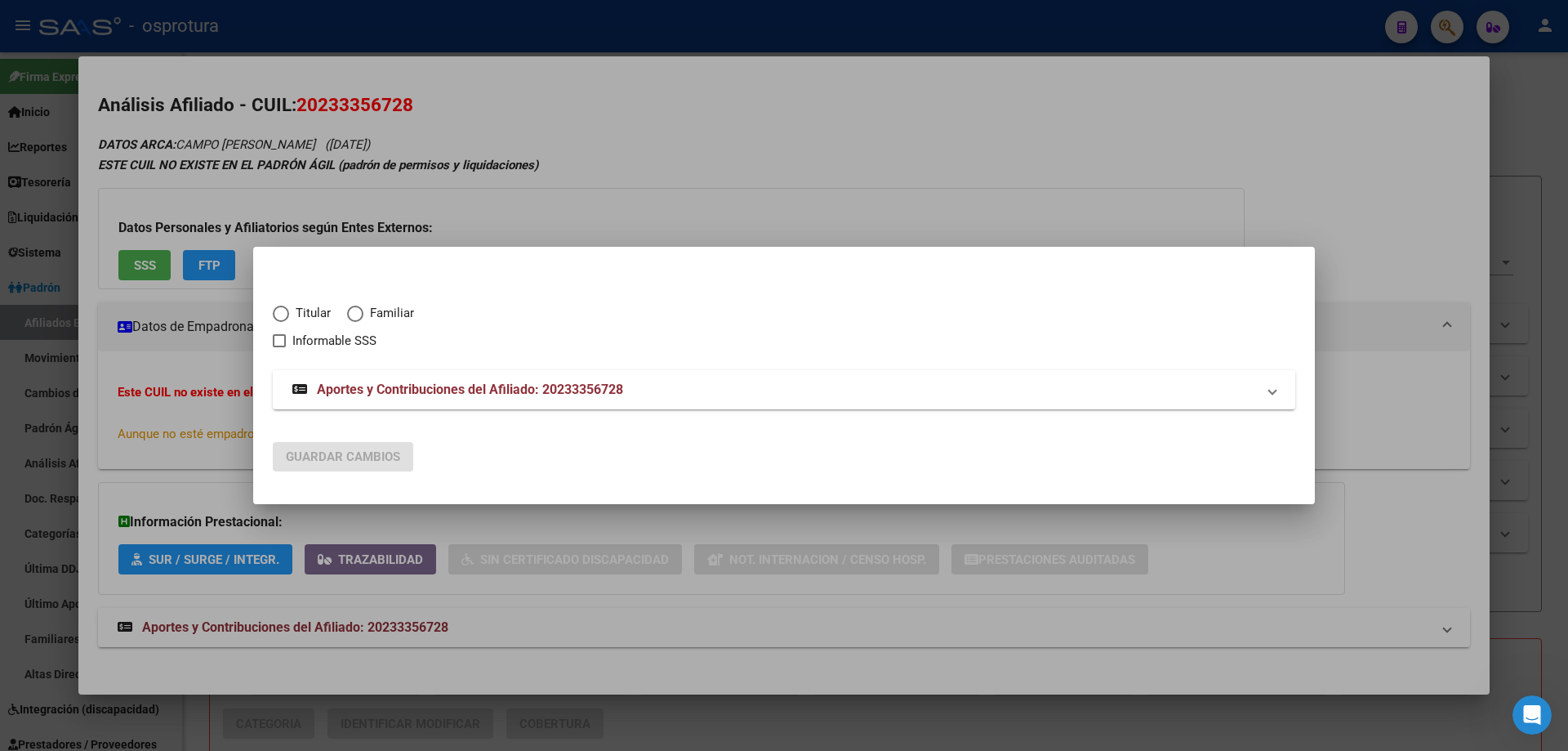
click at [276, 312] on span "Elija una opción" at bounding box center [281, 314] width 16 height 16
click at [276, 312] on input "Titular" at bounding box center [281, 314] width 16 height 16
radio input "true"
checkbox input "true"
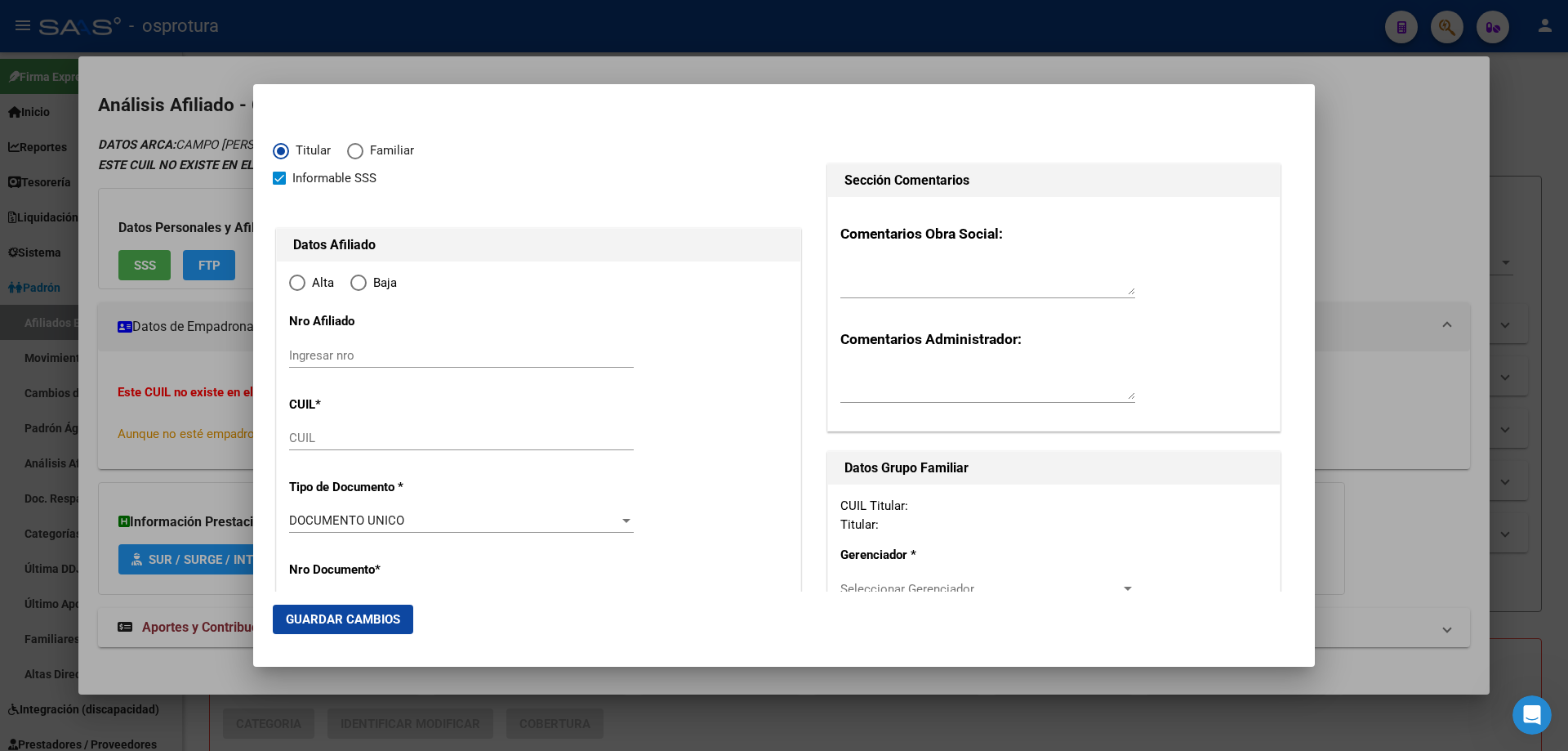
type input "20-23335672-8"
type input "23335672"
type input "CAMPO"
type input "[PERSON_NAME]"
type input "[DATE]"
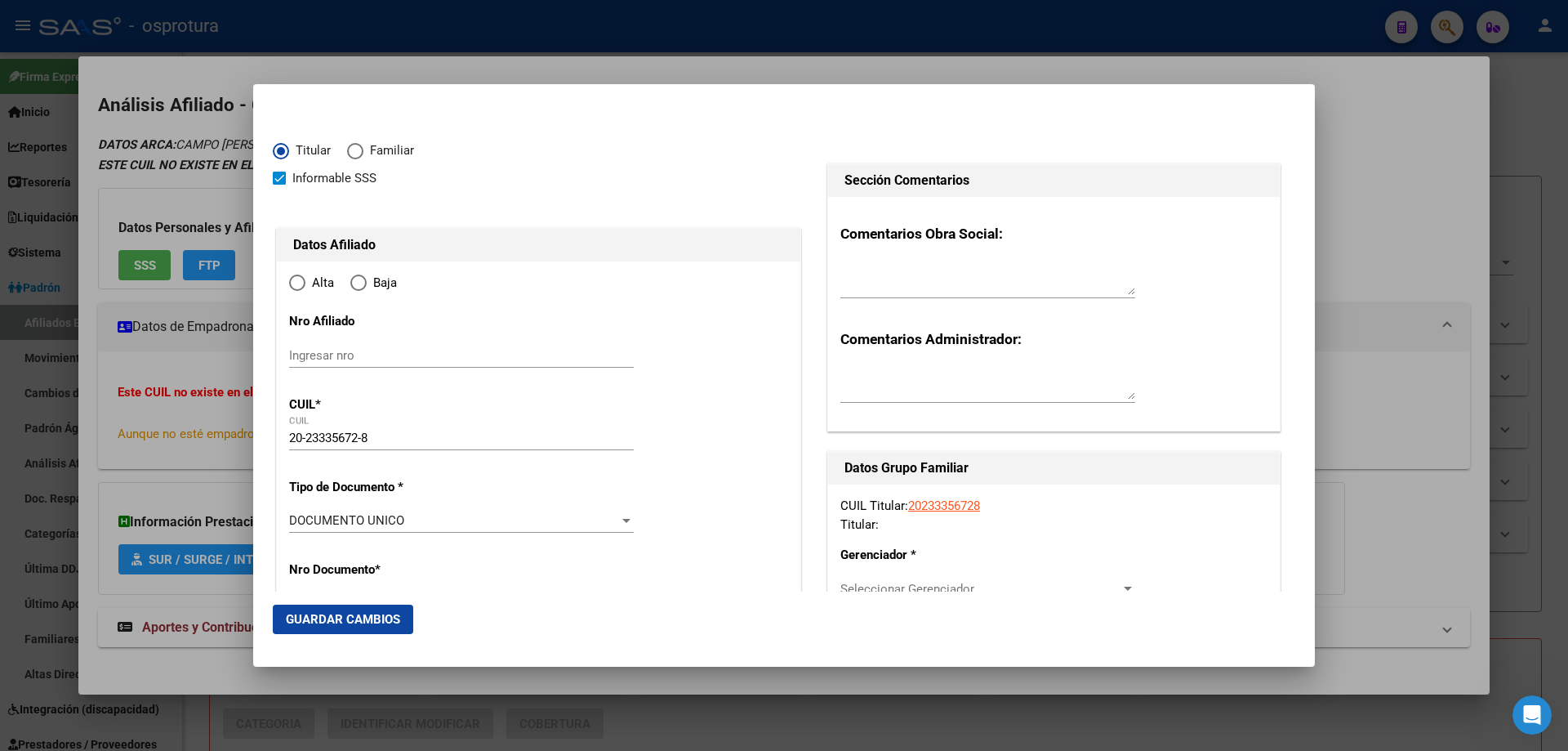
type input "INGENIERO [PERSON_NAME]"
type input "1613"
type input "MADAME [PERSON_NAME]"
type input "3352"
type input "INGENIERO [PERSON_NAME]"
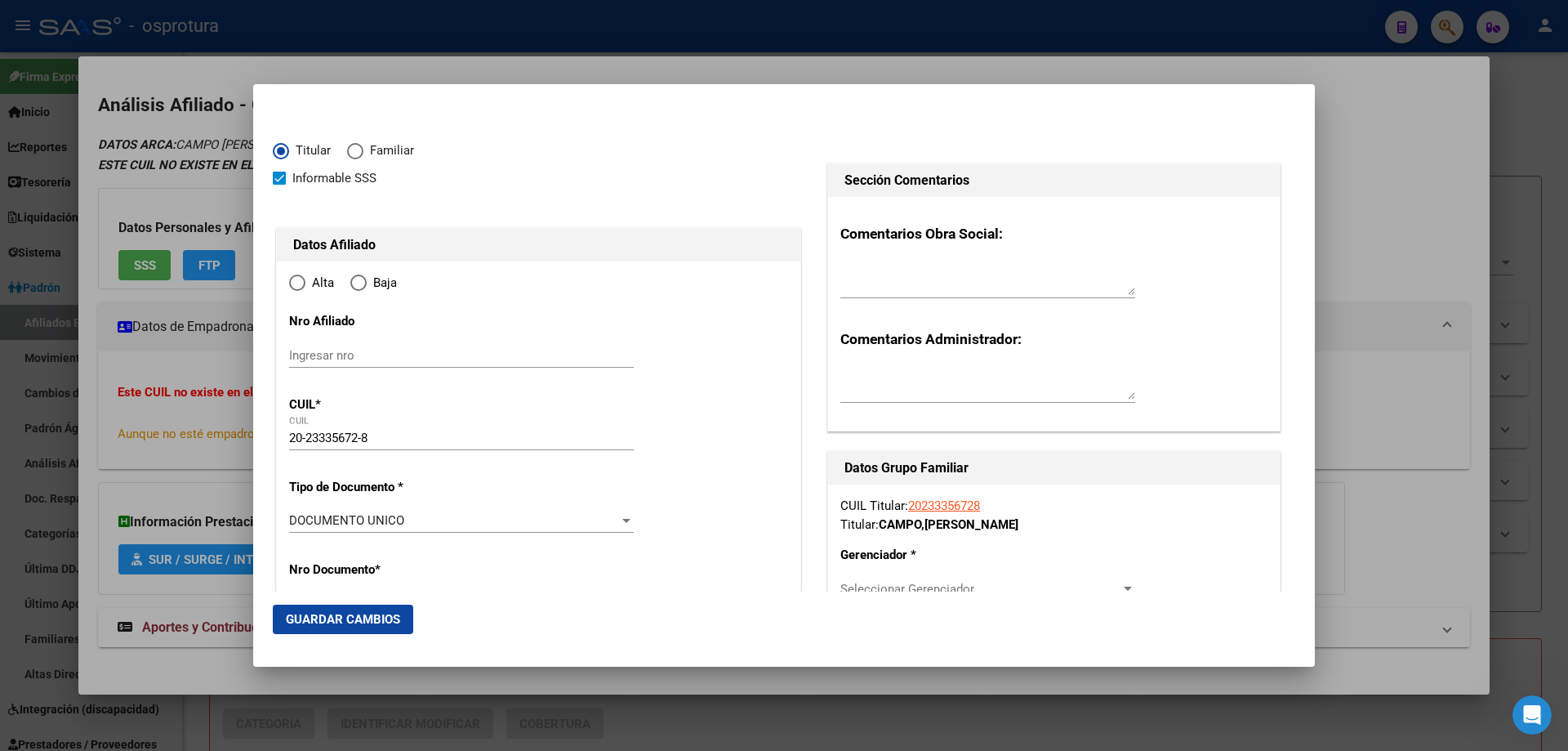
radio input "true"
click at [295, 520] on input "Ingresar fecha" at bounding box center [461, 525] width 345 height 26
type input "[DATE]"
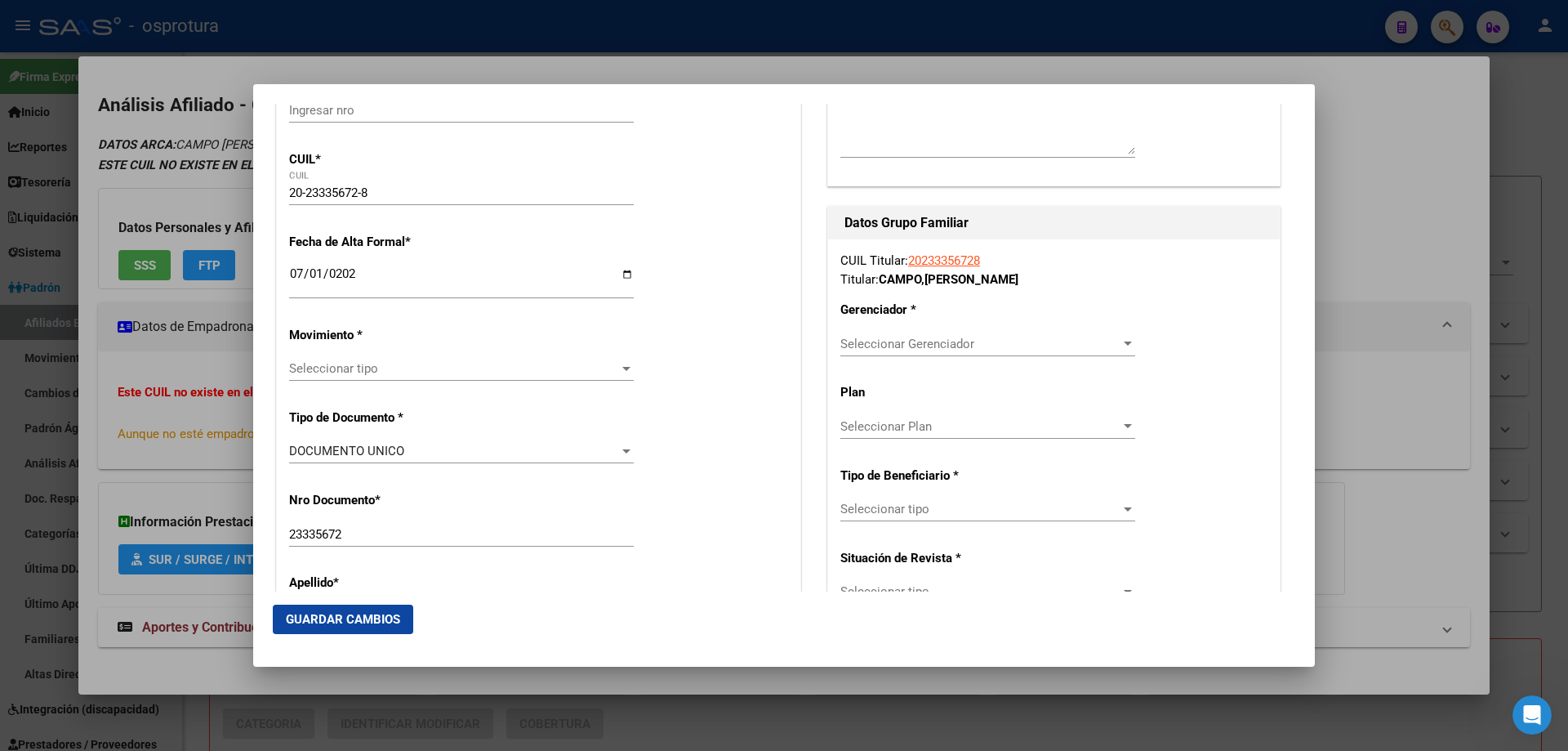
click at [352, 370] on span "Seleccionar tipo" at bounding box center [454, 368] width 330 height 15
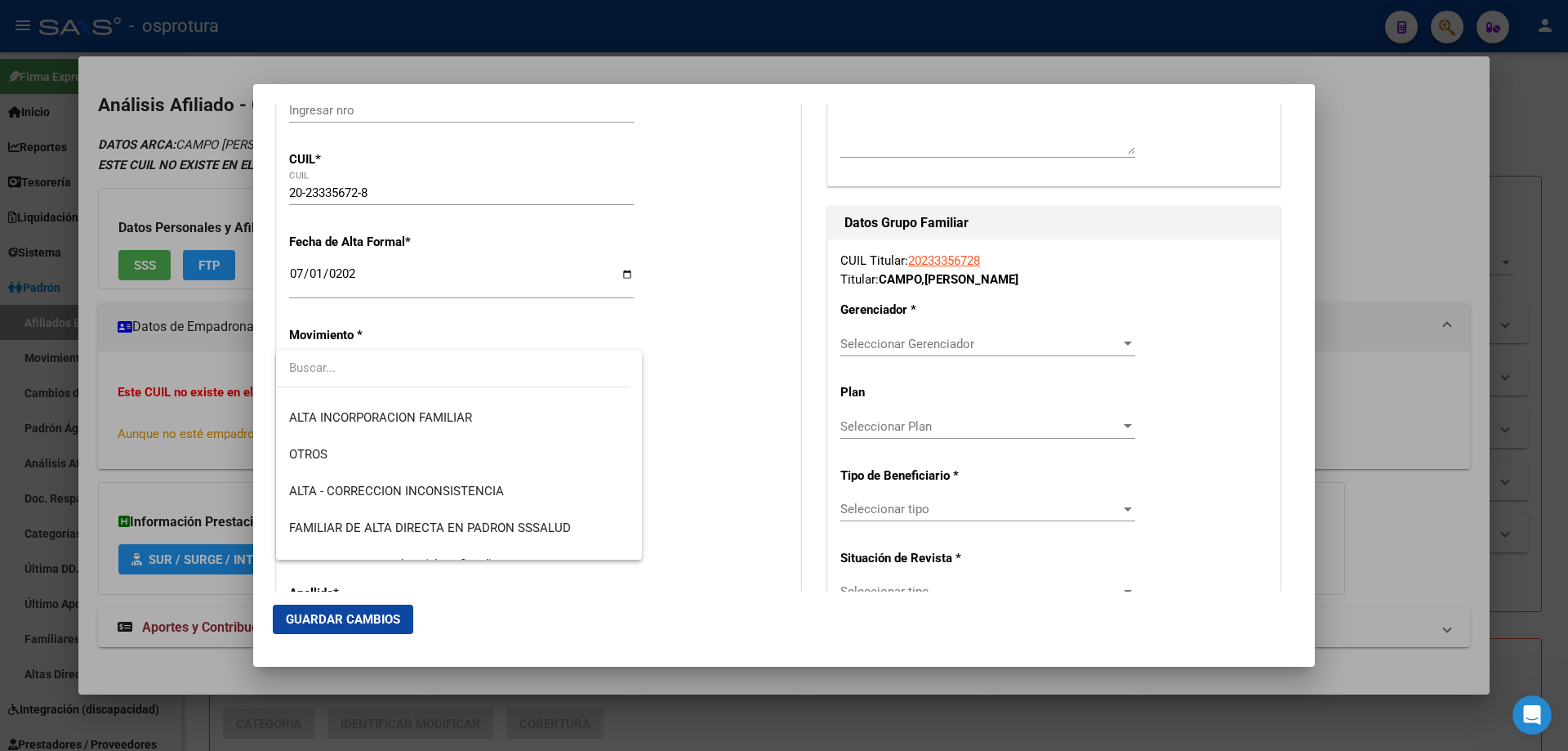
scroll to position [327, 0]
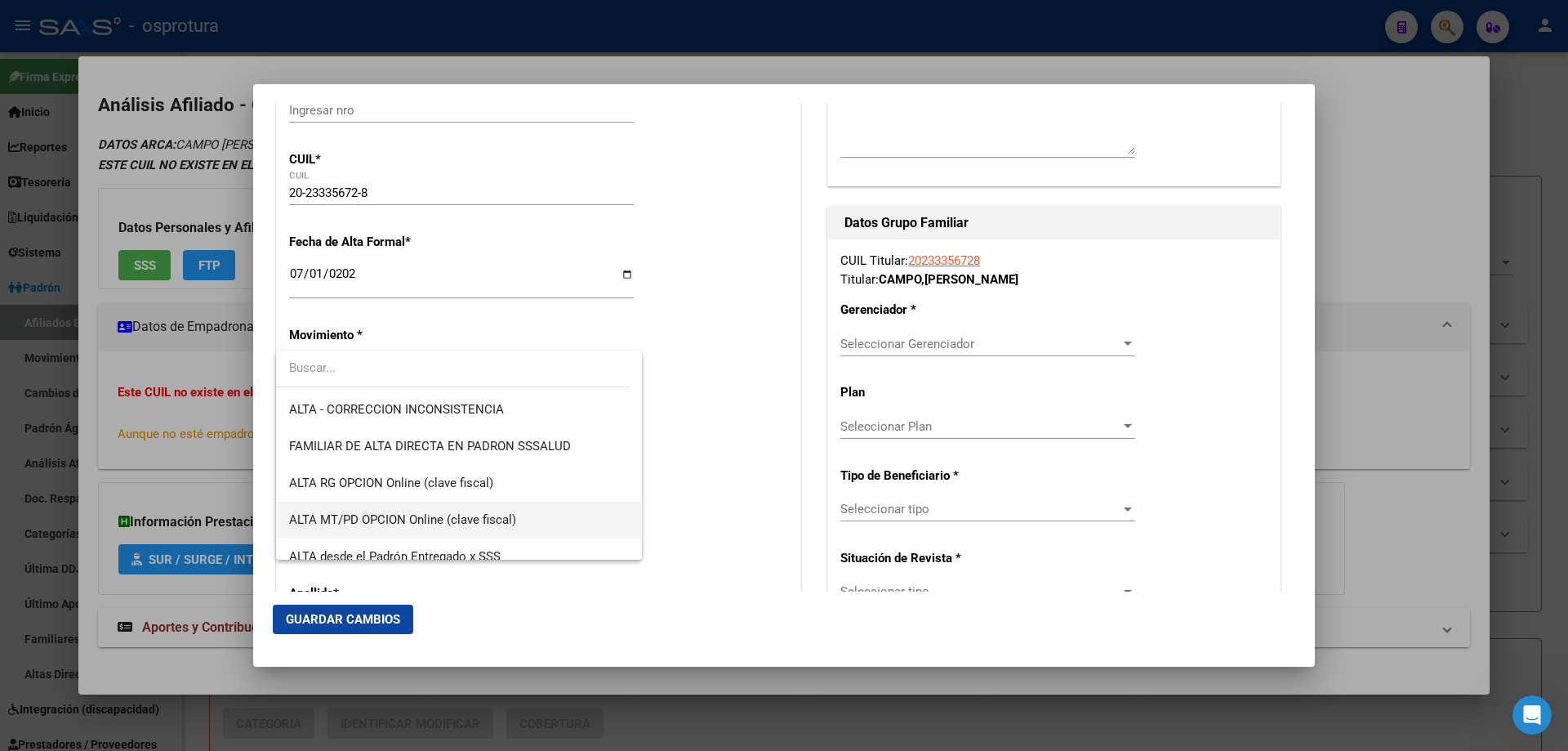
click at [368, 511] on span "ALTA MT/PD OPCION Online (clave fiscal)" at bounding box center [459, 519] width 340 height 37
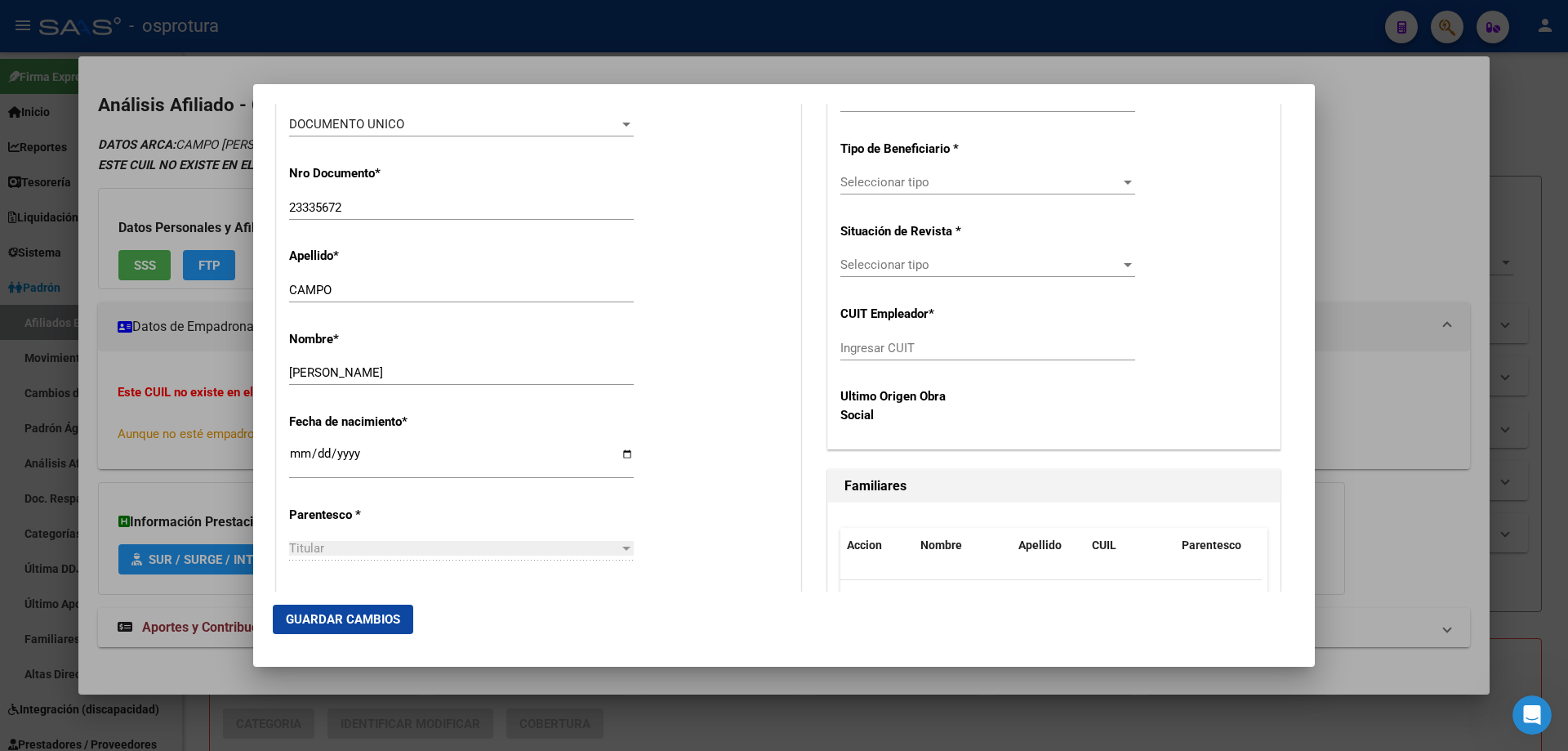
scroll to position [735, 0]
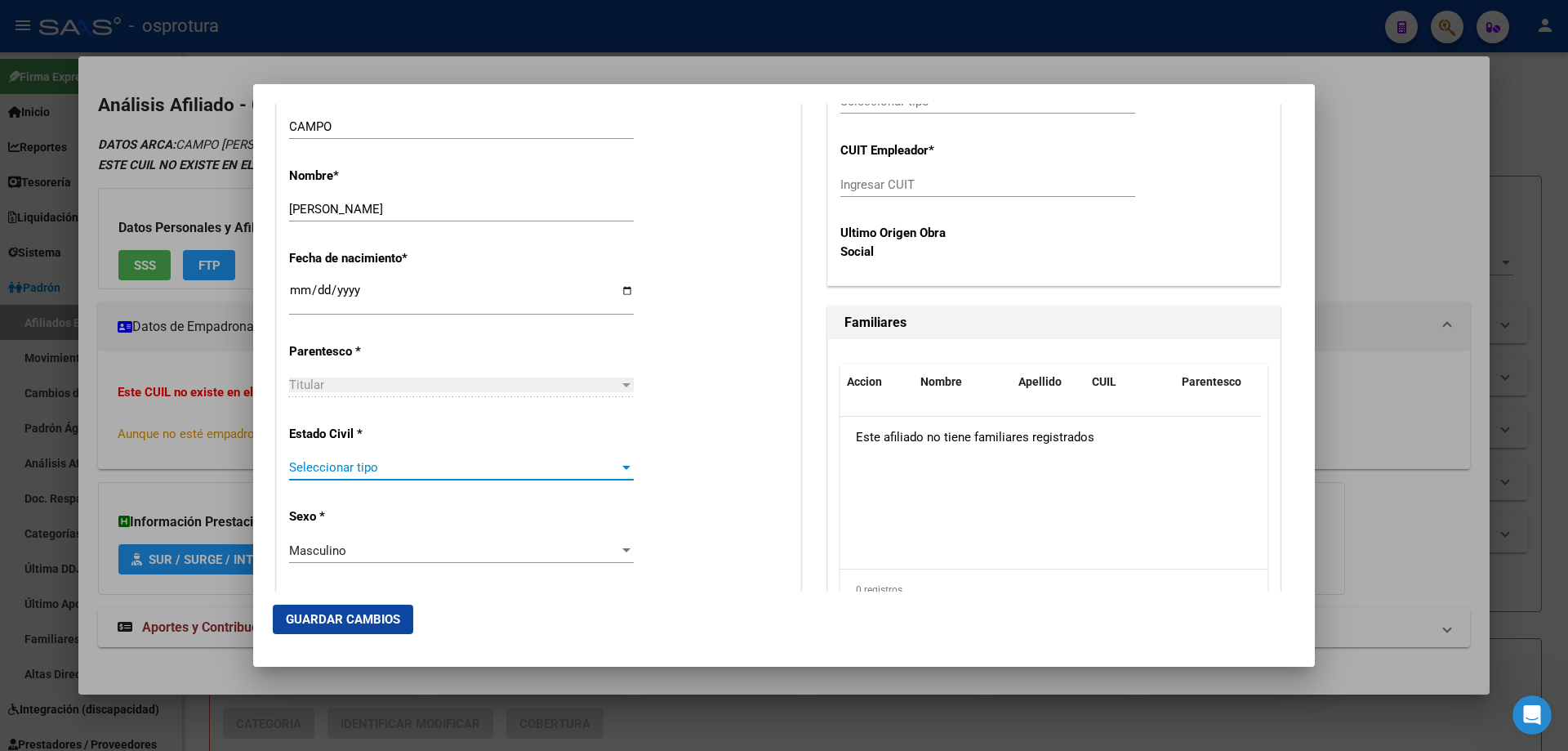
click at [352, 460] on span "Seleccionar tipo" at bounding box center [454, 467] width 330 height 15
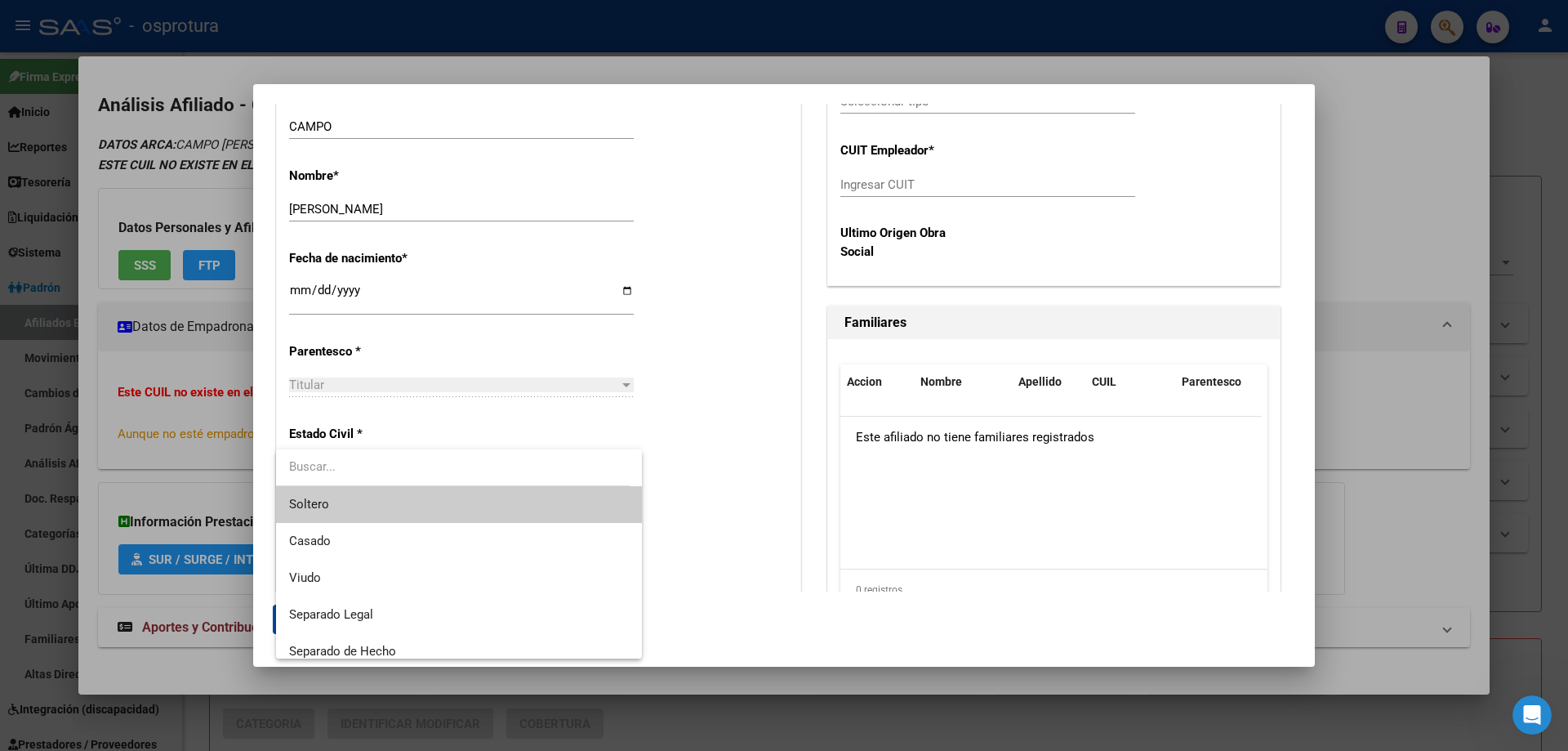
click at [352, 502] on span "Soltero" at bounding box center [459, 504] width 340 height 37
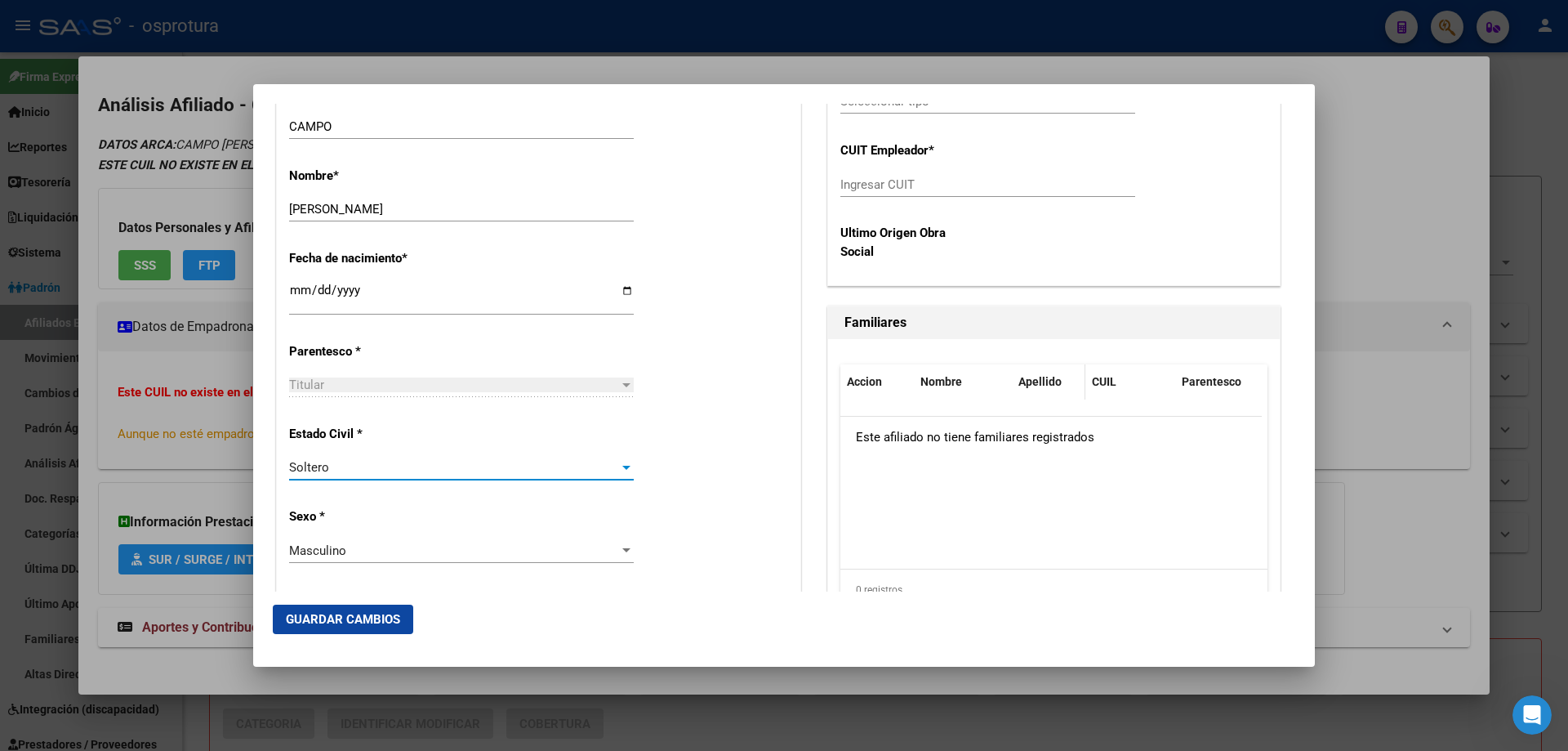
scroll to position [327, 0]
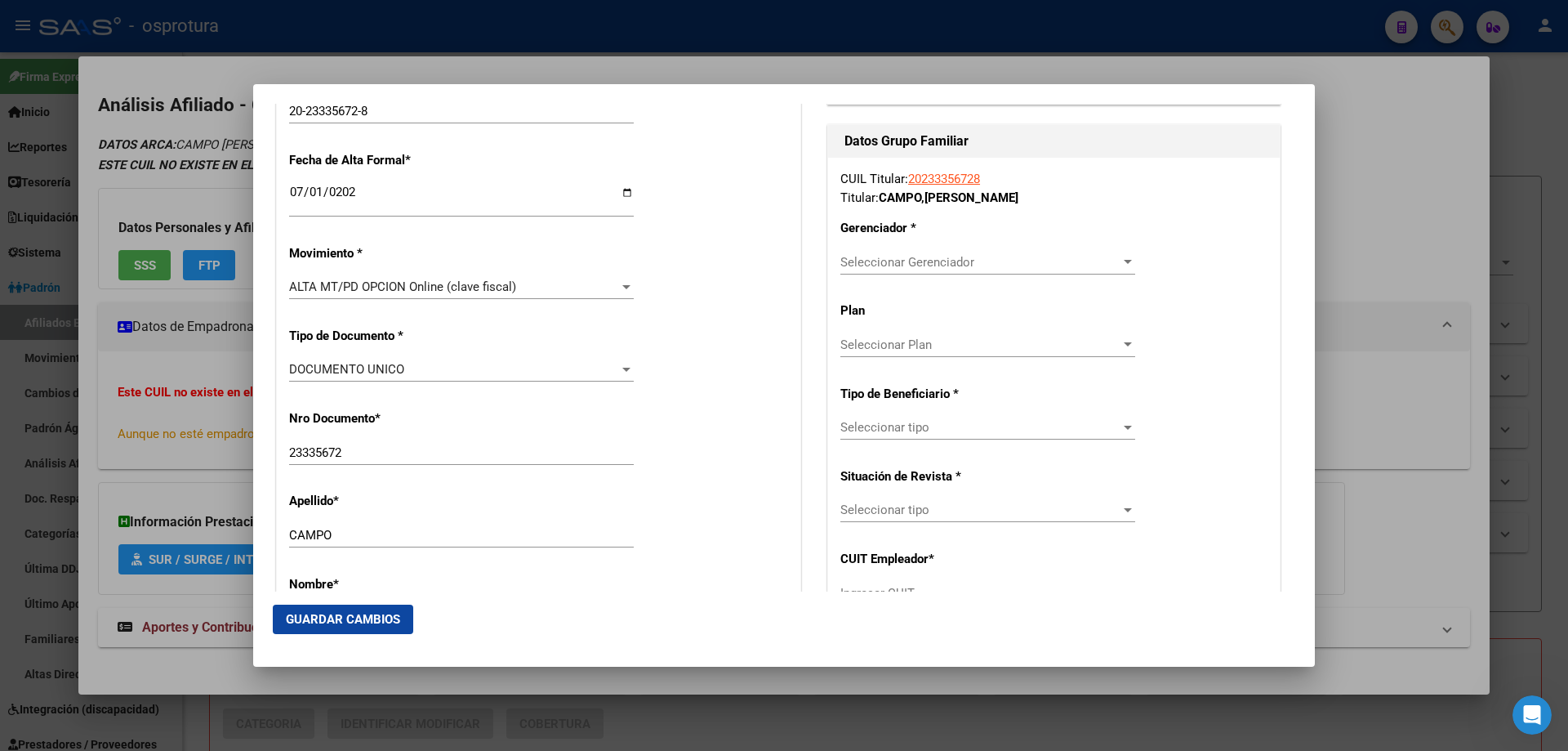
click at [900, 267] on span "Seleccionar Gerenciador" at bounding box center [981, 262] width 280 height 15
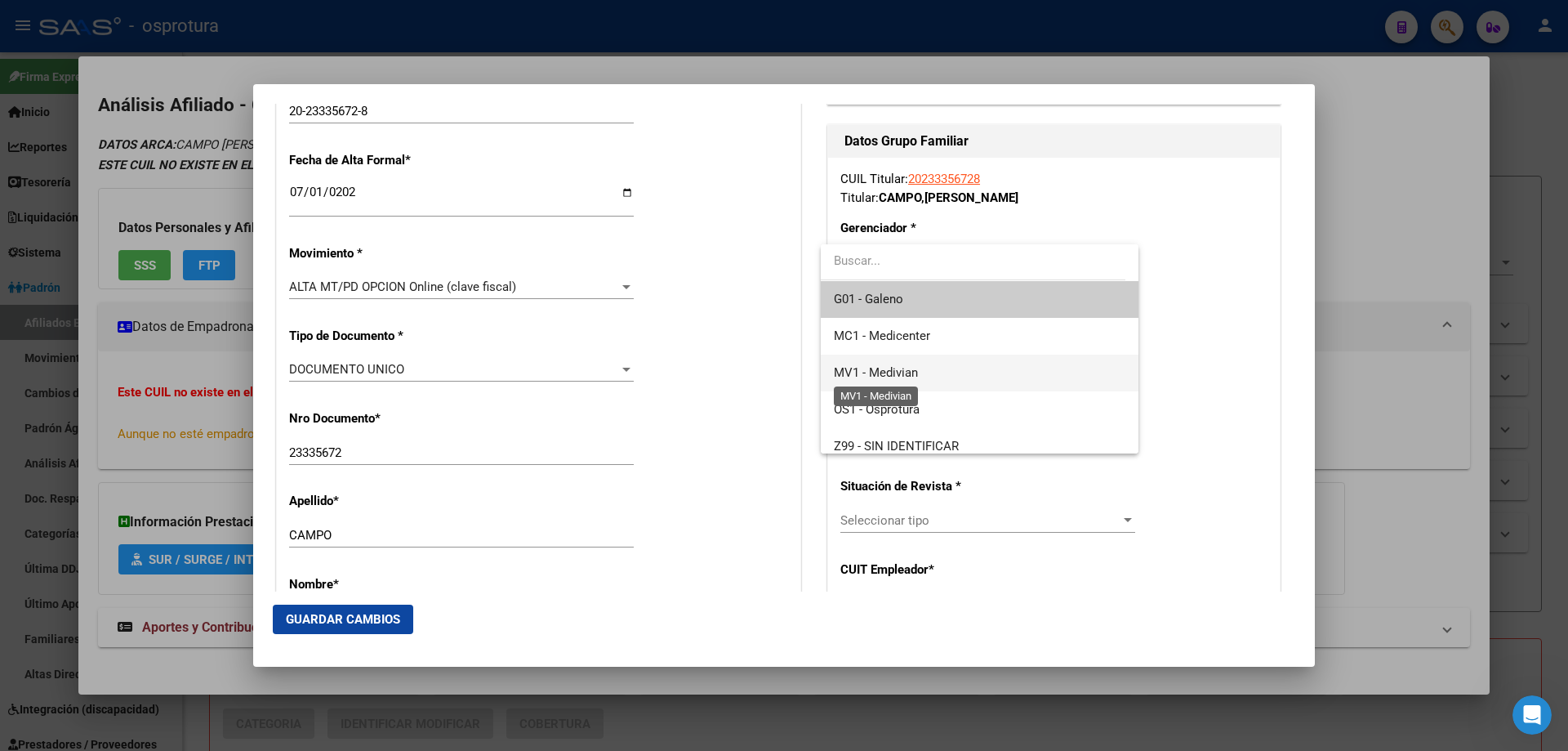
click at [911, 378] on span "MV1 - Medivian" at bounding box center [875, 372] width 84 height 15
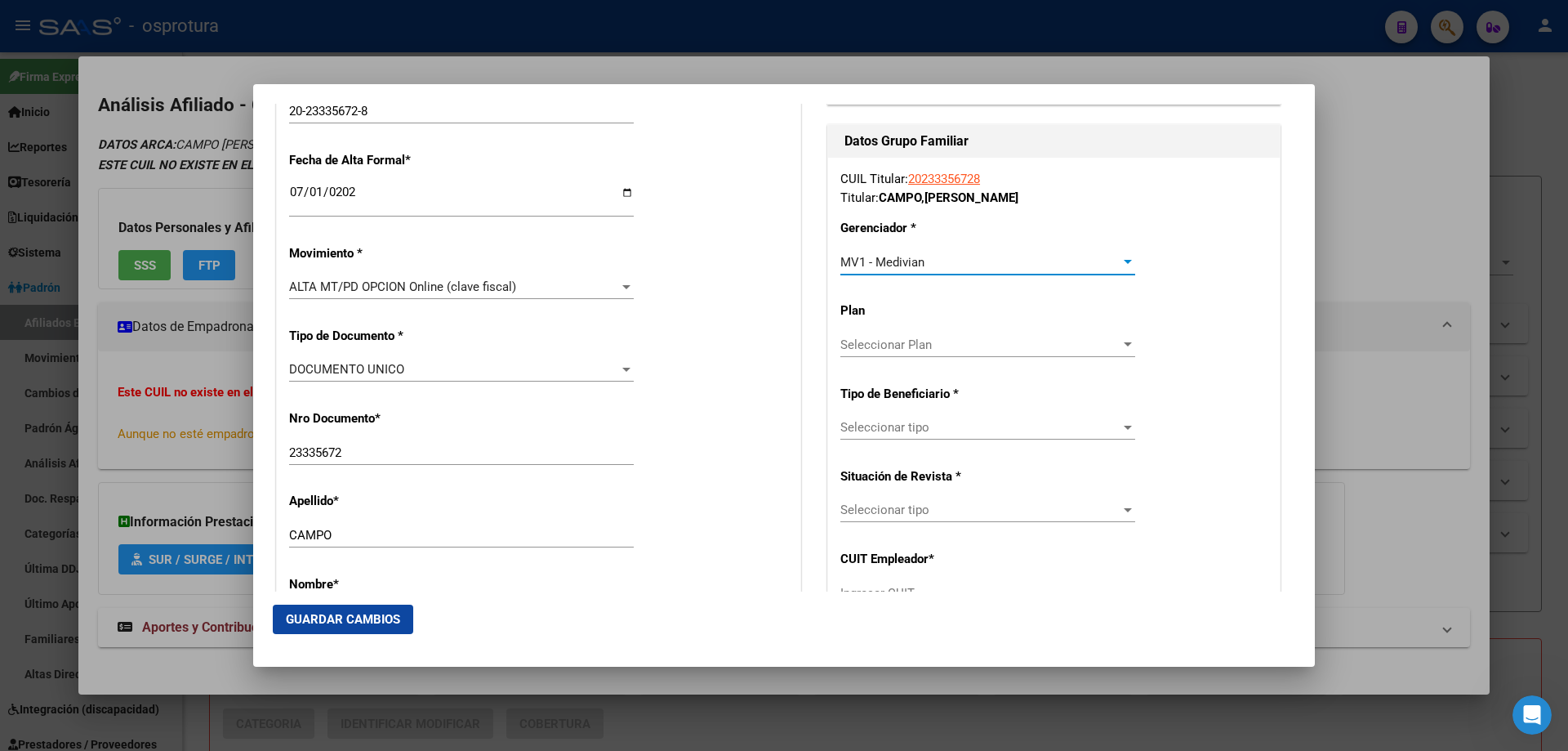
click at [911, 431] on span "Seleccionar tipo" at bounding box center [981, 427] width 280 height 15
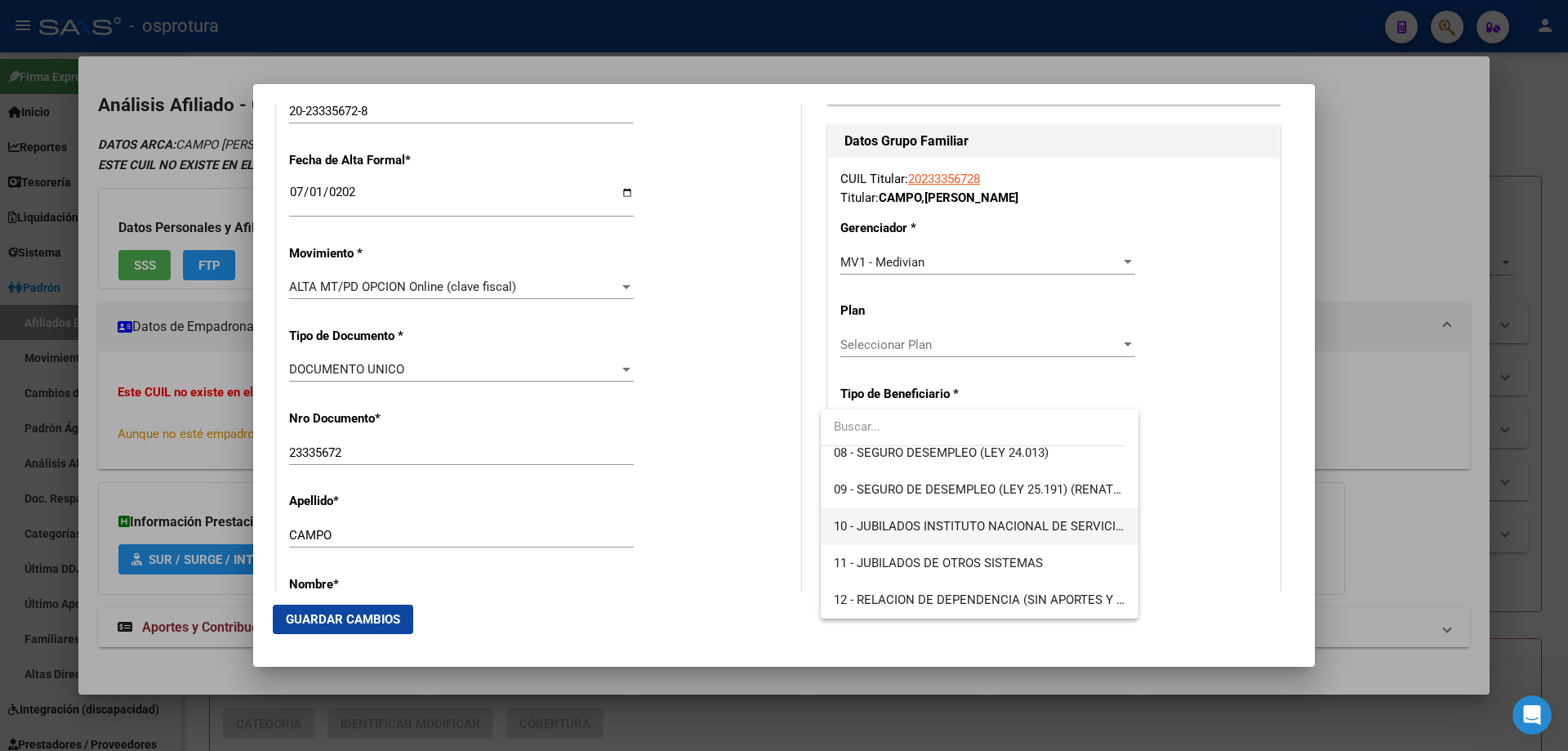
scroll to position [224, 0]
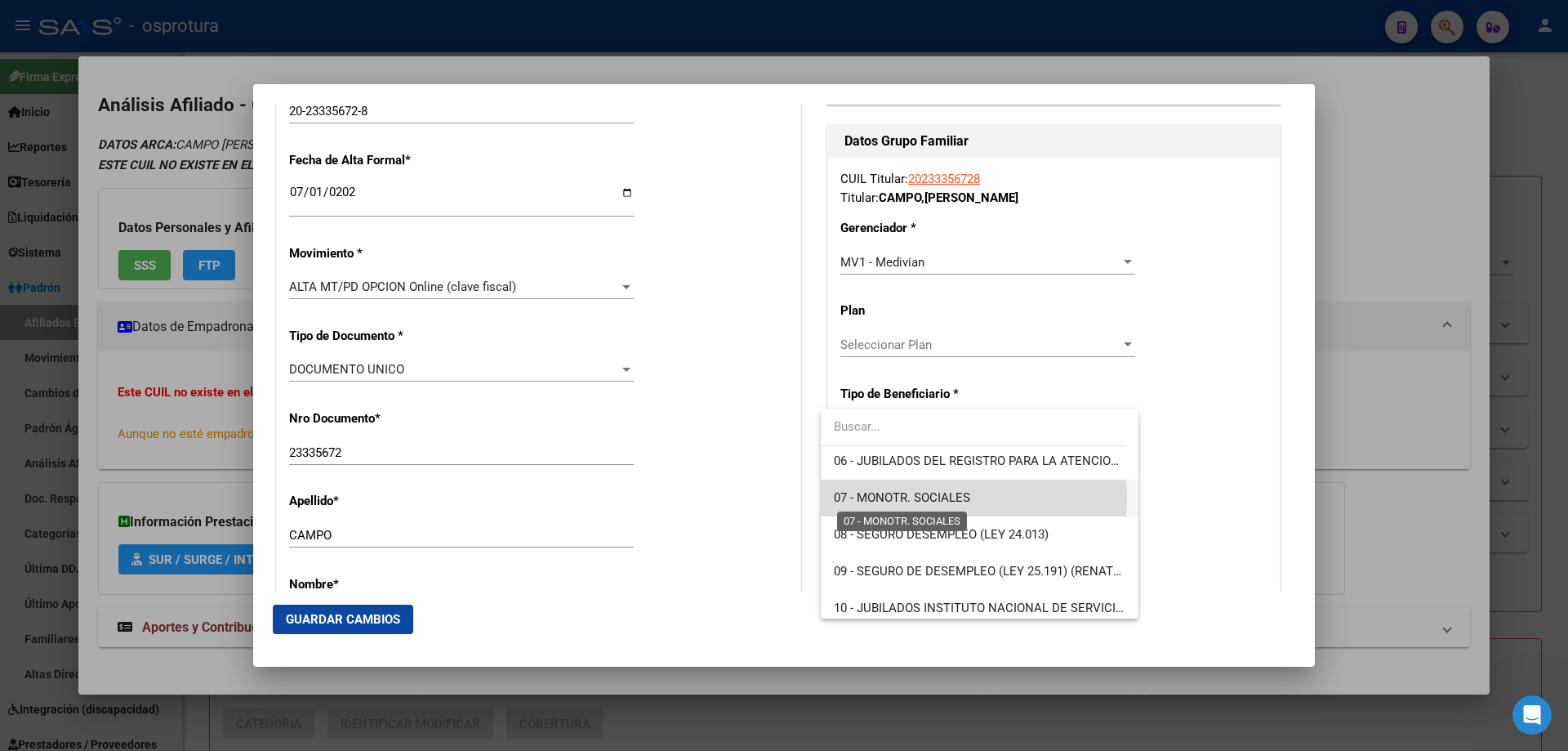
click at [909, 500] on span "07 - MONOTR. SOCIALES" at bounding box center [902, 497] width 136 height 15
type input "20-23335672-8"
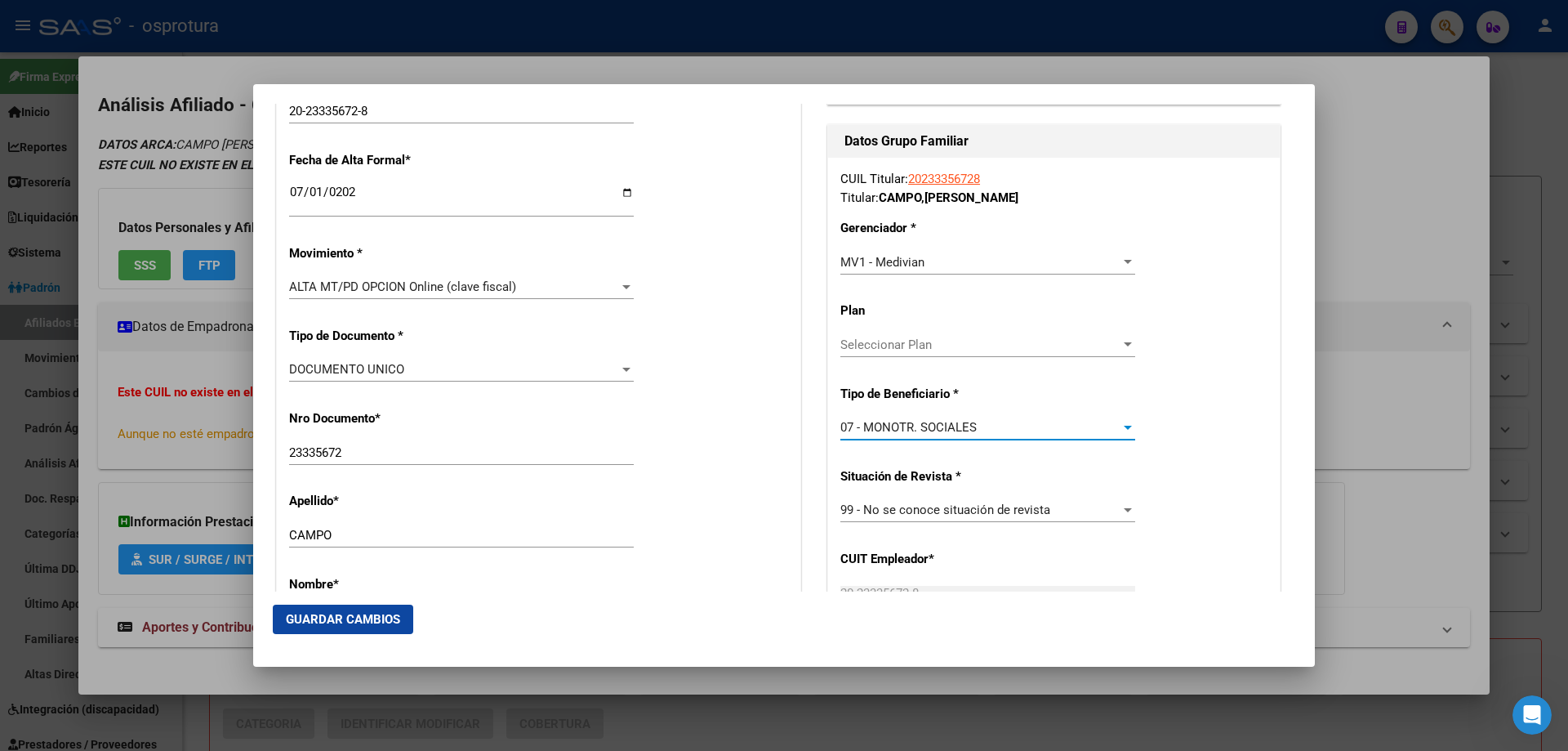
click at [323, 622] on span "Guardar Cambios" at bounding box center [343, 619] width 114 height 15
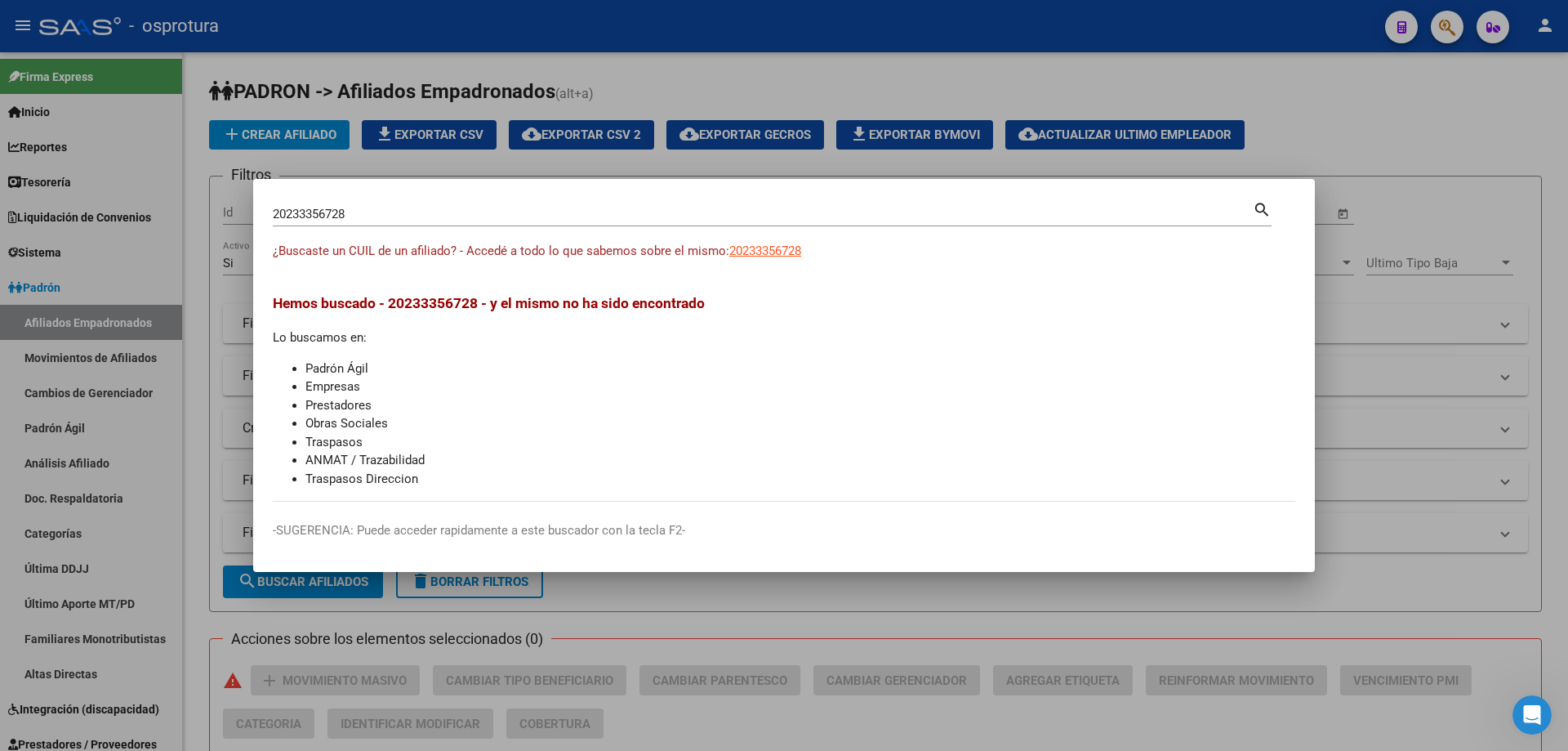
click at [463, 213] on input "20233356728" at bounding box center [763, 213] width 980 height 15
paste input "7-23985562-3"
click at [451, 218] on input "27239855623" at bounding box center [763, 213] width 980 height 15
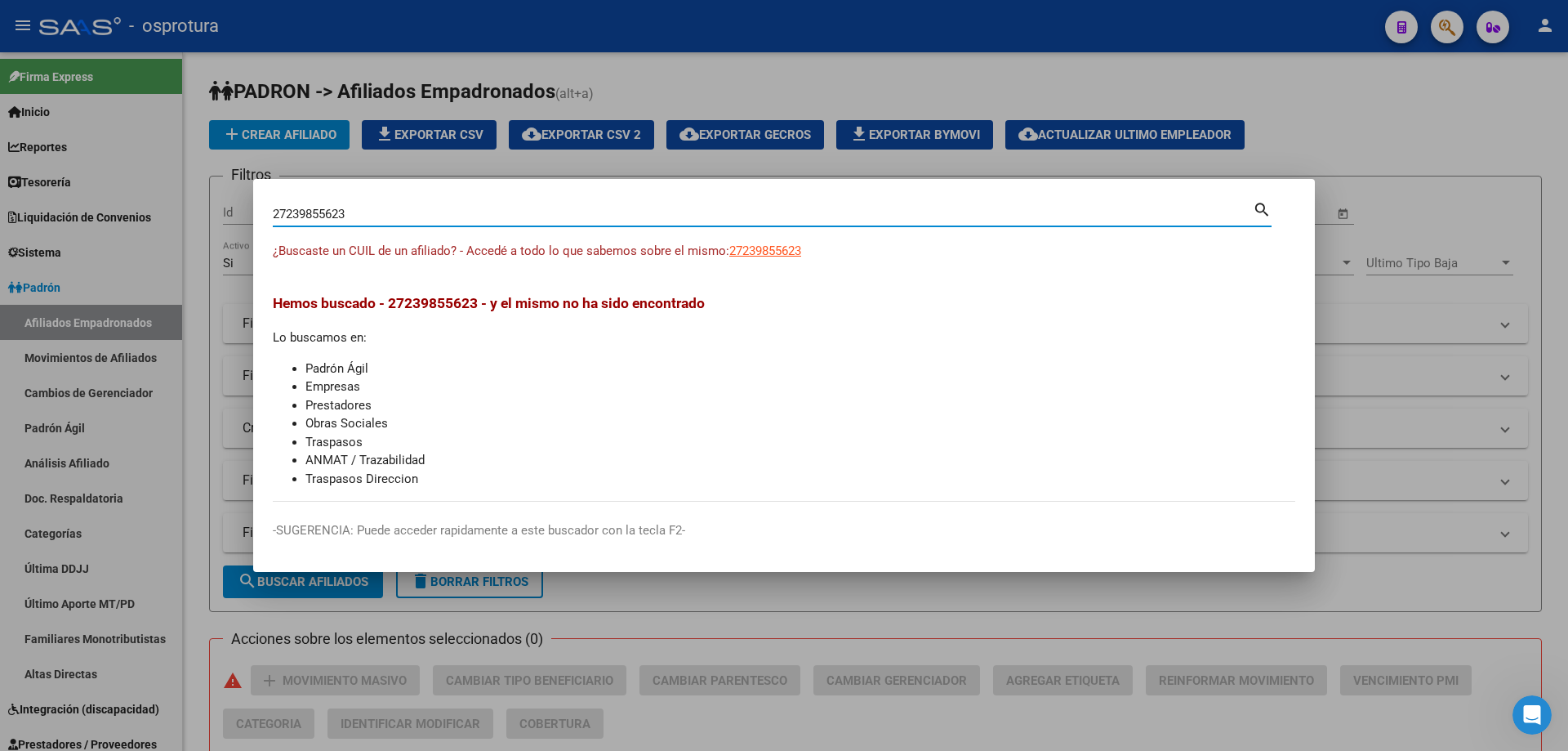
paste input "0-24007565-"
type input "20240075653"
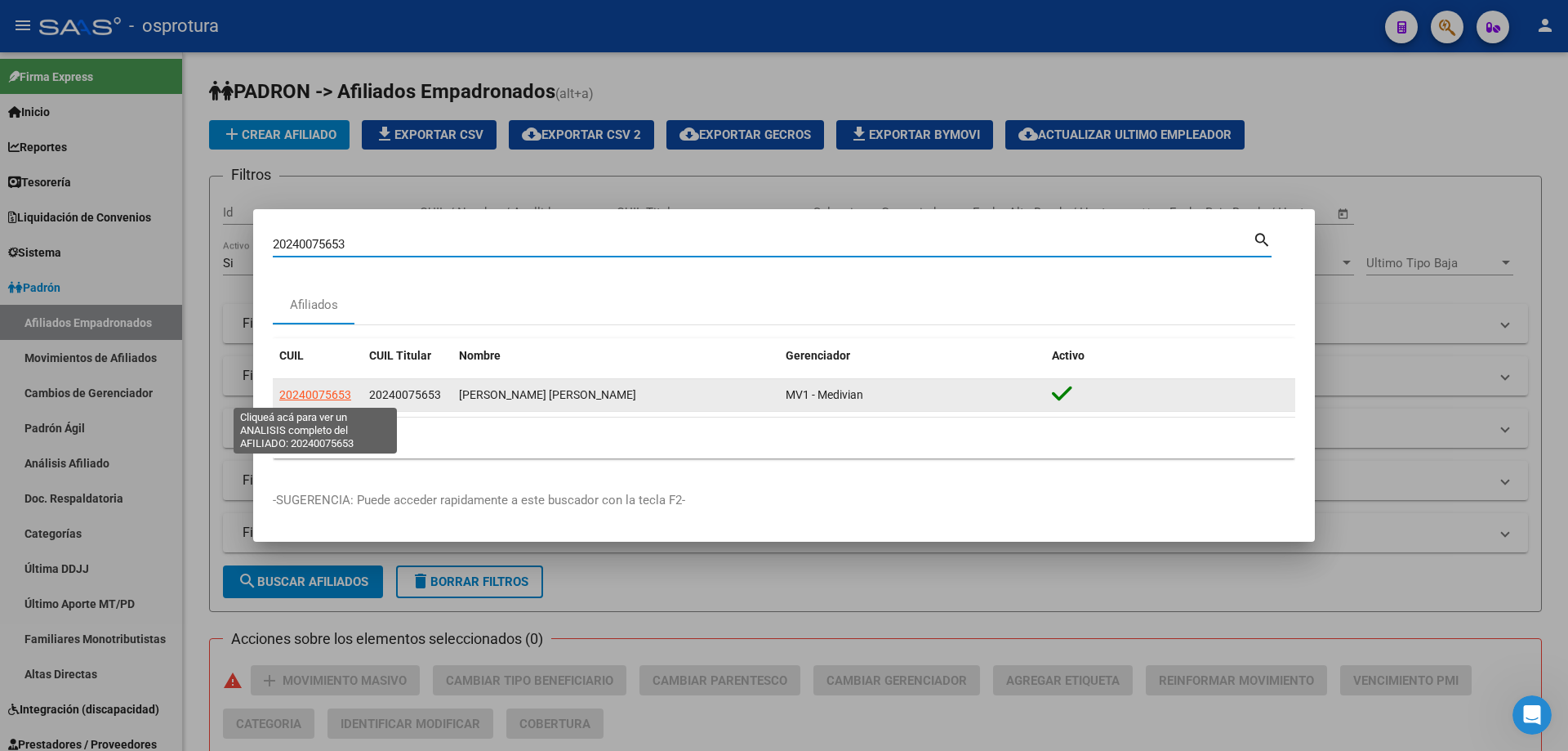
click at [294, 391] on span "20240075653" at bounding box center [314, 394] width 72 height 13
type textarea "20240075653"
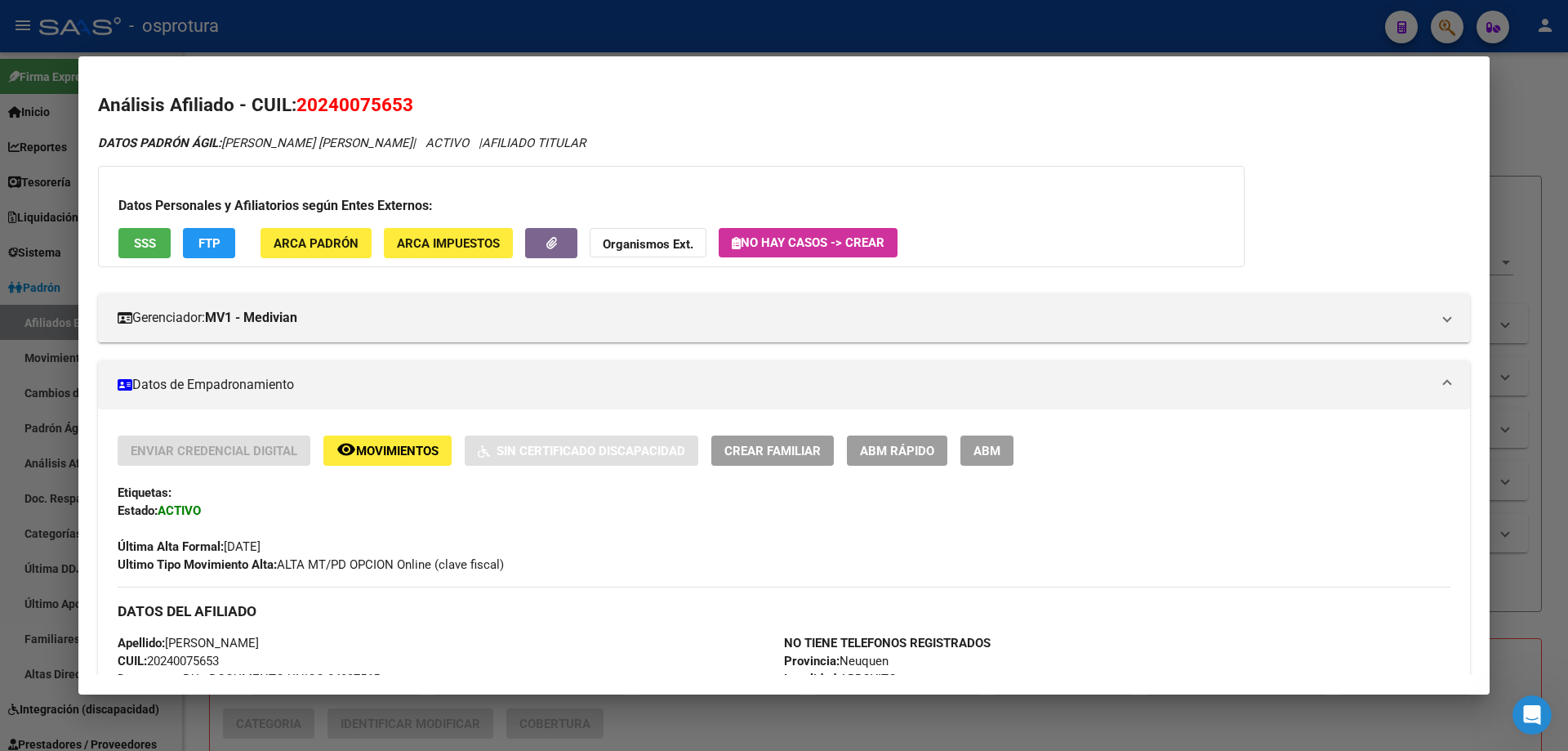
scroll to position [490, 0]
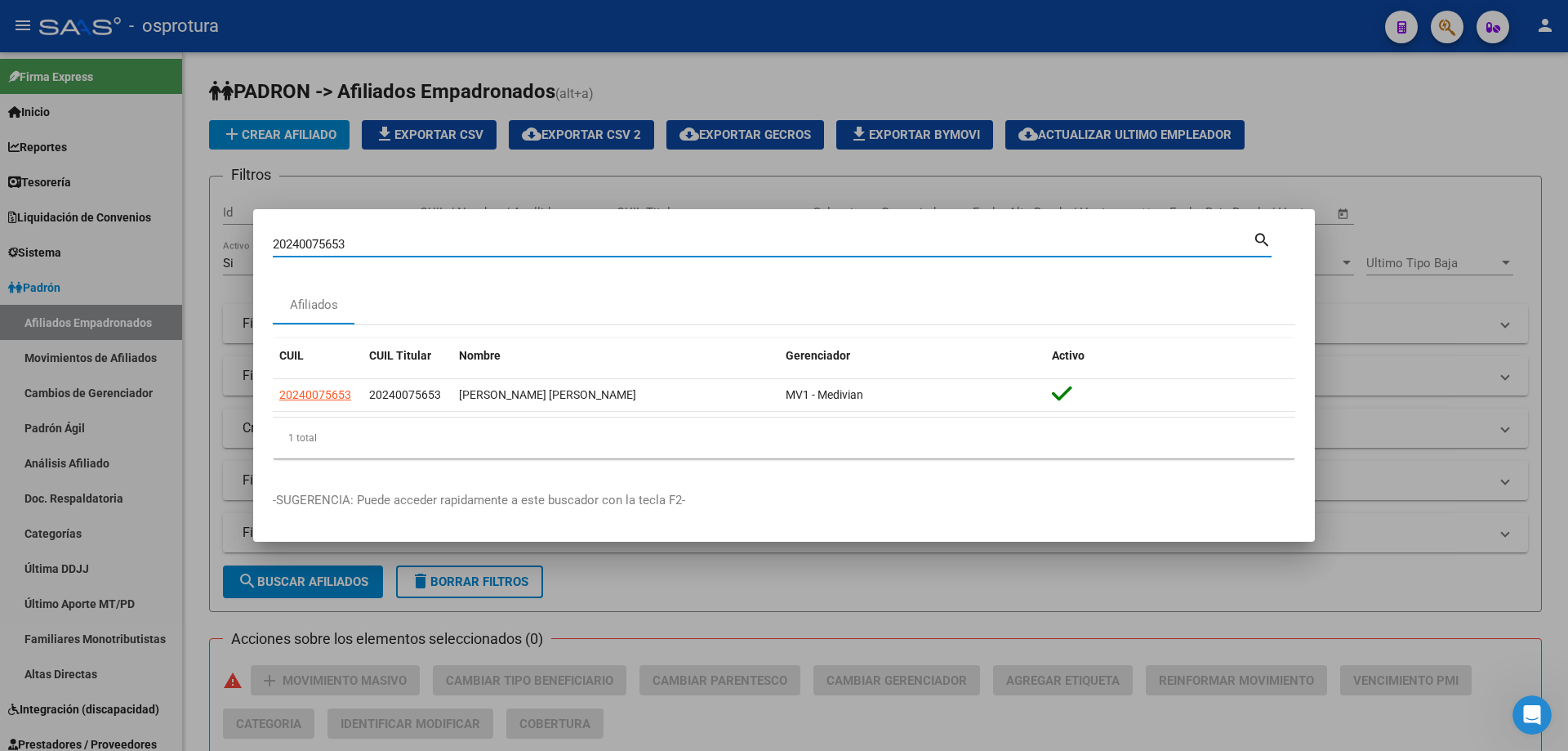
click at [381, 241] on input "20240075653" at bounding box center [763, 244] width 980 height 15
paste input "-16828082-4"
type input "20168280824"
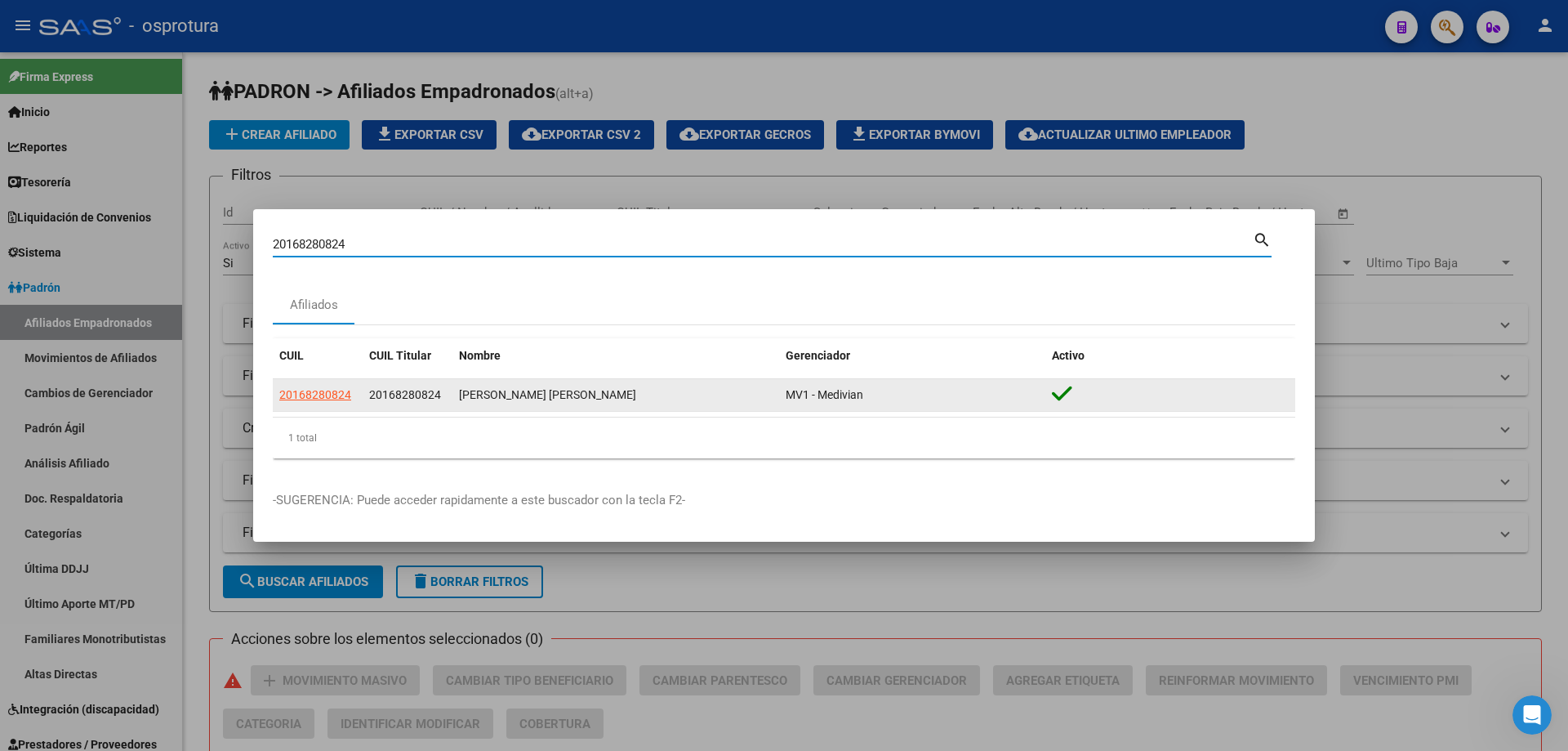
click at [334, 387] on app-link-go-to "20168280824" at bounding box center [314, 395] width 72 height 19
click at [322, 388] on span "20168280824" at bounding box center [314, 394] width 72 height 13
type textarea "20168280824"
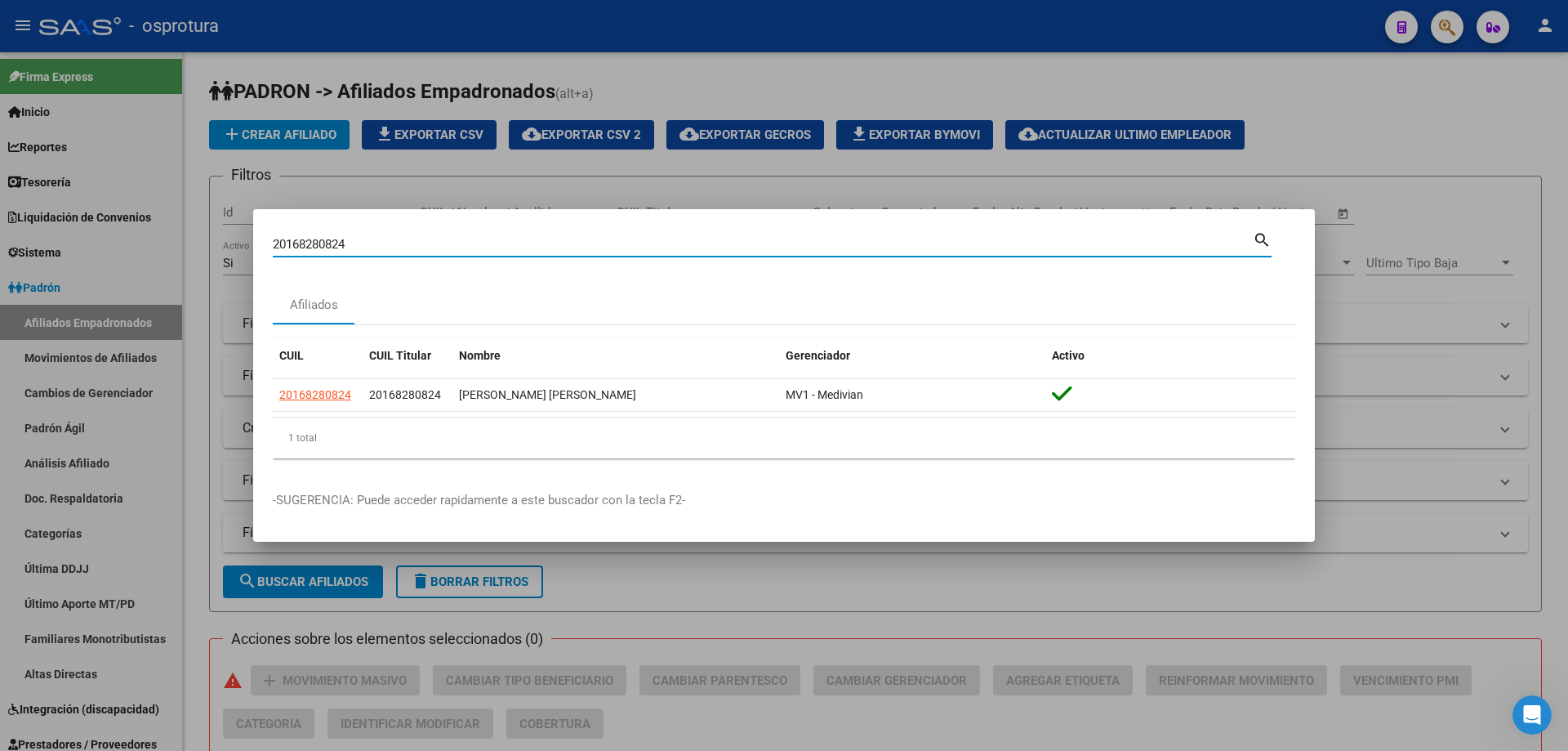
click at [486, 244] on input "20168280824" at bounding box center [763, 244] width 980 height 15
paste input "3-17473372-"
type input "23174733724"
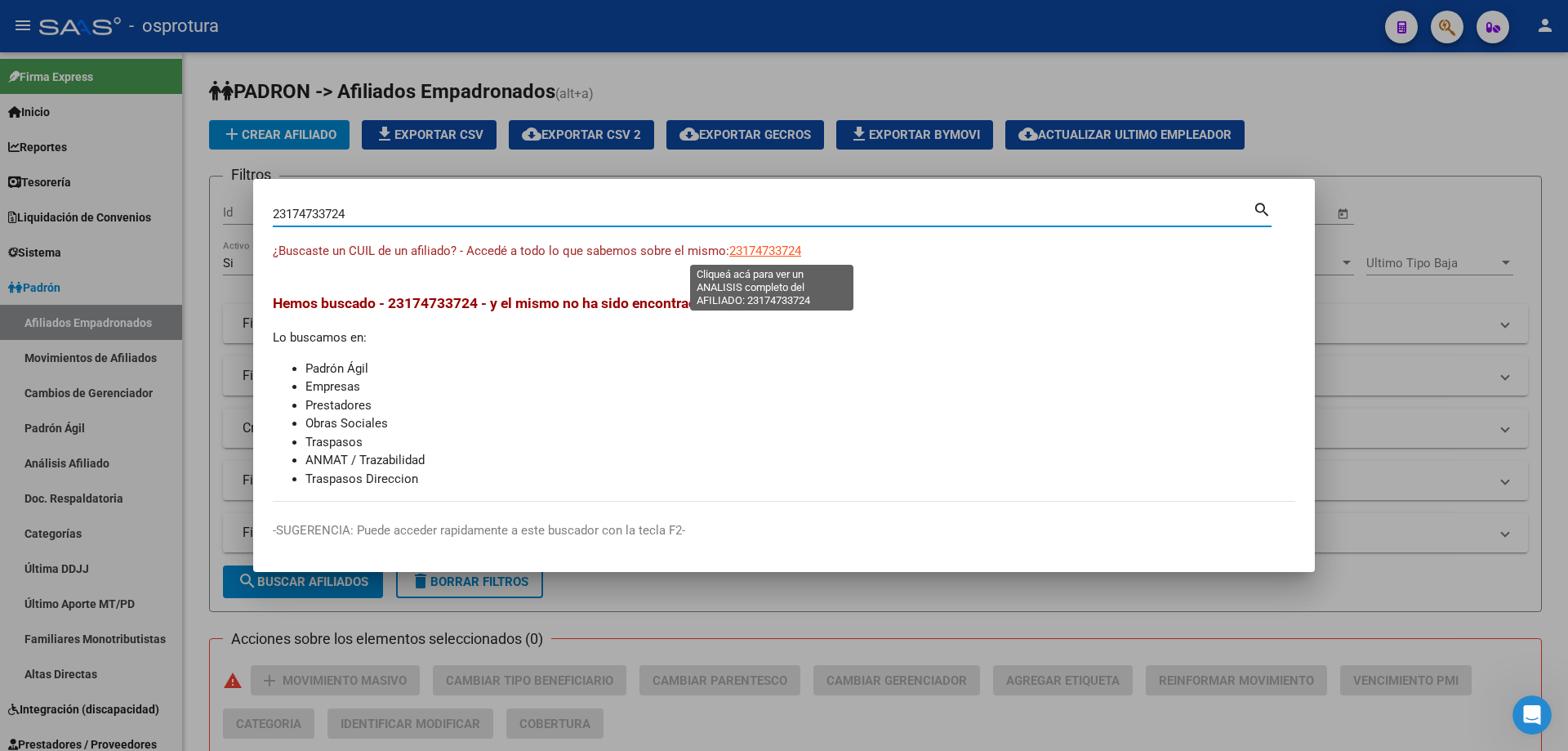
click at [774, 248] on span "23174733724" at bounding box center [765, 251] width 72 height 15
type textarea "23174733724"
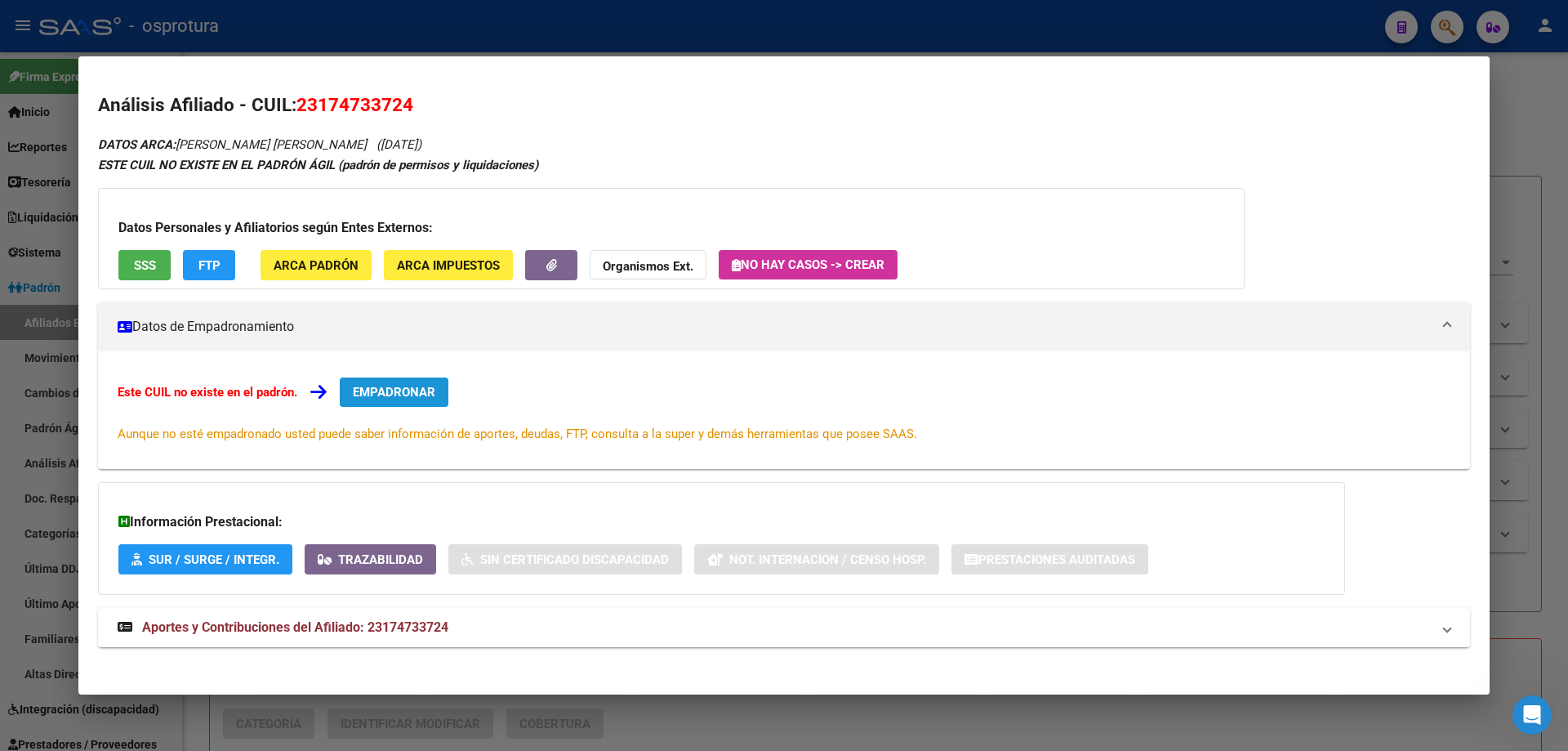
click at [445, 386] on button "EMPADRONAR" at bounding box center [394, 392] width 109 height 29
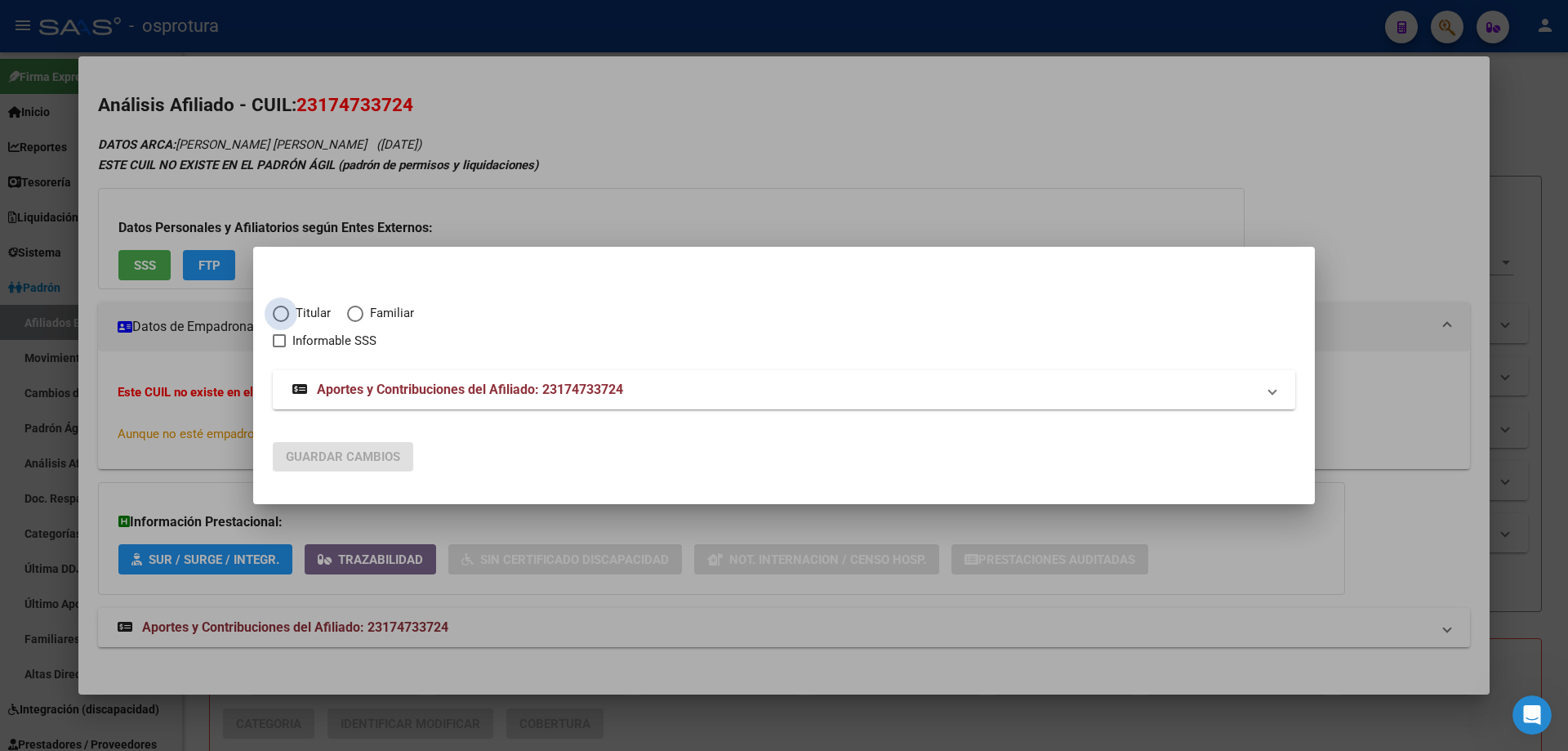
click at [313, 315] on span "Titular" at bounding box center [310, 314] width 41 height 19
click at [289, 315] on input "Titular" at bounding box center [281, 314] width 16 height 16
radio input "true"
checkbox input "true"
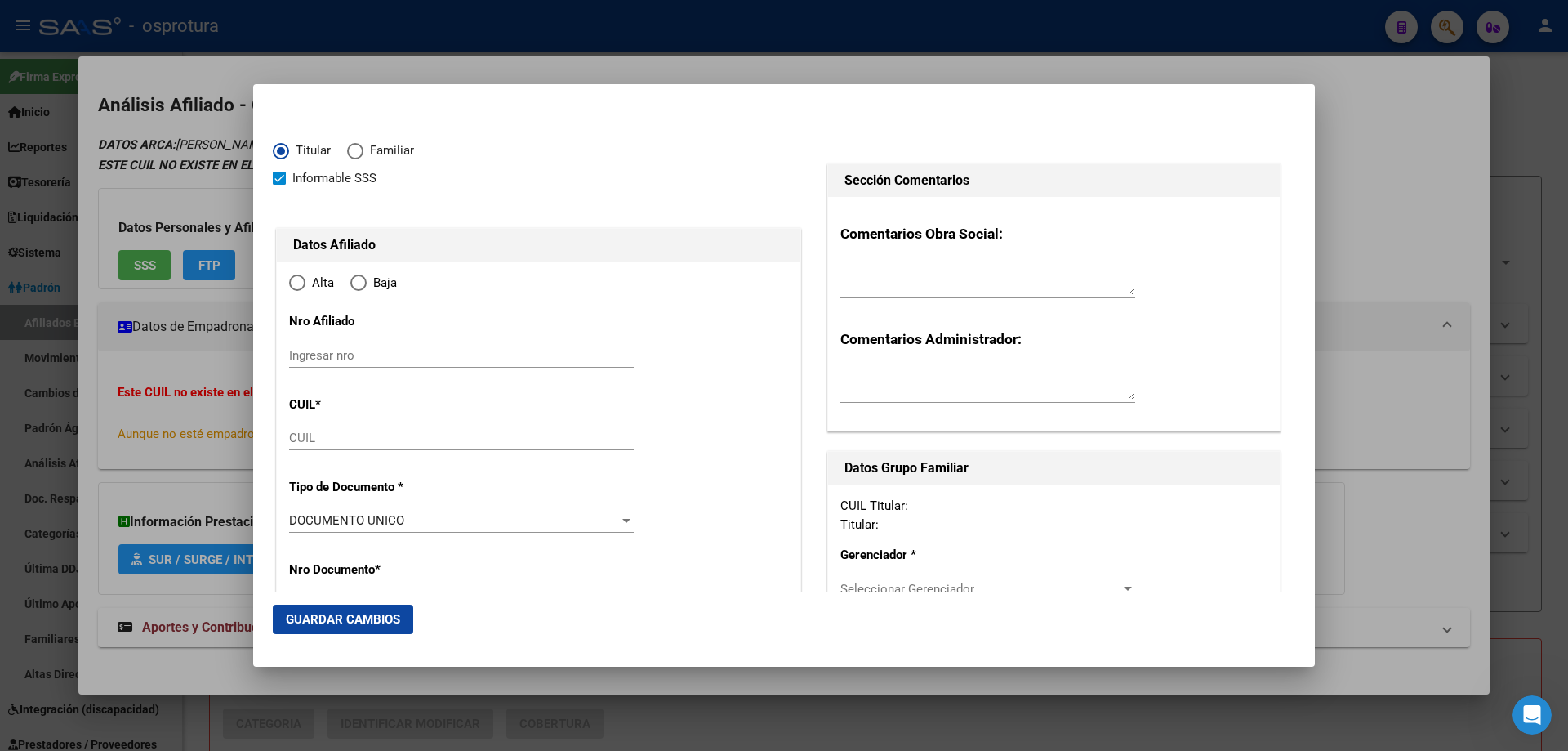
type input "23-17473372-4"
type input "17473372"
type input "[PERSON_NAME]"
type input "[DATE]"
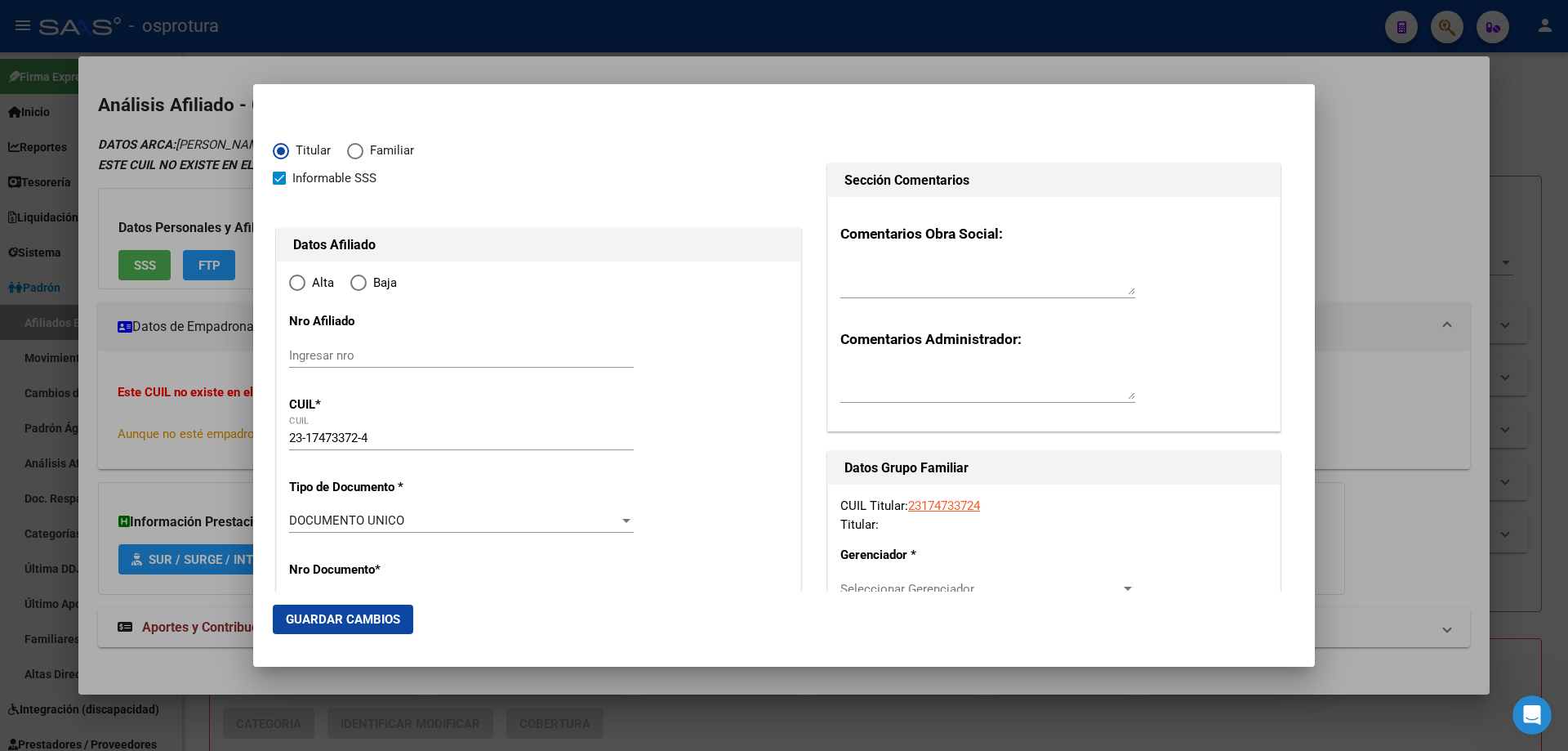
type input "SAN JOSE DE LA DORMIDA"
type input "5244"
type input "[GEOGRAPHIC_DATA][PERSON_NAME]"
type input "663"
type input "0"
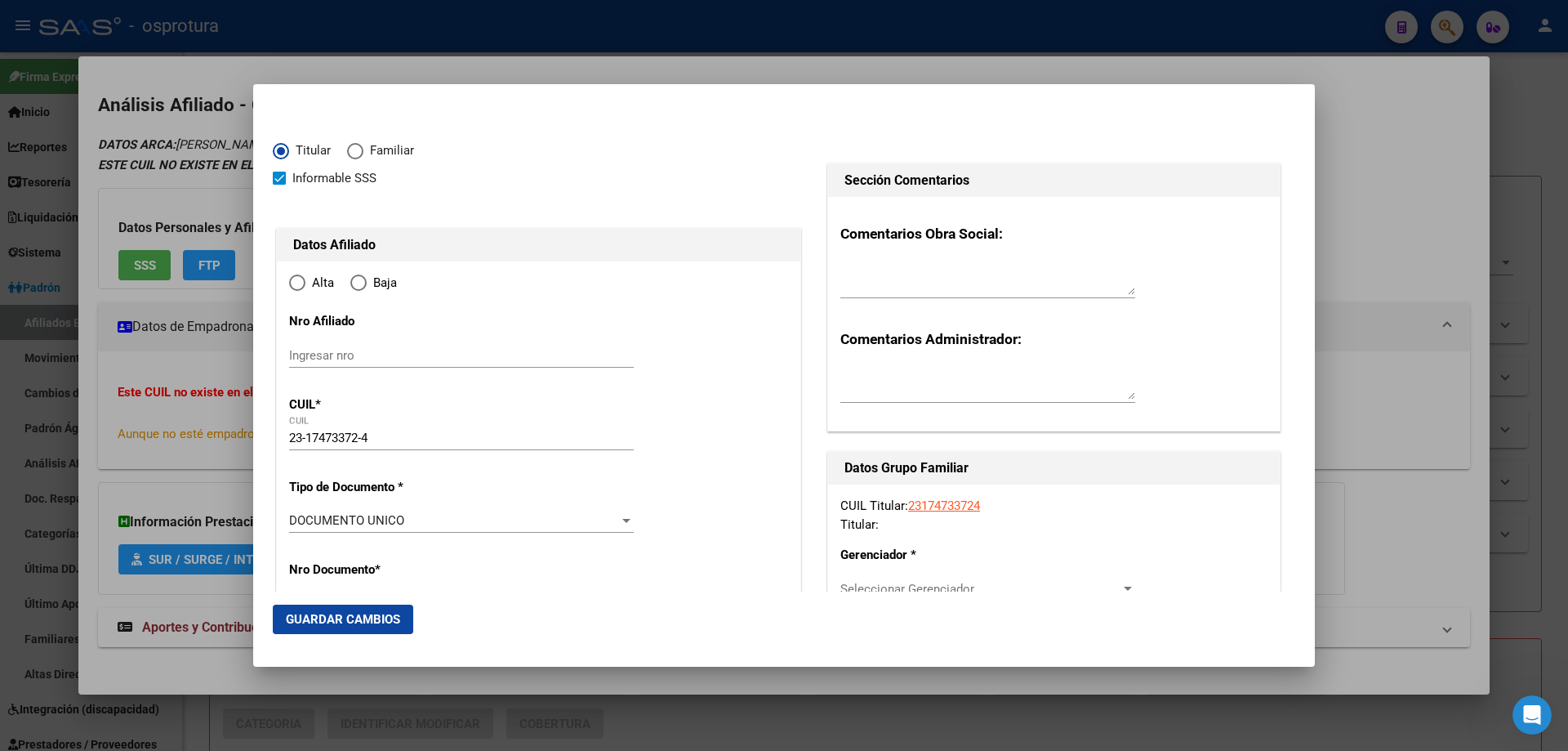
radio input "true"
type input "SAN JOSE DE LA DORMIDA"
click at [296, 515] on input "Ingresar fecha" at bounding box center [461, 525] width 345 height 26
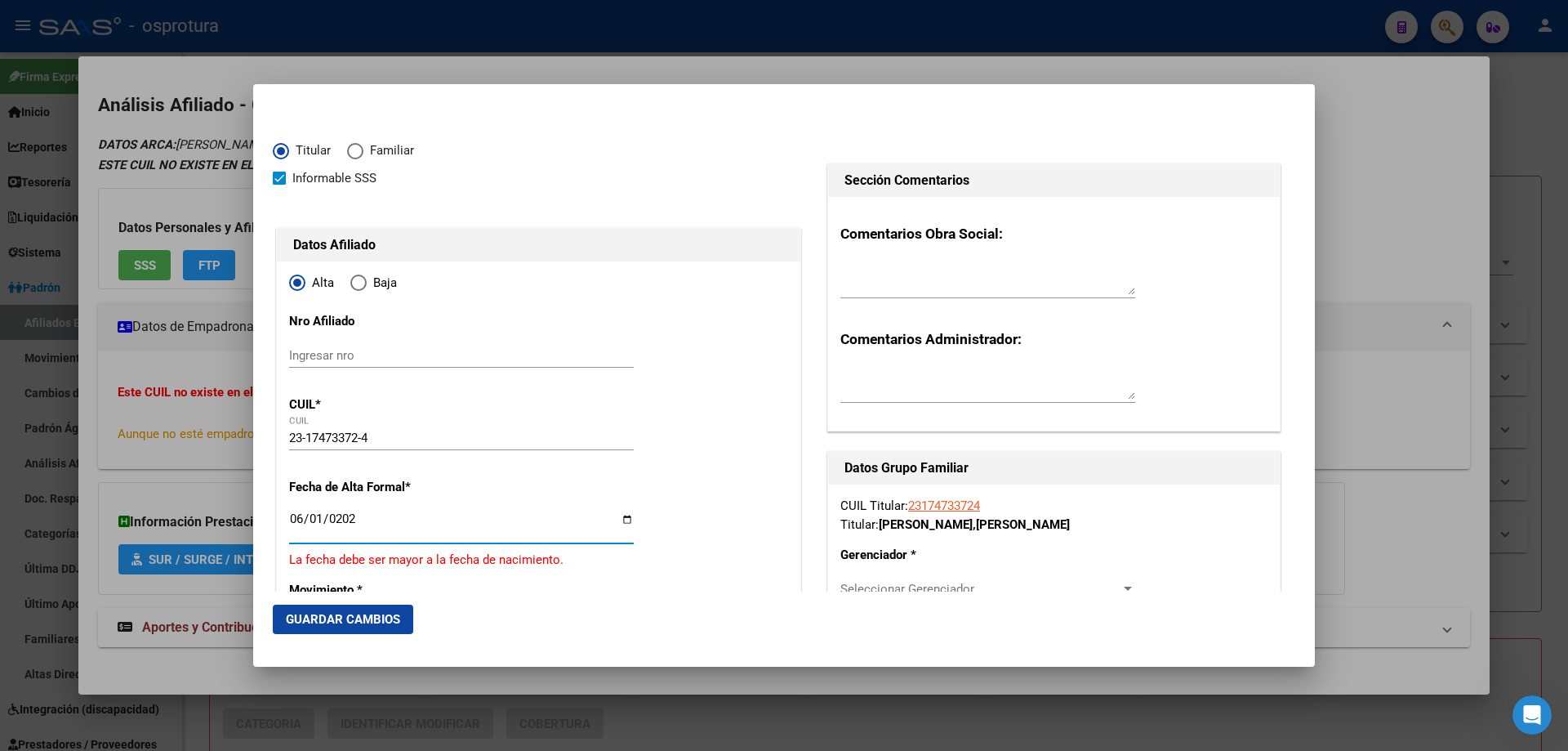
type input "[DATE]"
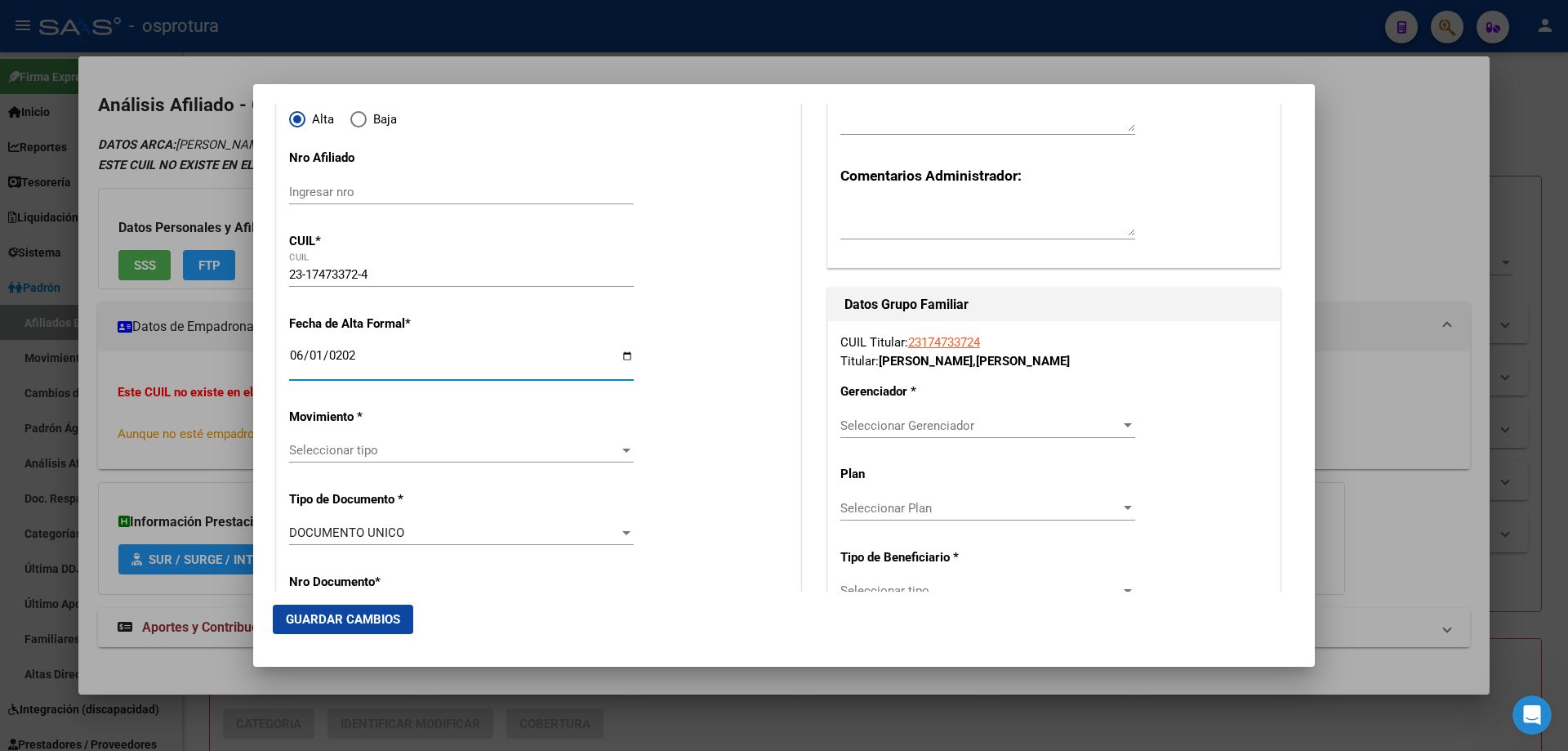
click at [384, 449] on span "Seleccionar tipo" at bounding box center [454, 449] width 330 height 15
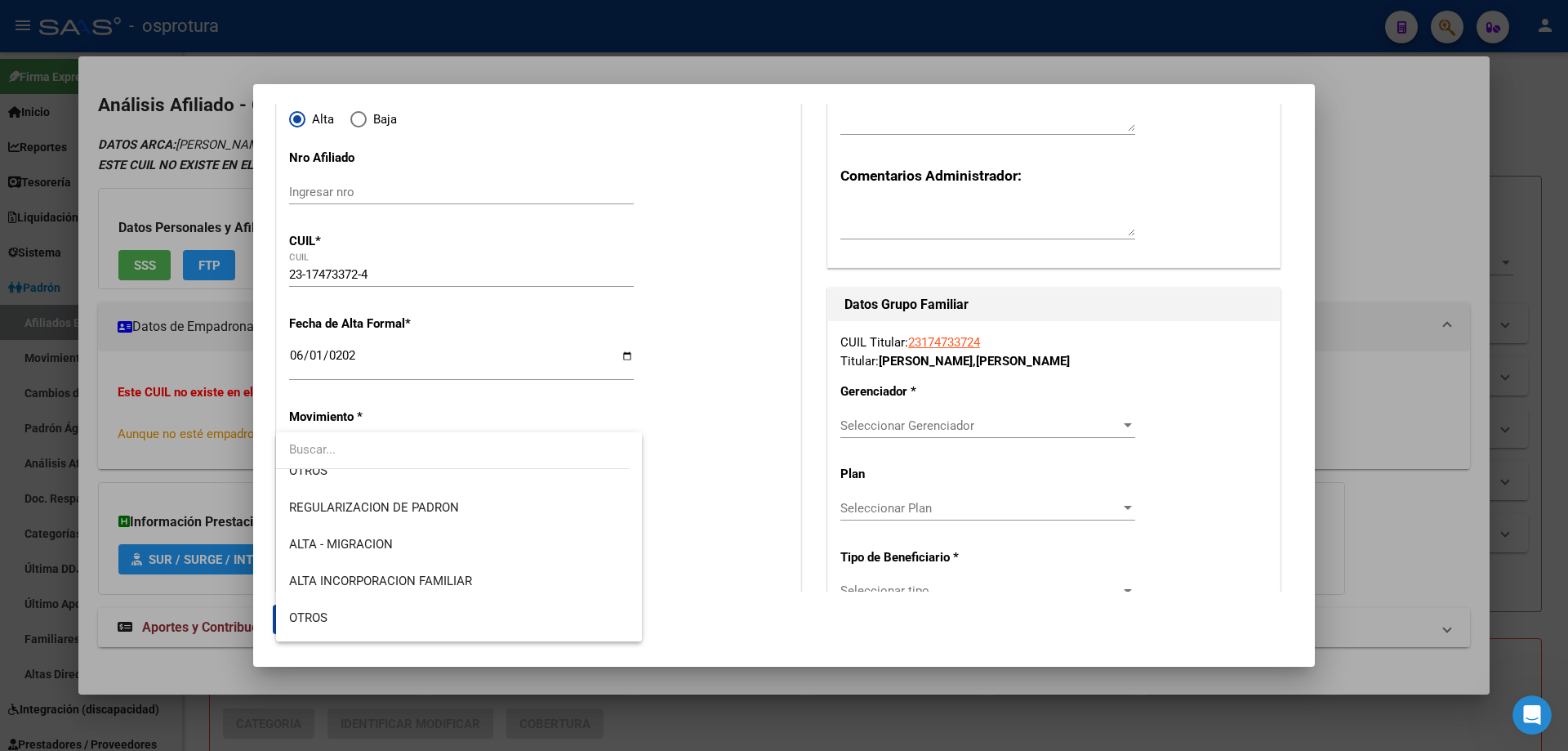
scroll to position [409, 0]
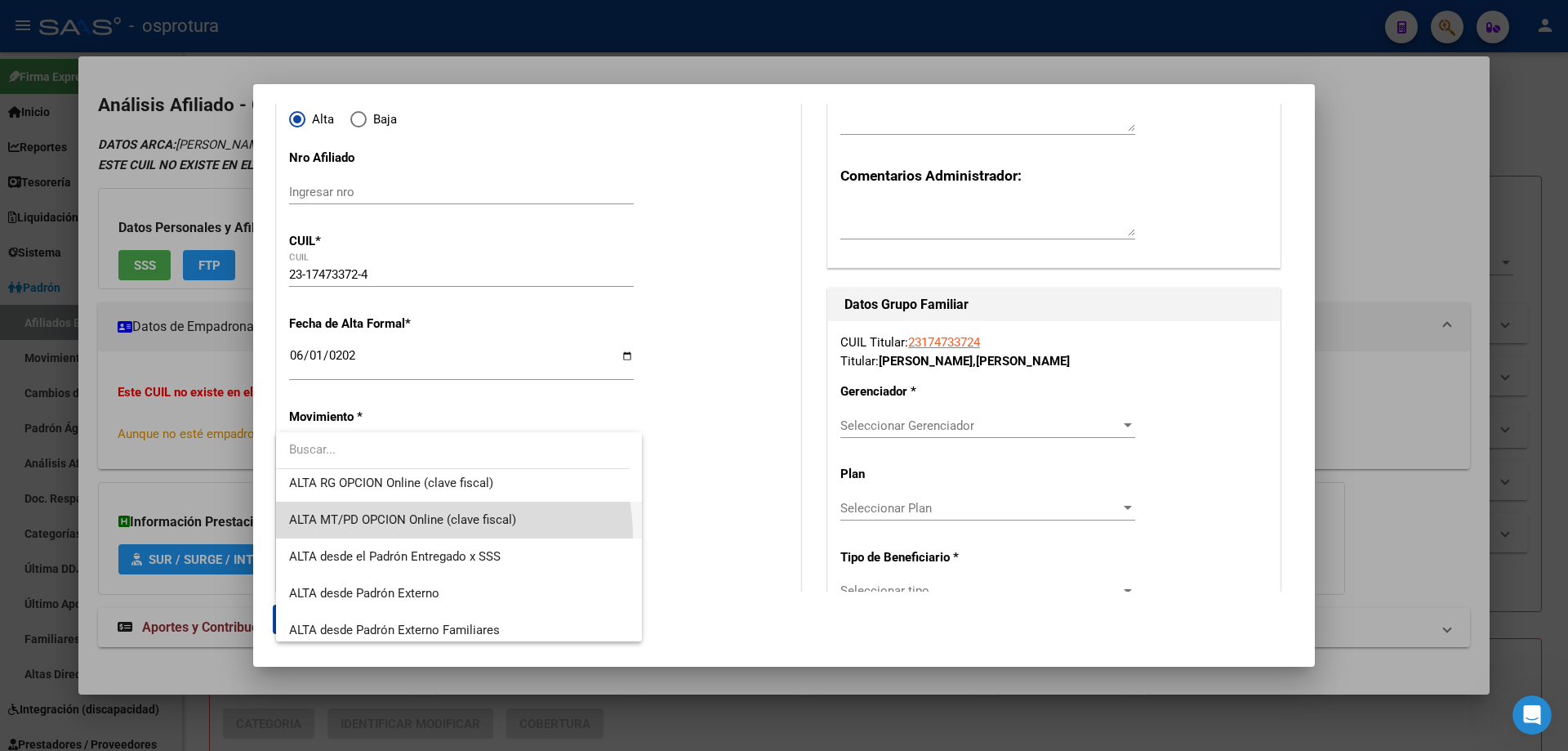
click at [408, 538] on span "ALTA MT/PD OPCION Online (clave fiscal)" at bounding box center [459, 519] width 340 height 37
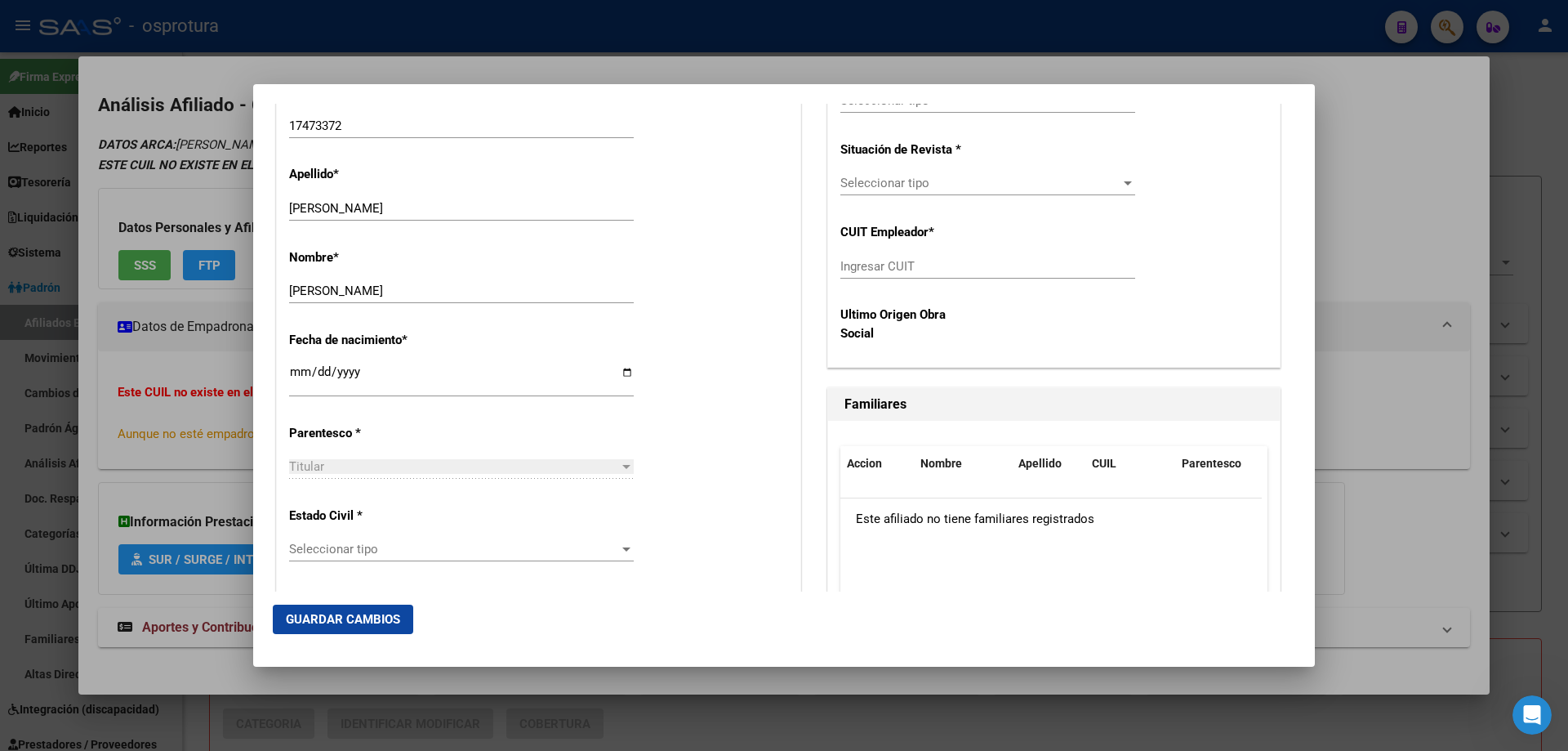
scroll to position [817, 0]
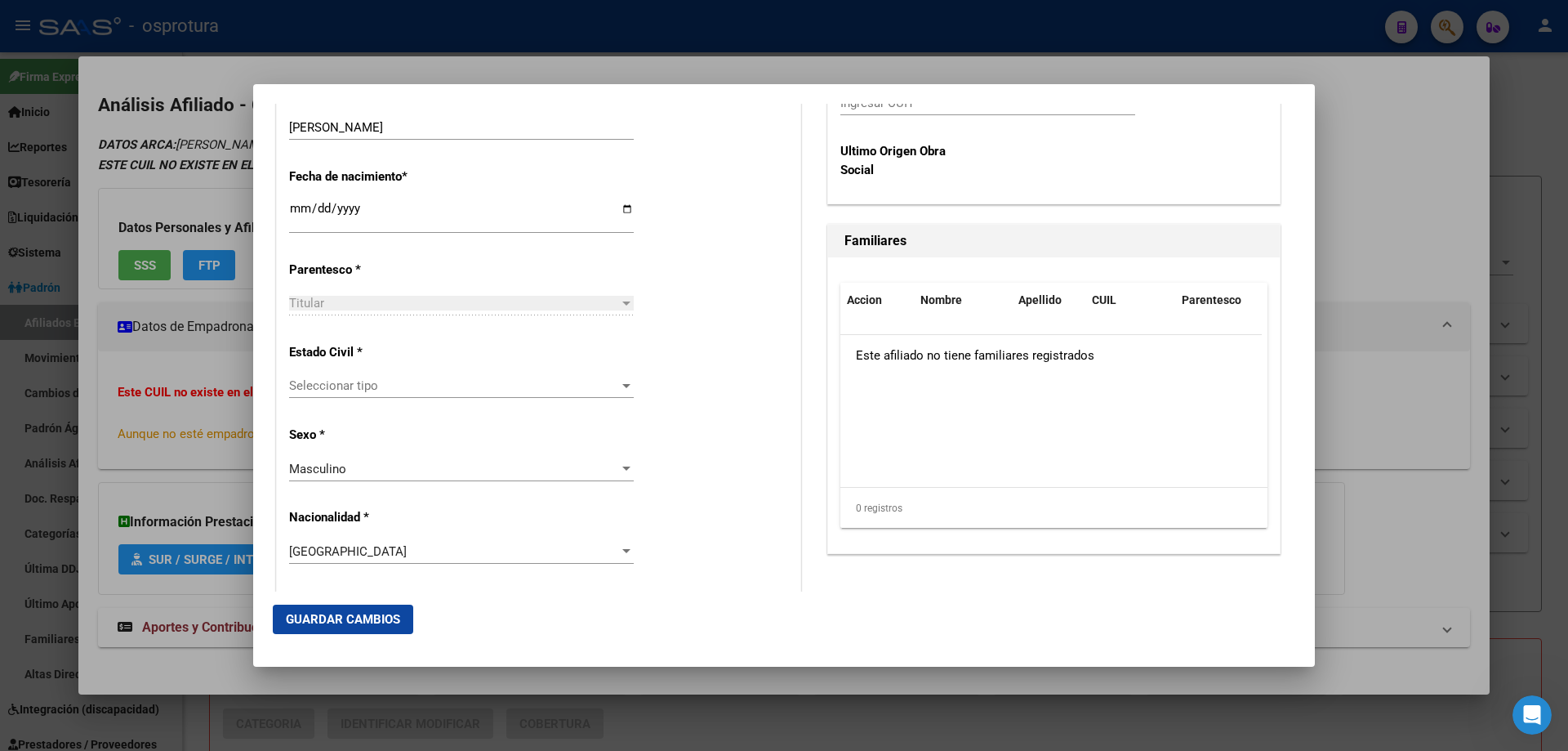
click at [339, 394] on div "Seleccionar tipo Seleccionar tipo" at bounding box center [461, 385] width 345 height 24
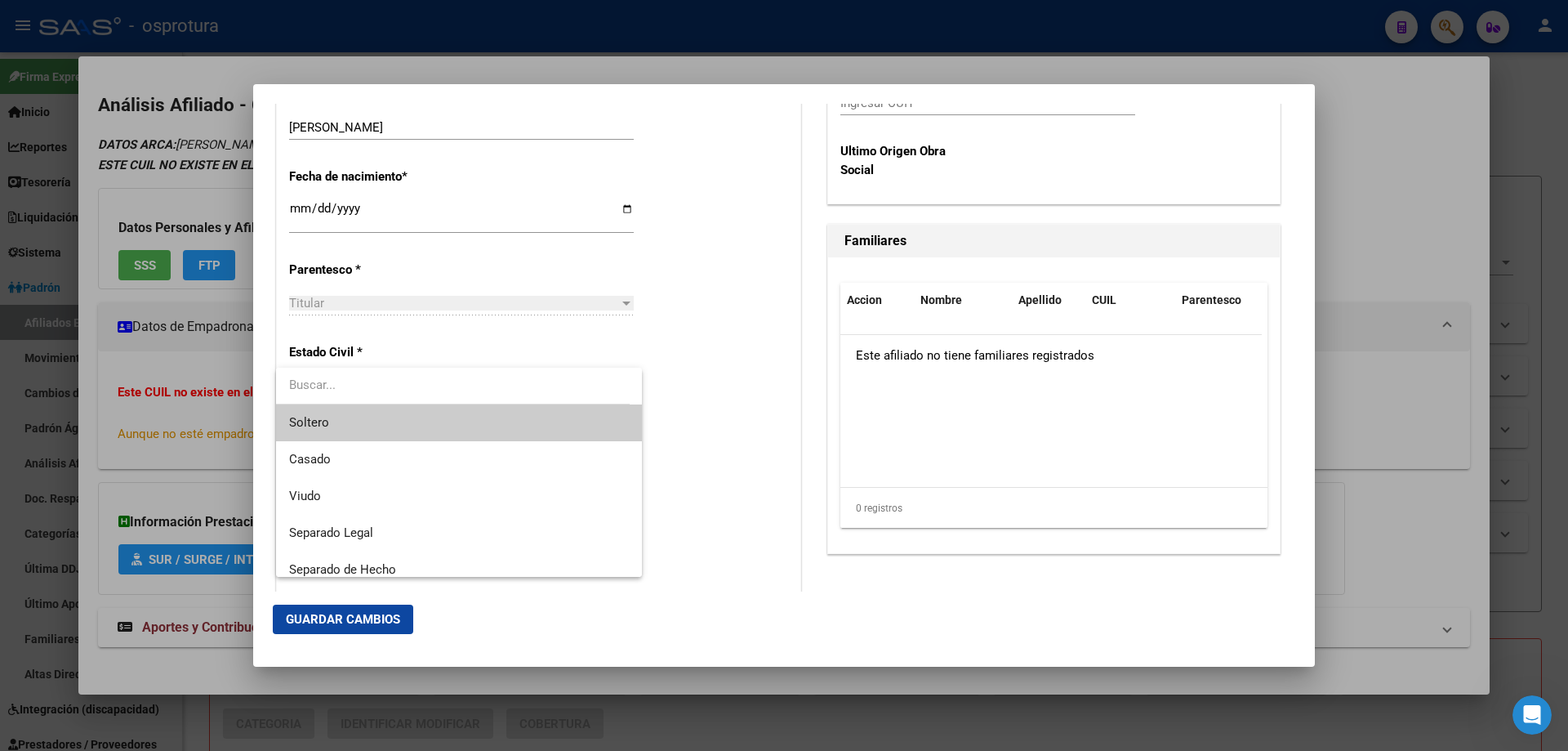
click at [338, 420] on span "Soltero" at bounding box center [459, 423] width 340 height 37
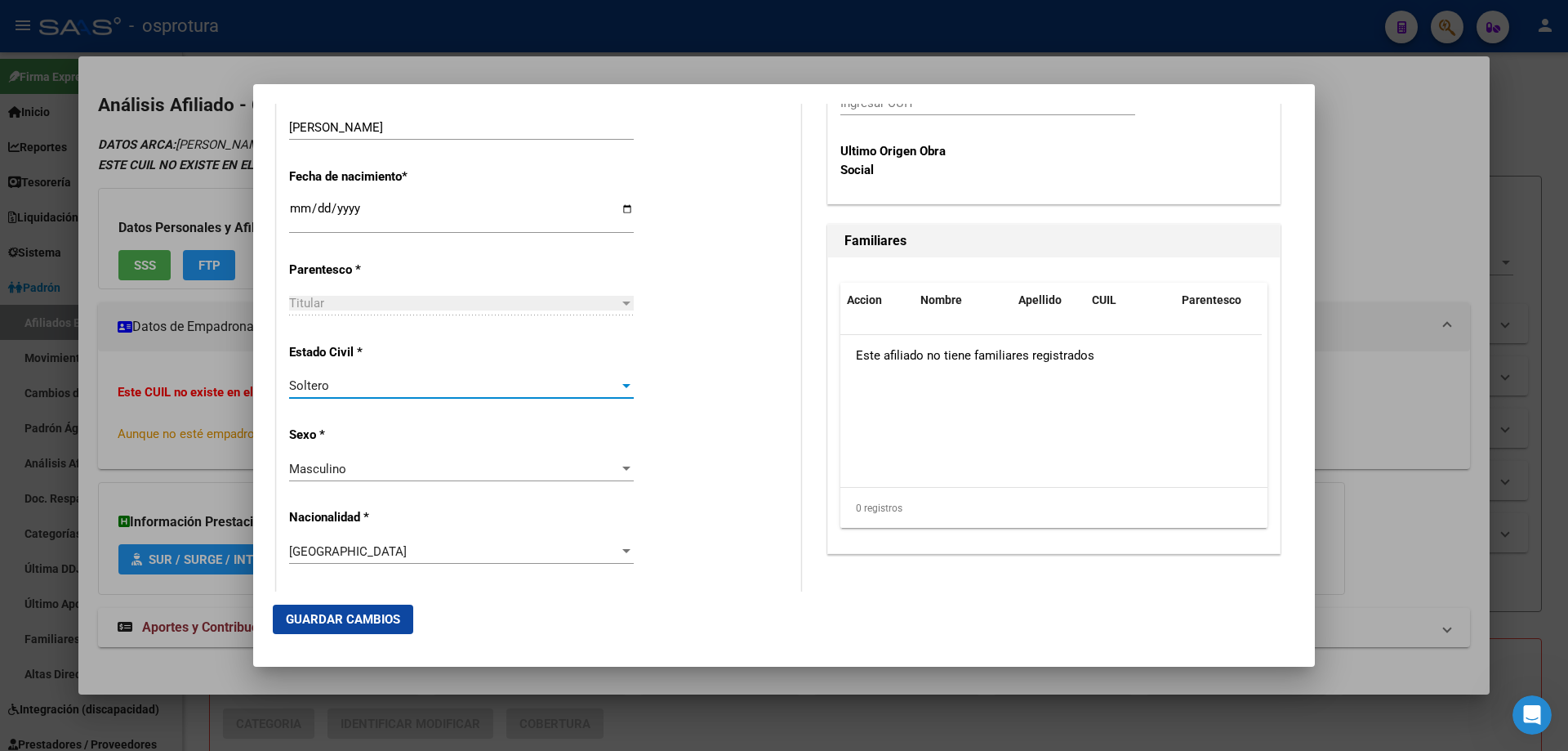
scroll to position [245, 0]
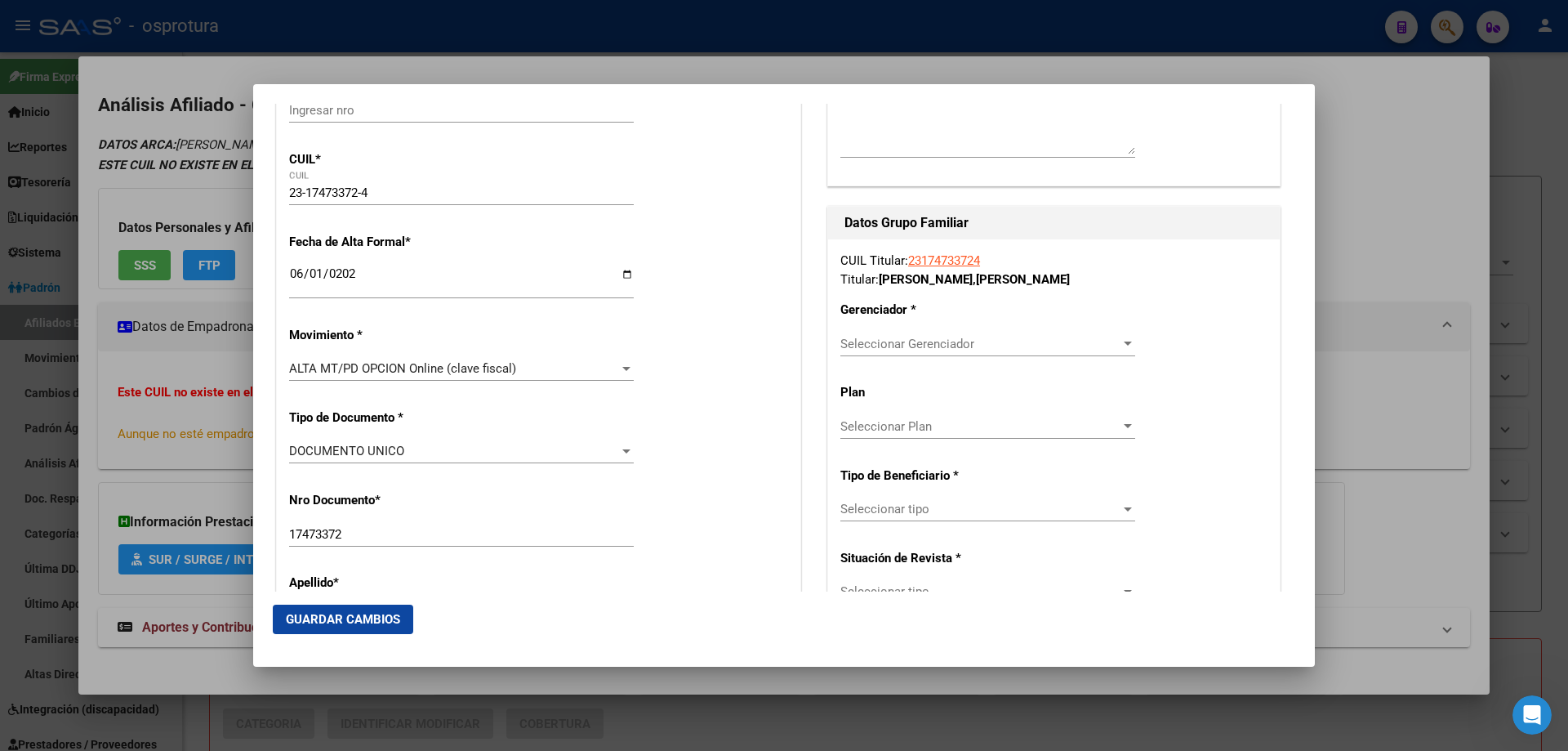
click at [908, 353] on div "Seleccionar Gerenciador Seleccionar Gerenciador" at bounding box center [987, 344] width 295 height 24
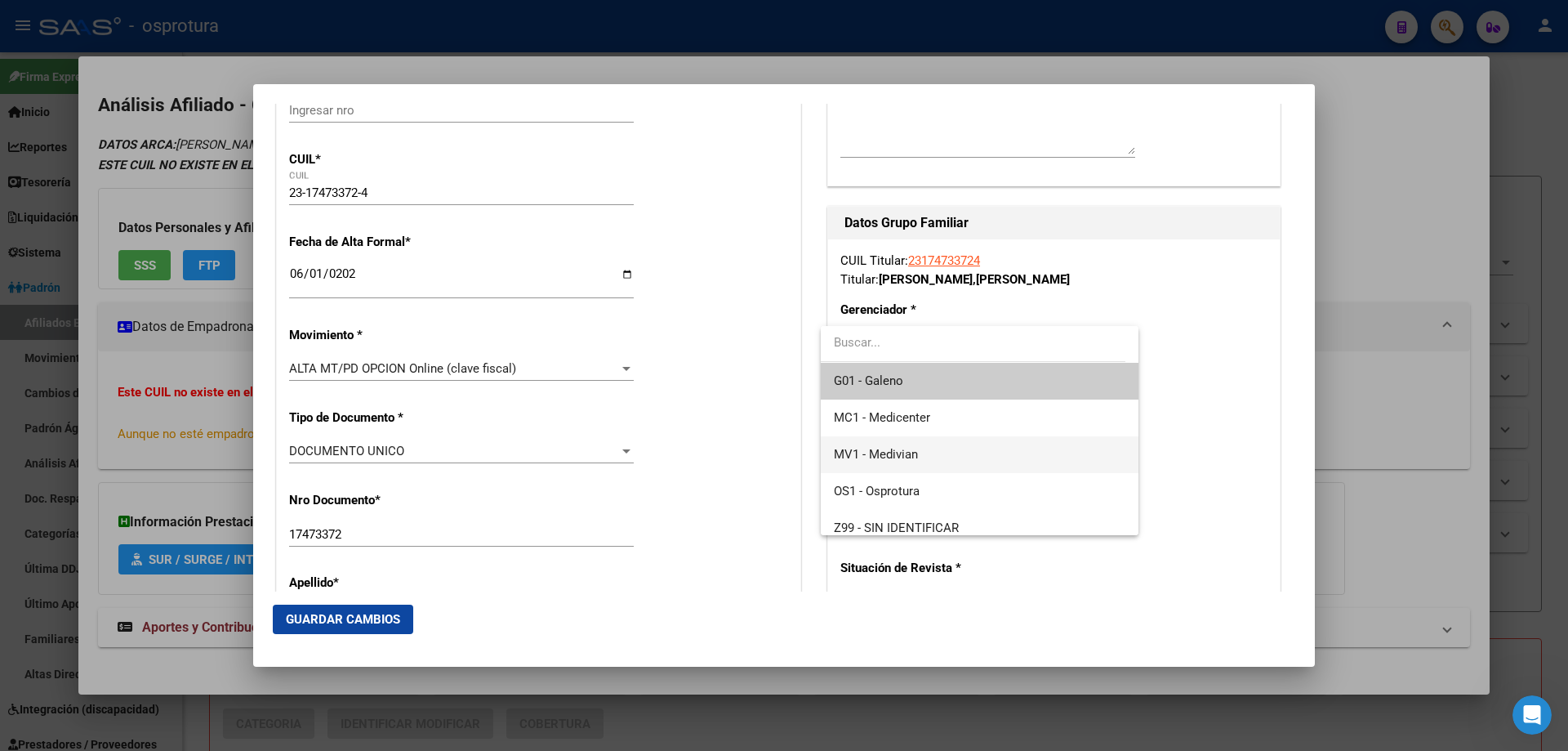
click at [931, 464] on span "MV1 - Medivian" at bounding box center [979, 455] width 291 height 37
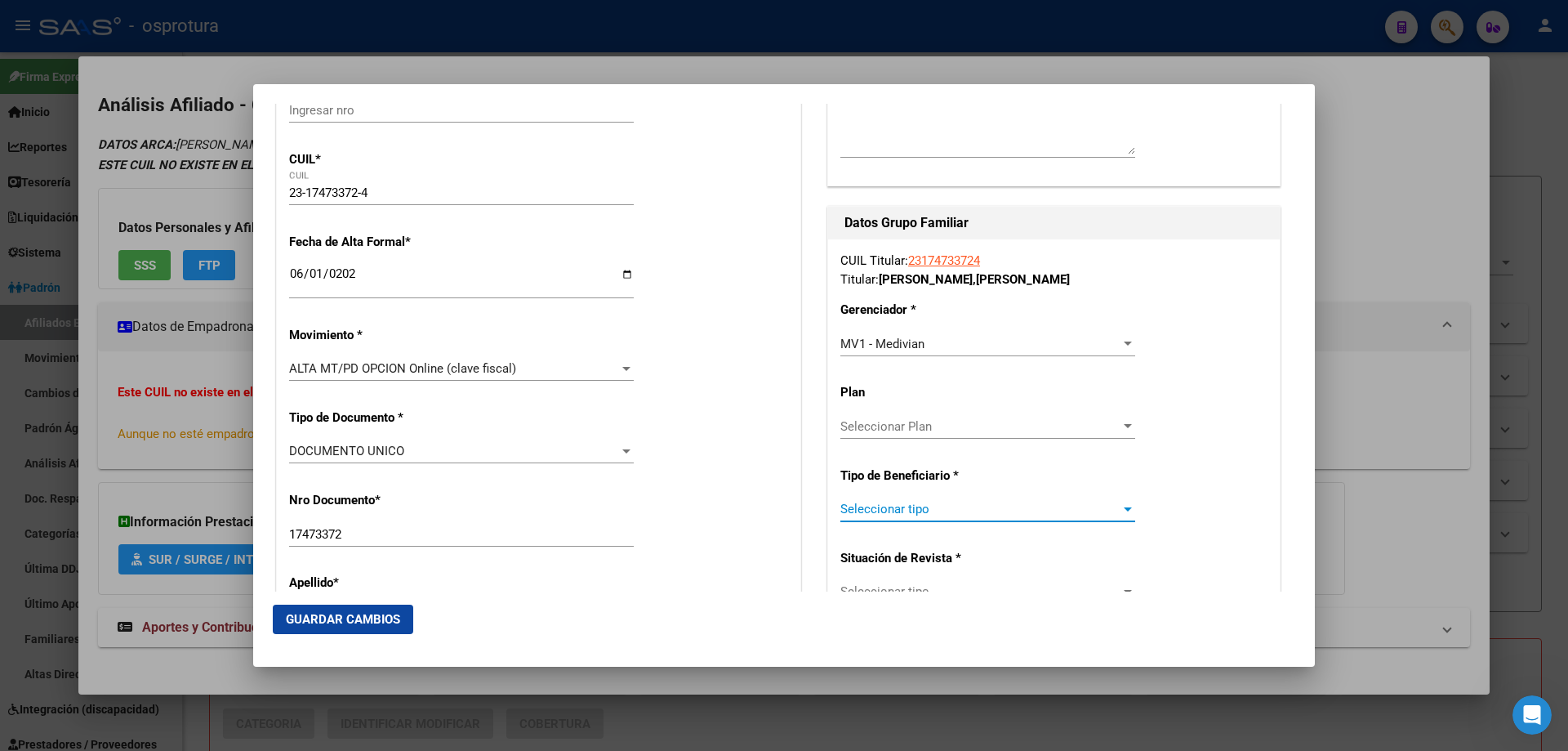
click at [925, 504] on span "Seleccionar tipo" at bounding box center [981, 508] width 280 height 15
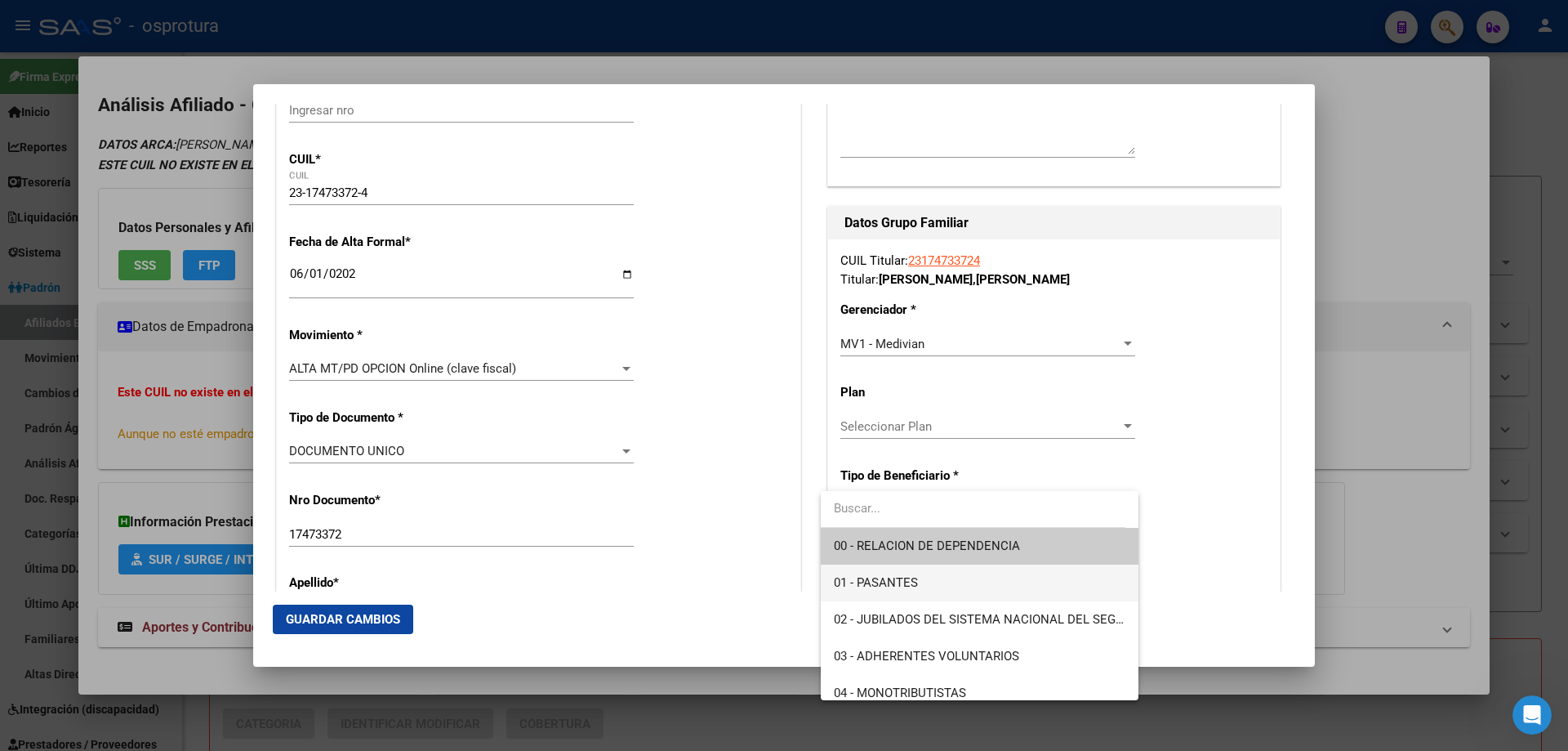
scroll to position [163, 0]
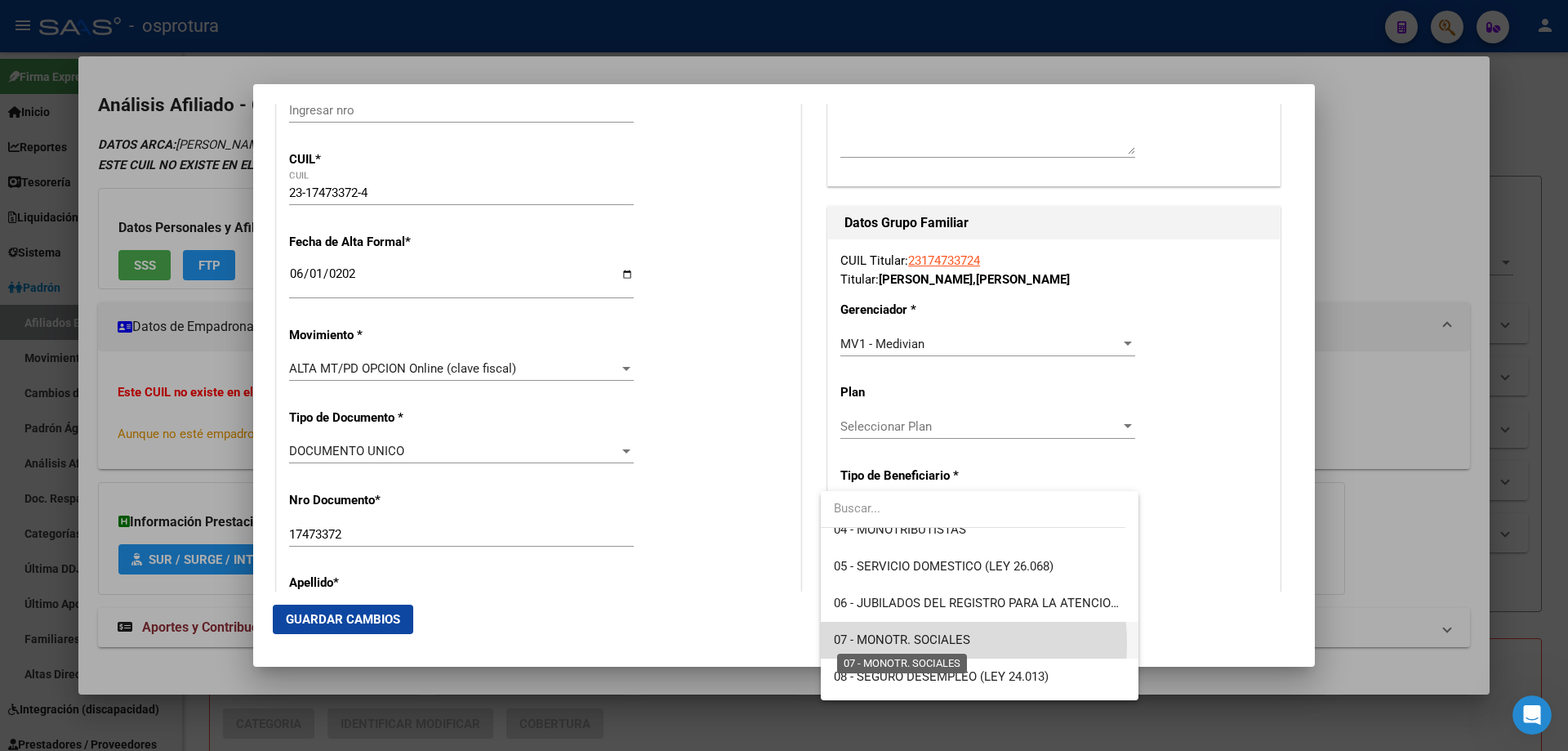
click at [919, 643] on span "07 - MONOTR. SOCIALES" at bounding box center [902, 640] width 136 height 15
type input "23-17473372-4"
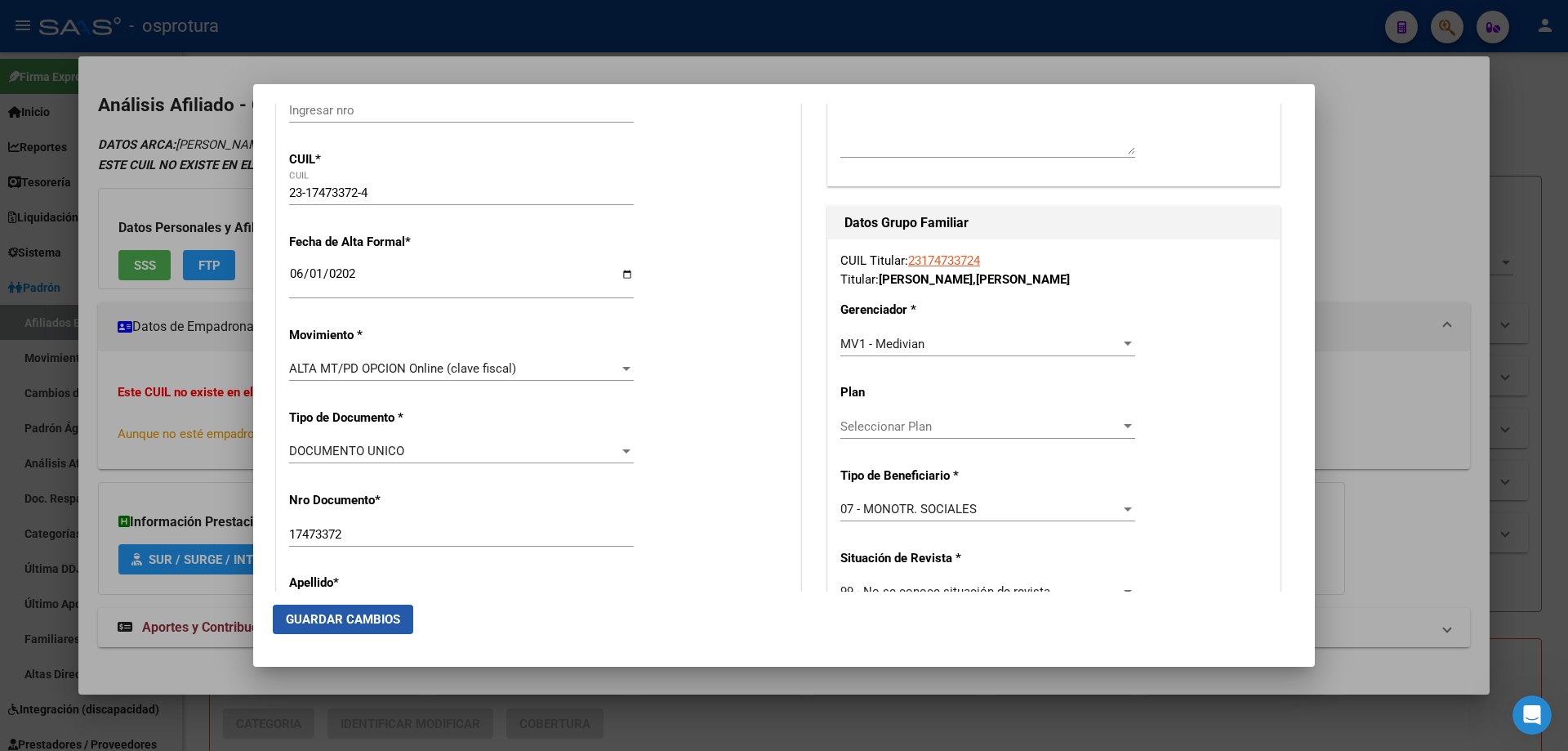
click at [322, 618] on span "Guardar Cambios" at bounding box center [343, 619] width 114 height 15
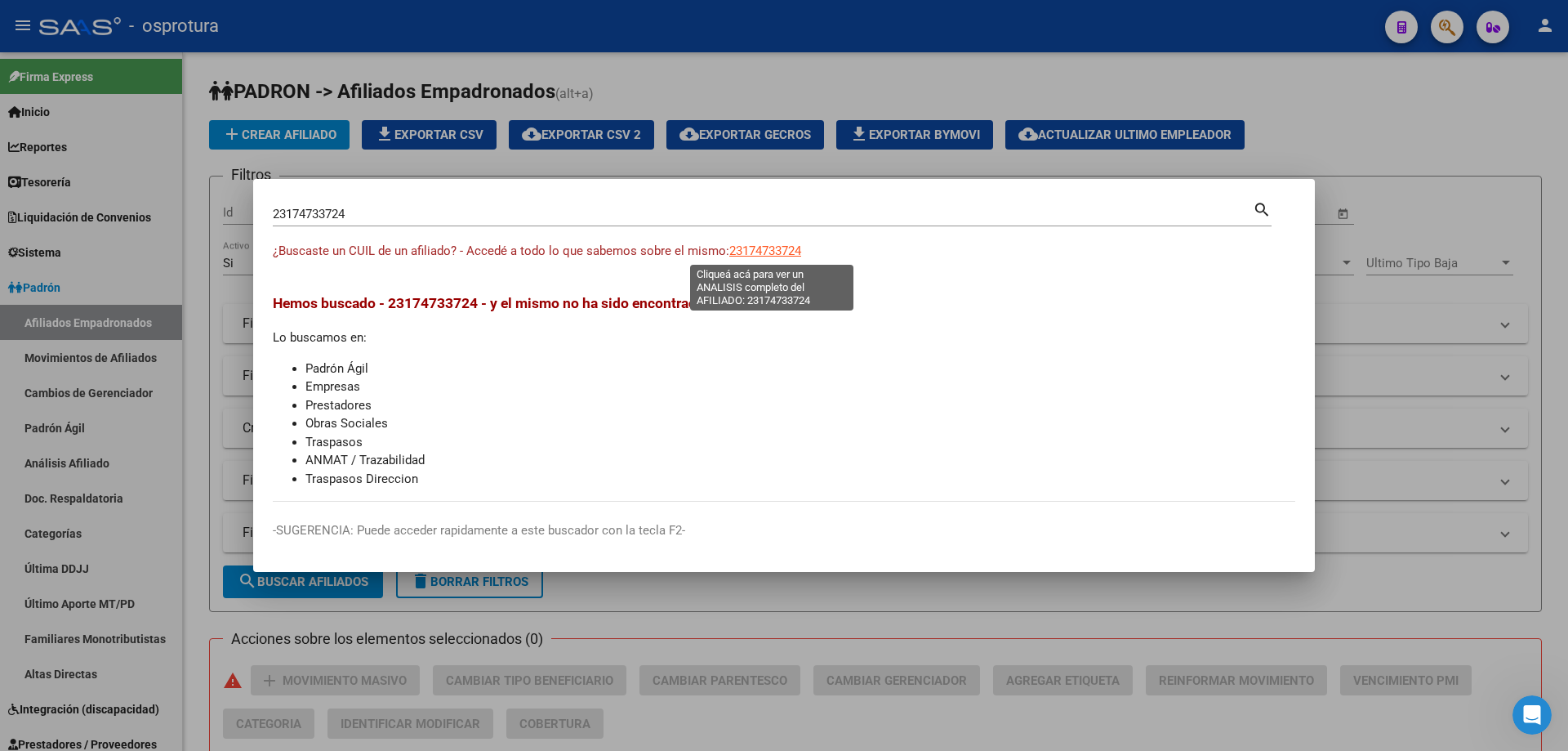
click at [797, 251] on span "23174733724" at bounding box center [765, 251] width 72 height 15
click at [419, 212] on input "23174733724" at bounding box center [763, 213] width 980 height 15
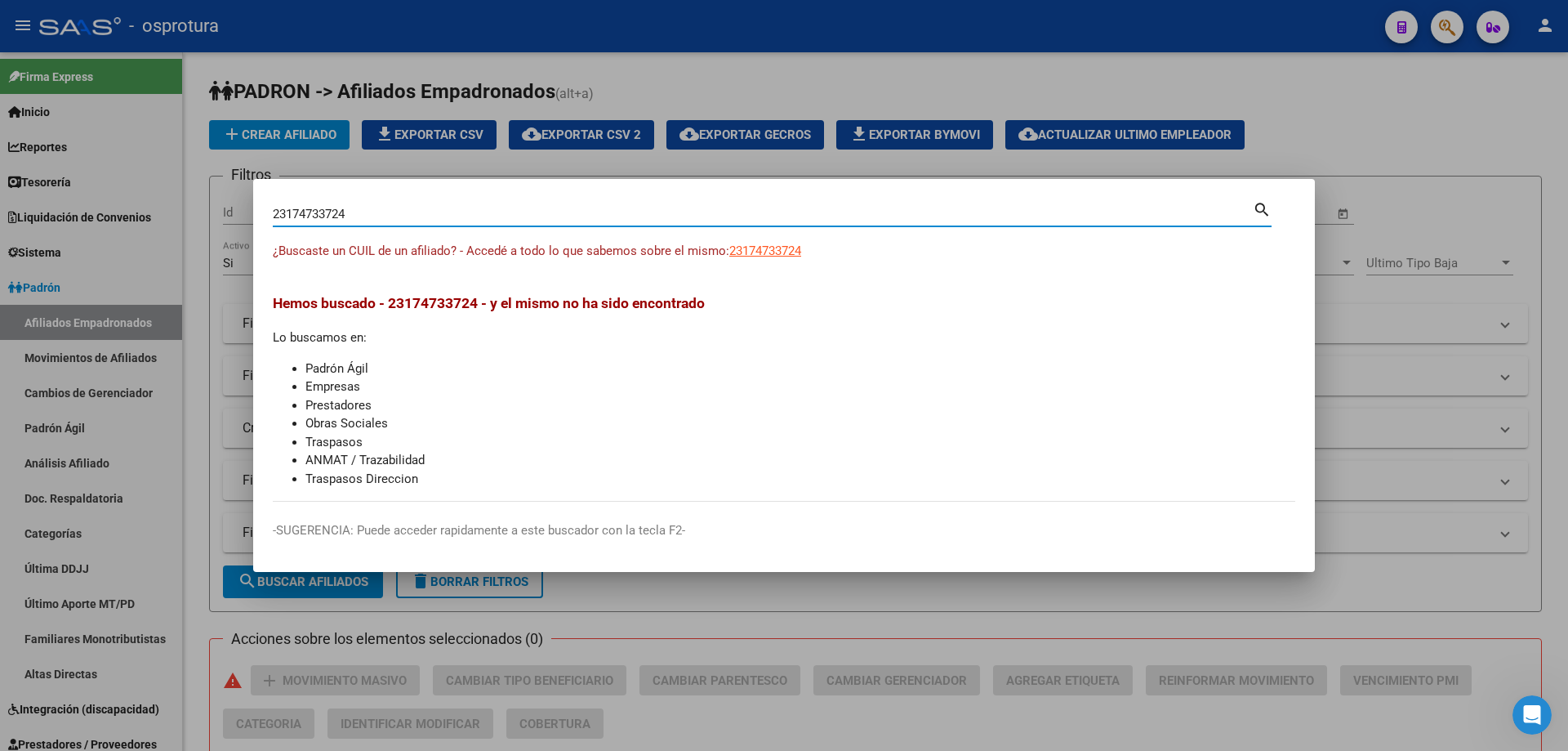
click at [419, 212] on input "23174733724" at bounding box center [763, 213] width 980 height 15
paste input "-18131844-9"
type input "23181318449"
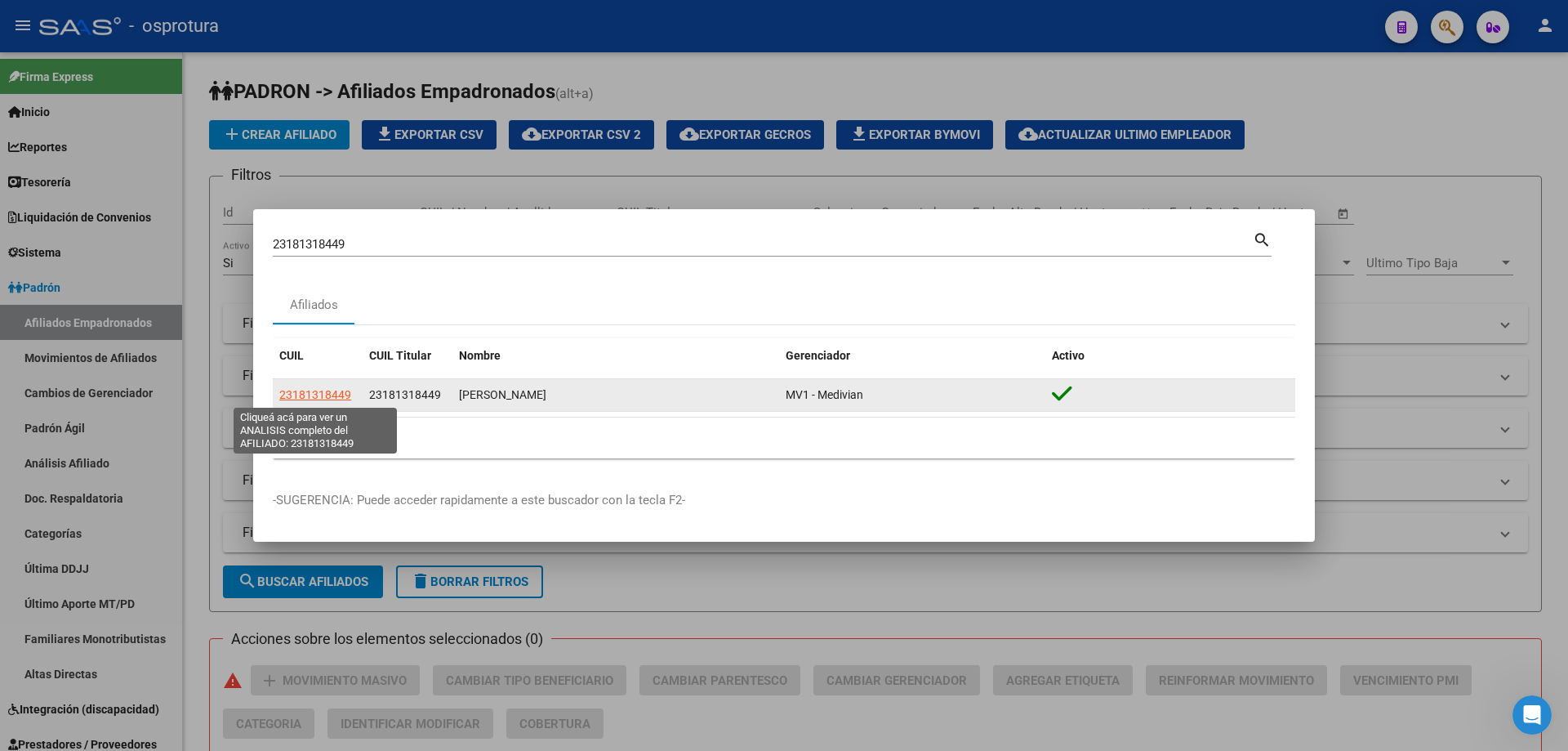
click at [326, 390] on span "23181318449" at bounding box center [314, 394] width 72 height 13
type textarea "23181318449"
